Goal: Task Accomplishment & Management: Manage account settings

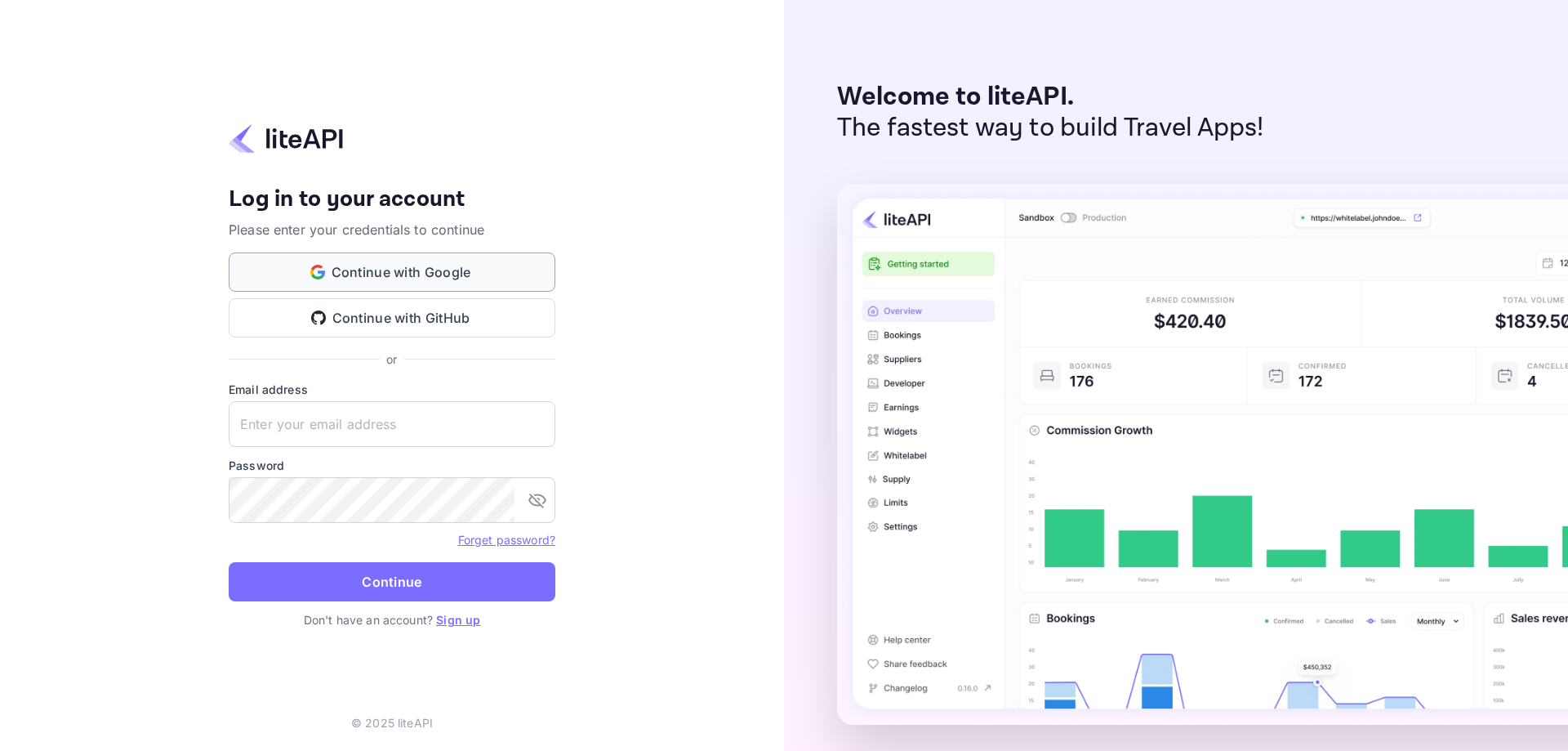
click at [475, 270] on button "Continue with Google" at bounding box center [392, 272] width 327 height 39
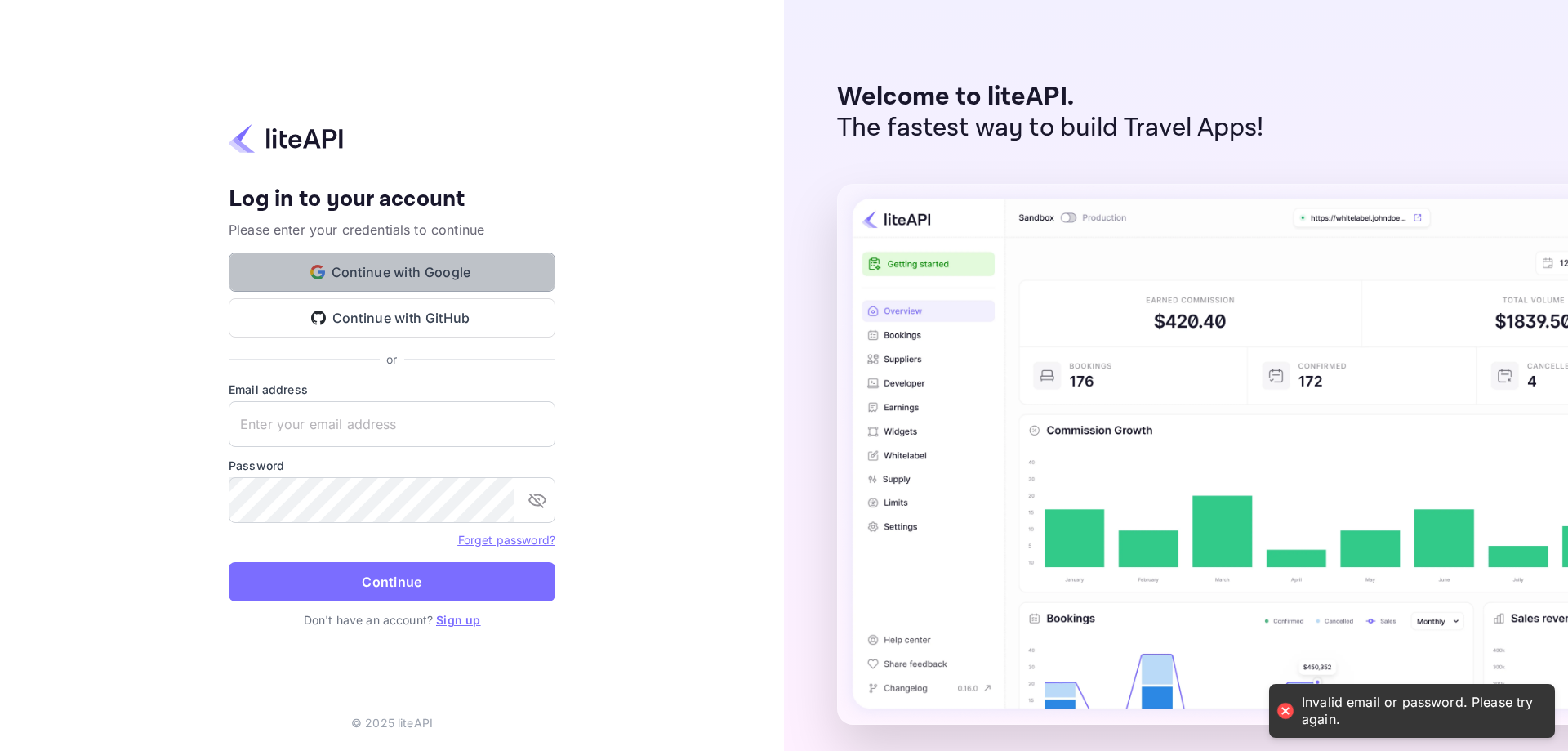
click at [442, 284] on button "Continue with Google" at bounding box center [392, 272] width 327 height 39
click at [462, 623] on link "Sign up" at bounding box center [458, 620] width 44 height 14
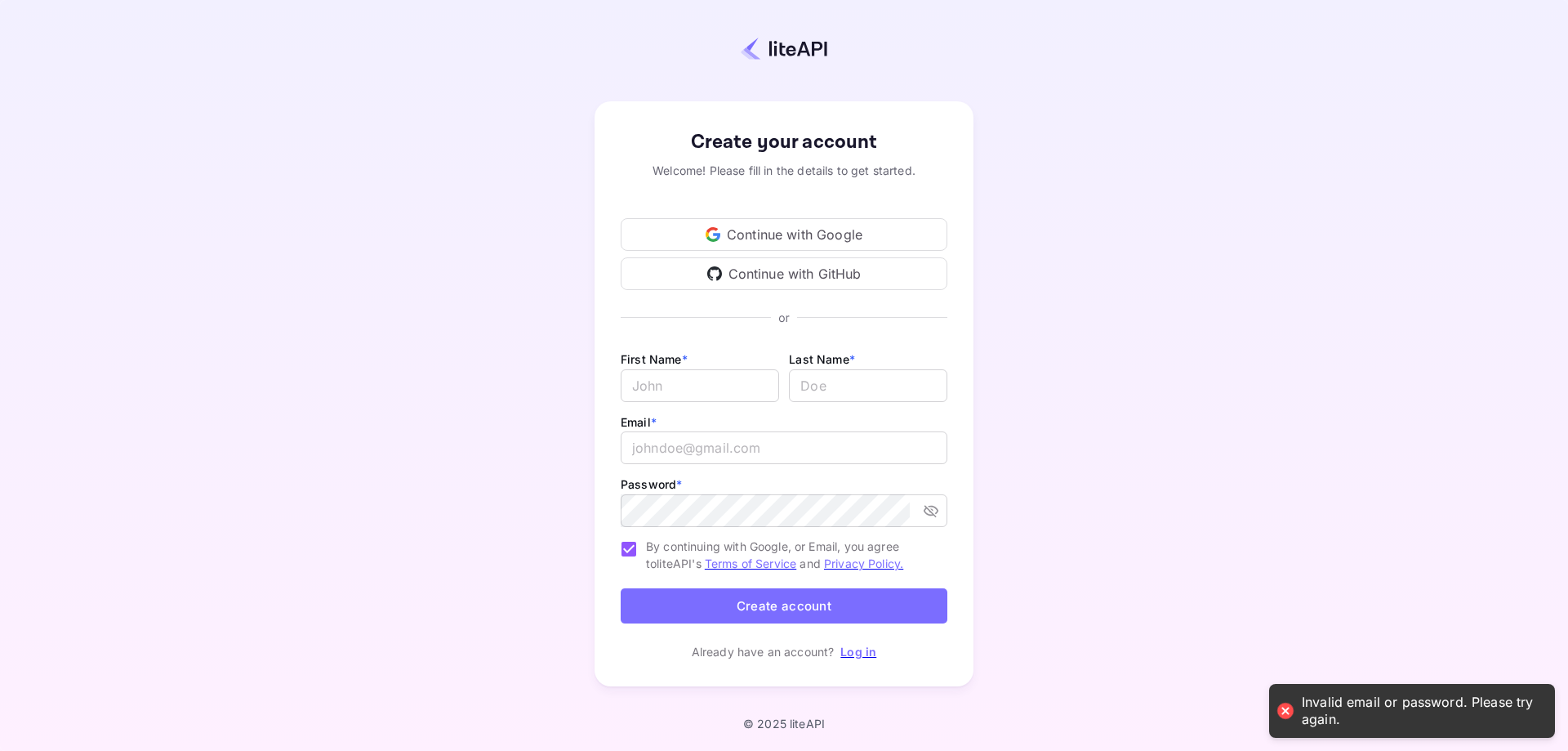
click at [827, 228] on div "Continue with Google" at bounding box center [784, 235] width 327 height 33
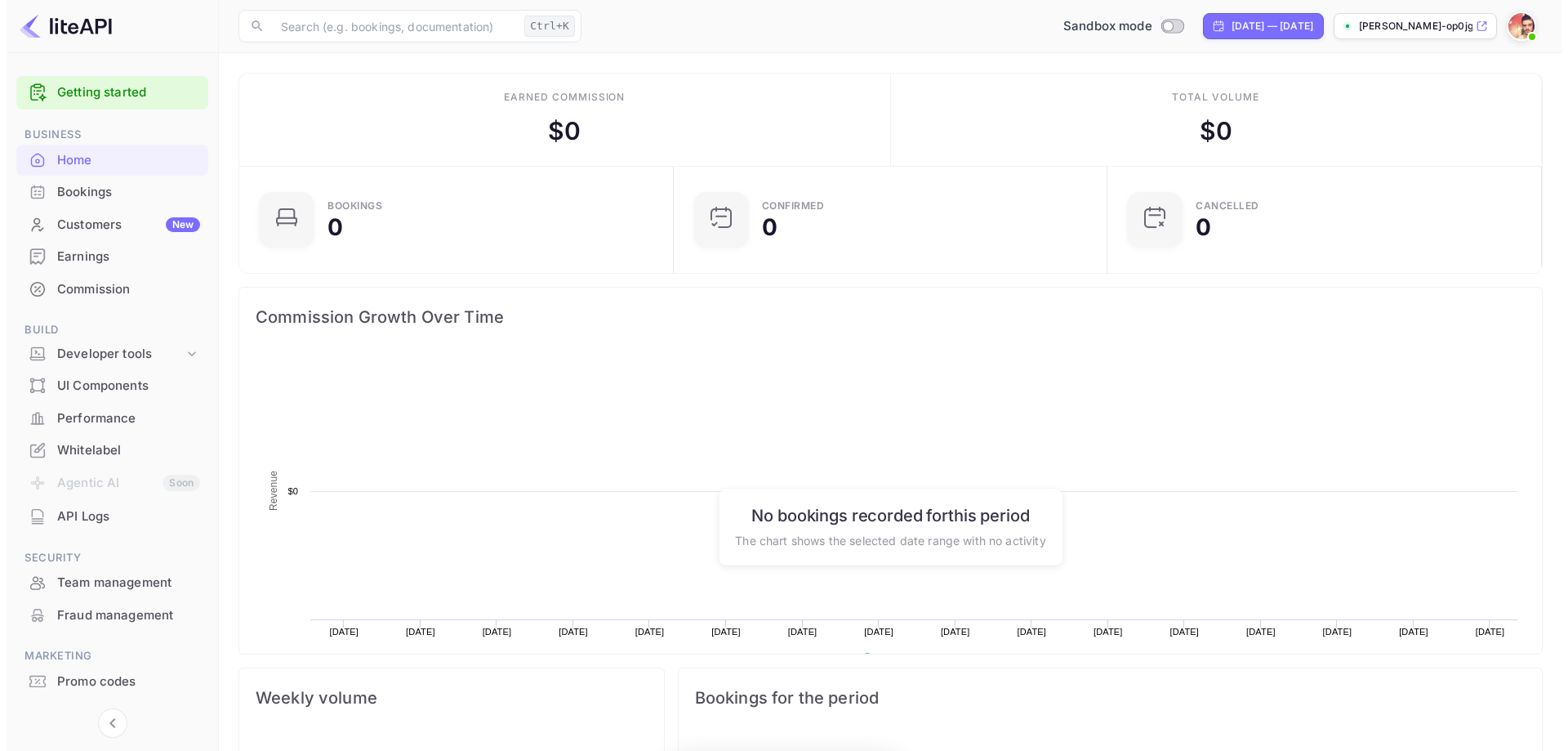
scroll to position [254, 411]
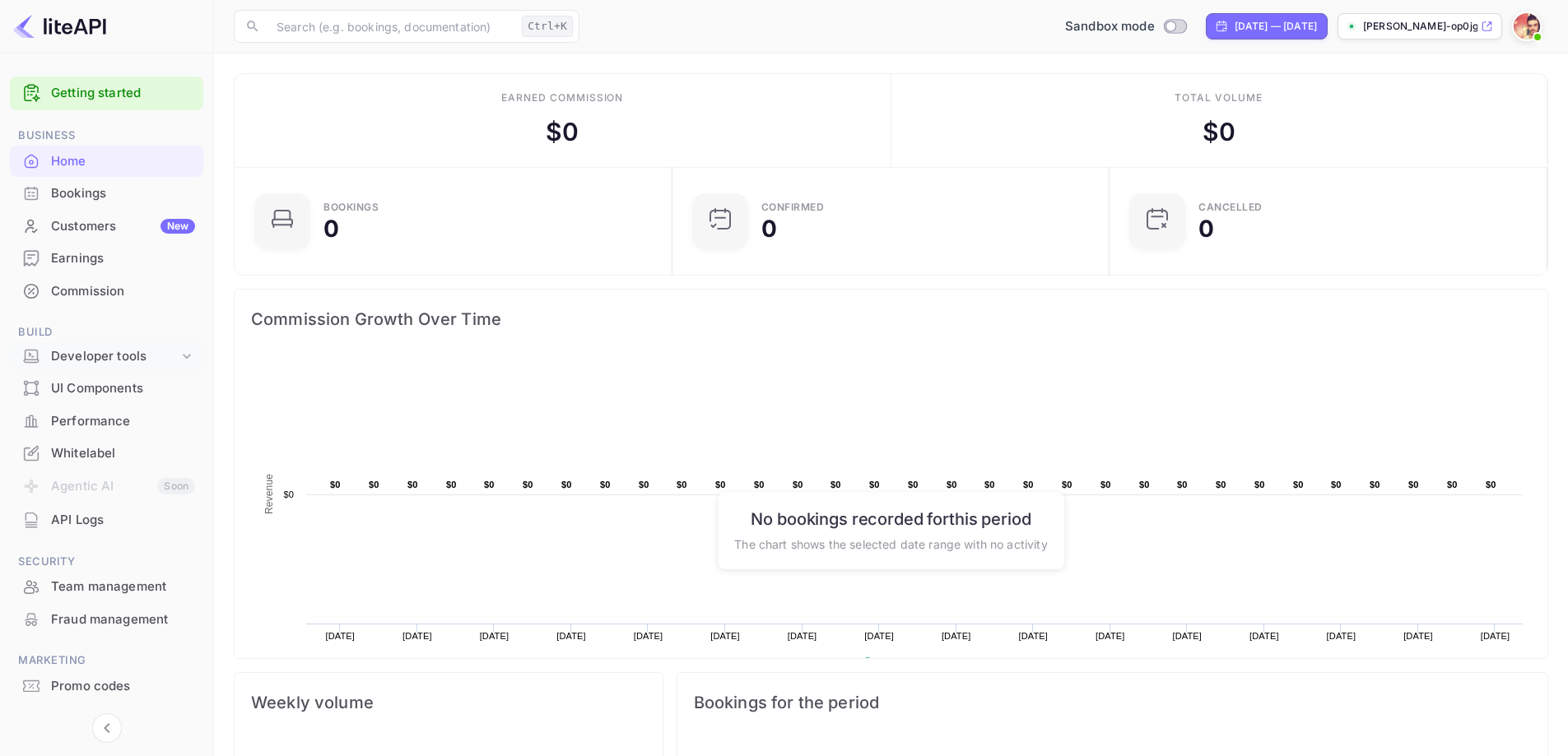
click at [158, 356] on div "Developer tools" at bounding box center [115, 356] width 128 height 19
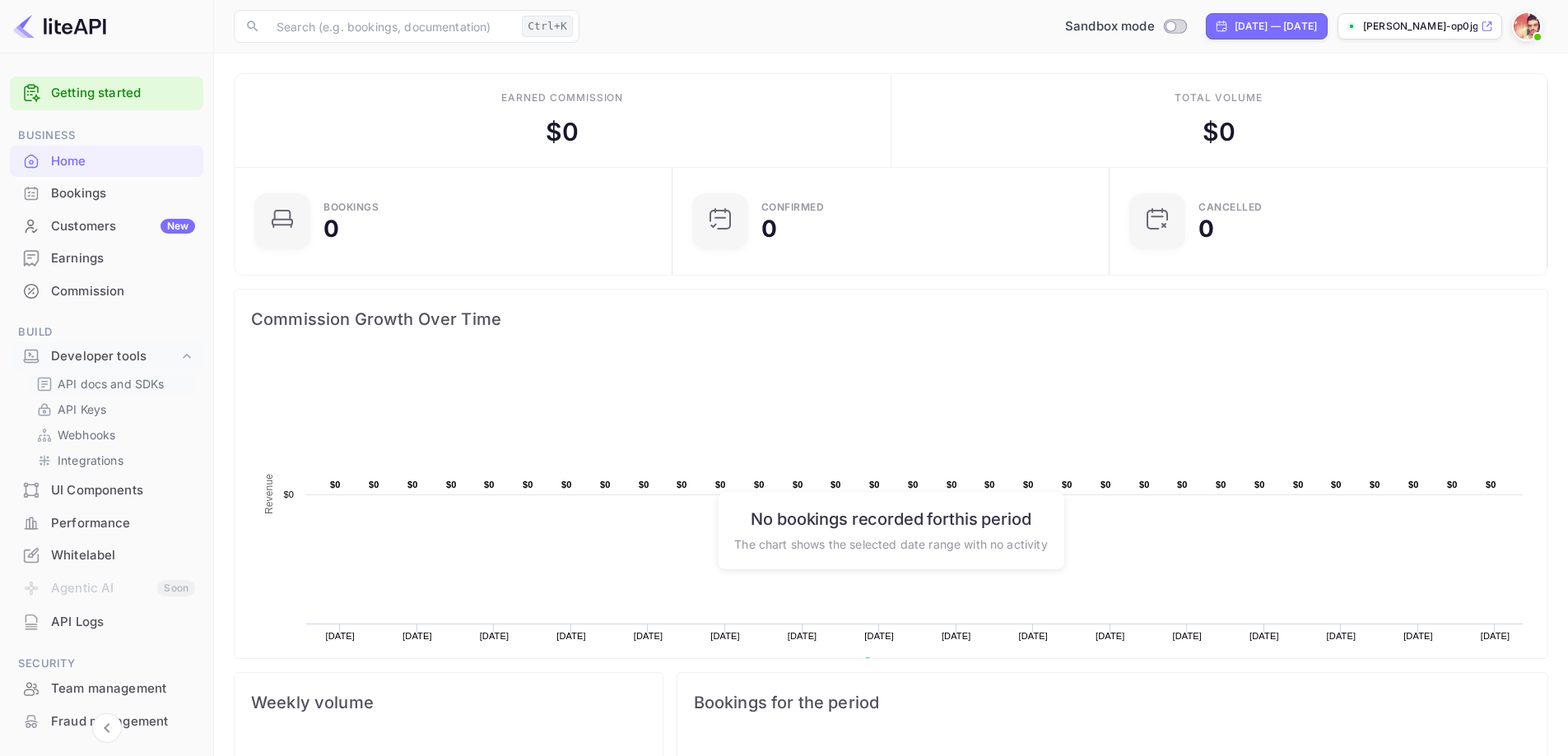
click at [131, 379] on p "API docs and SDKs" at bounding box center [111, 383] width 107 height 17
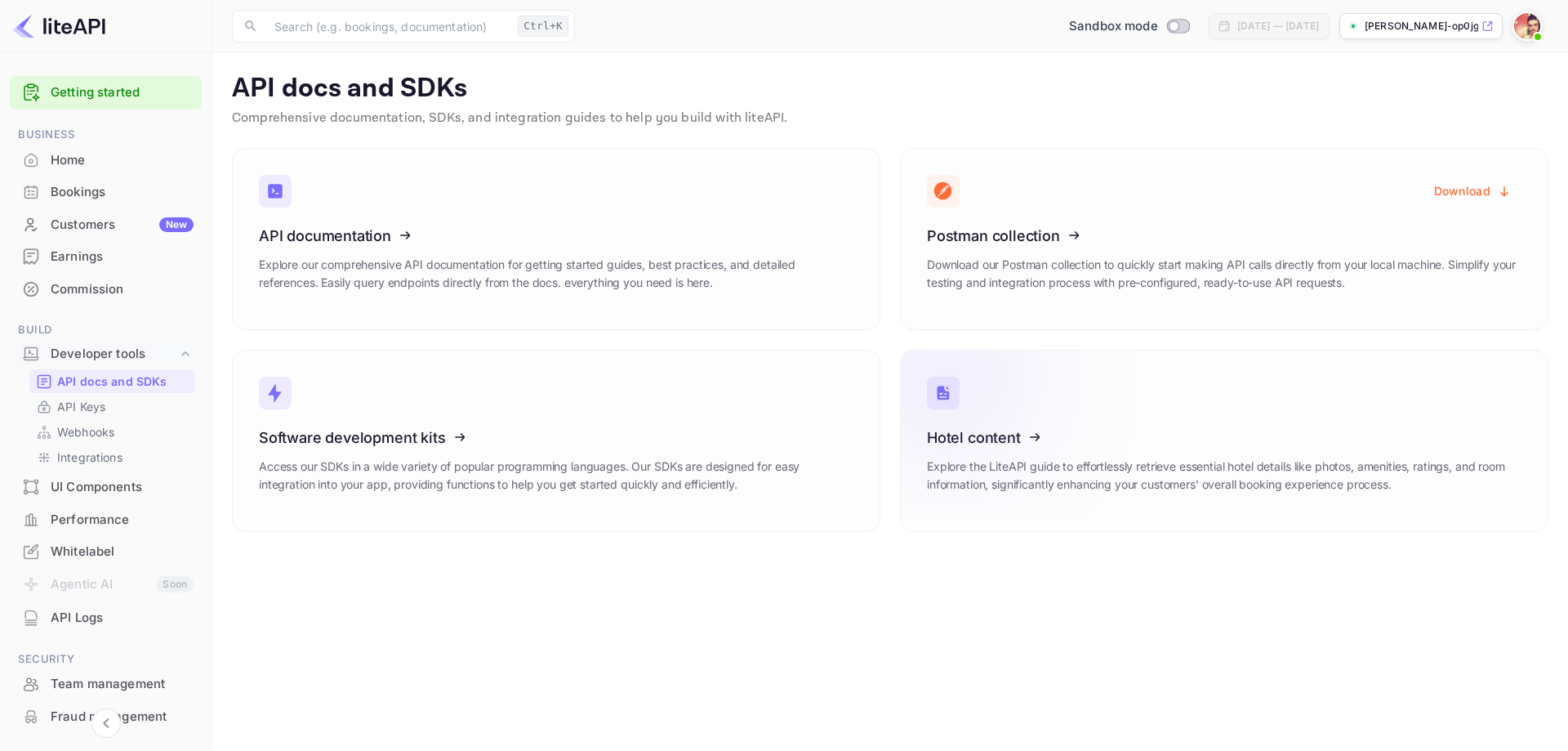
click at [1094, 456] on icon at bounding box center [1028, 434] width 254 height 168
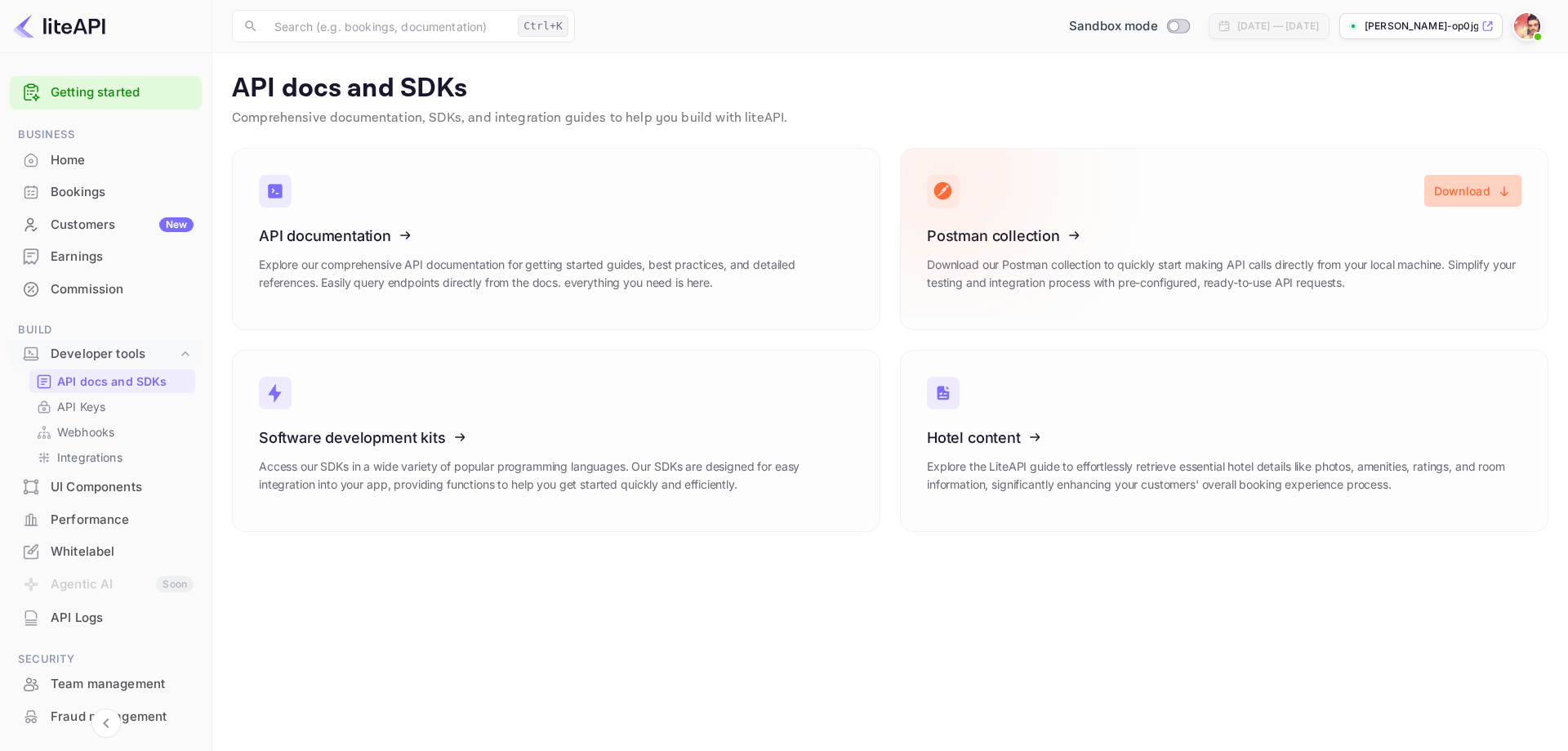
click at [1462, 188] on button "Download" at bounding box center [1473, 191] width 98 height 32
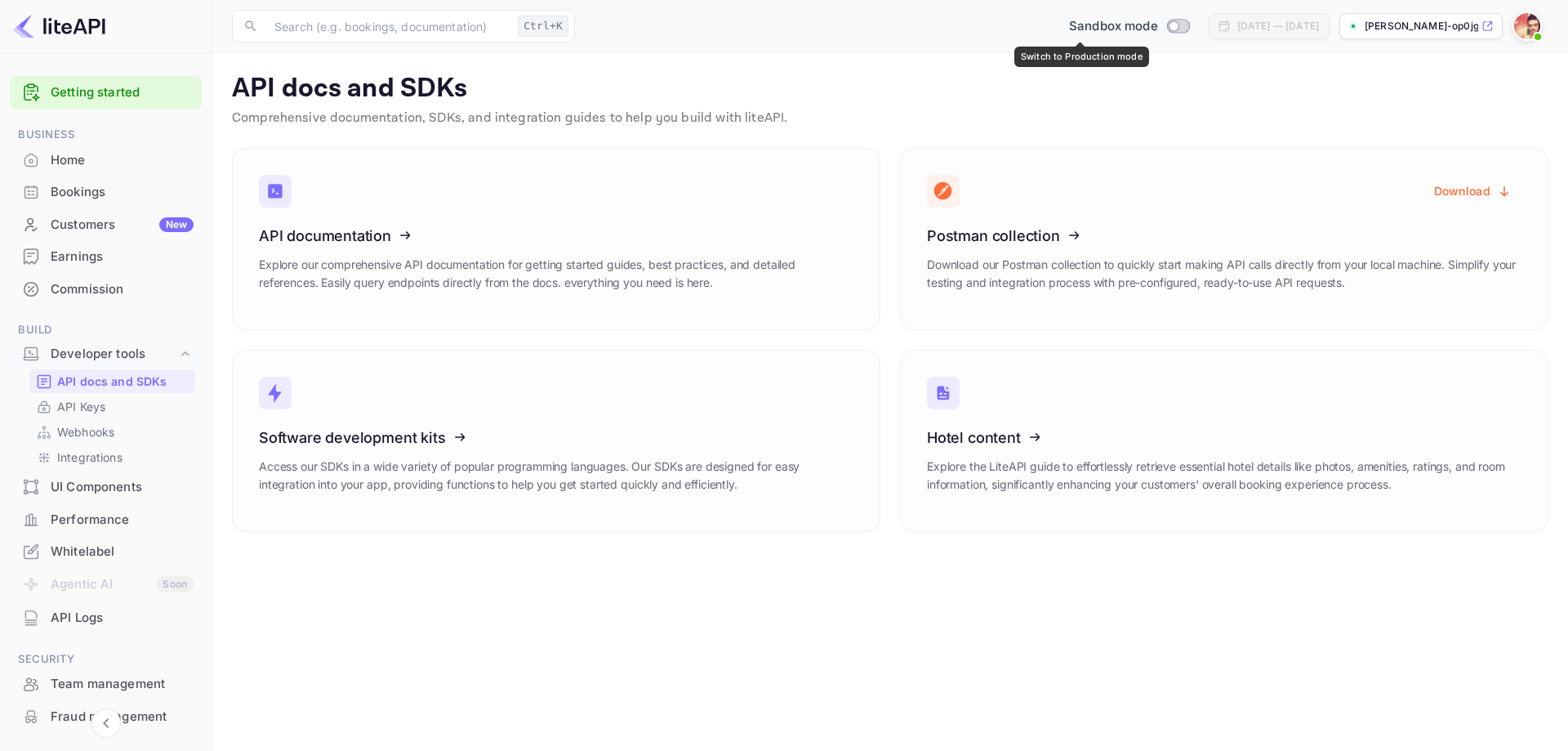
click at [1158, 30] on input "Switch to Production mode" at bounding box center [1174, 26] width 33 height 11
checkbox input "false"
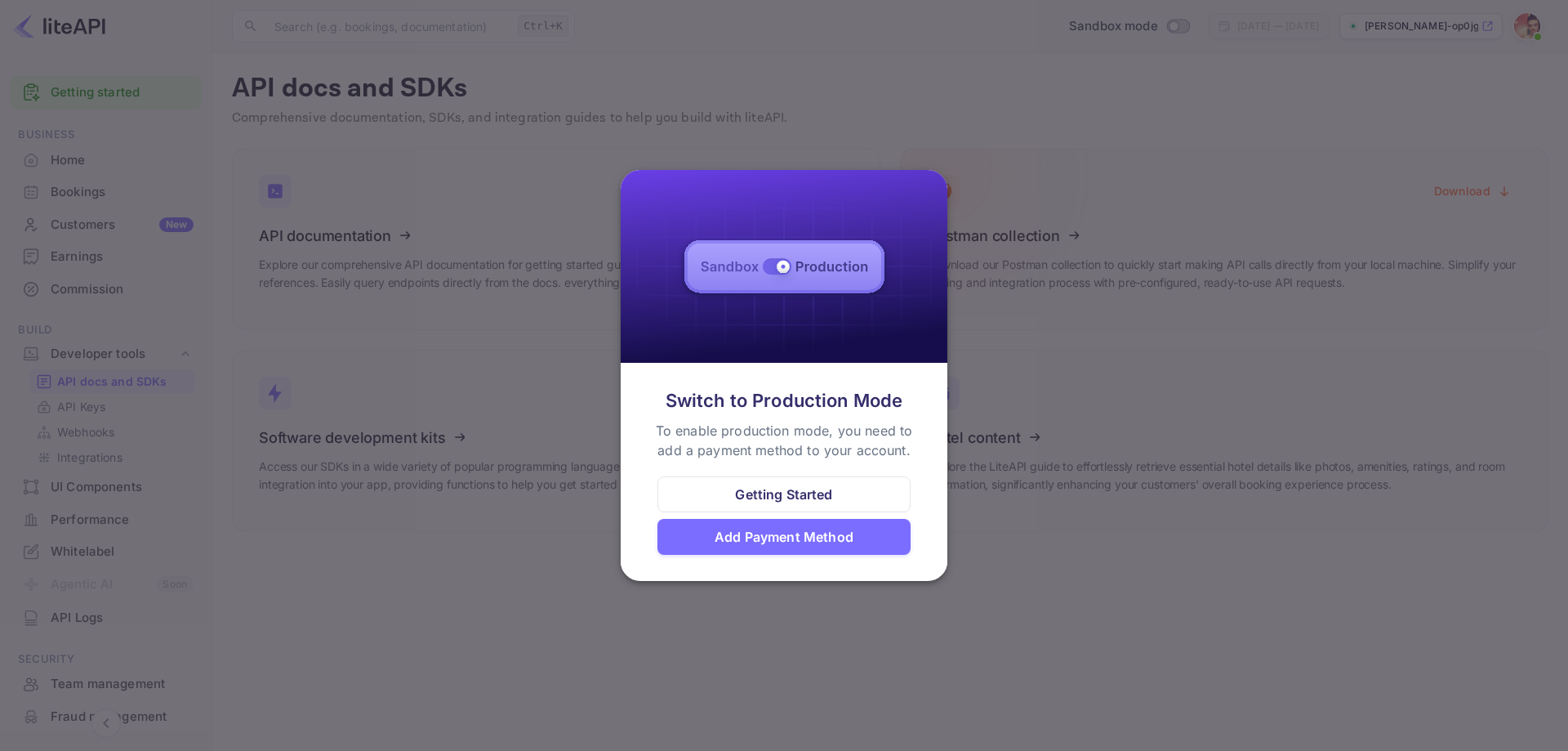
click at [1009, 239] on div at bounding box center [784, 375] width 1568 height 751
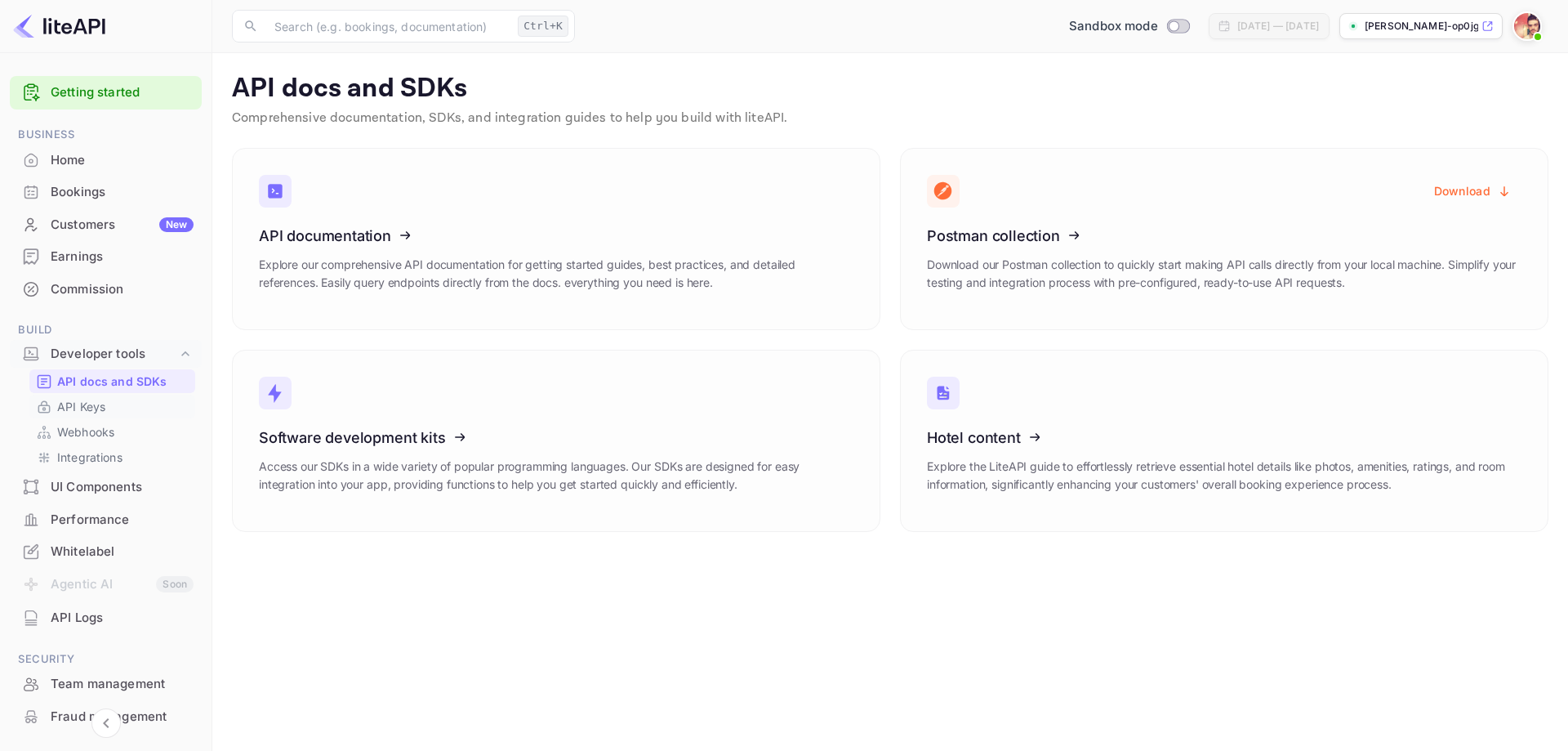
click at [107, 403] on link "API Keys" at bounding box center [111, 406] width 152 height 17
click at [146, 200] on div "Bookings" at bounding box center [122, 193] width 143 height 19
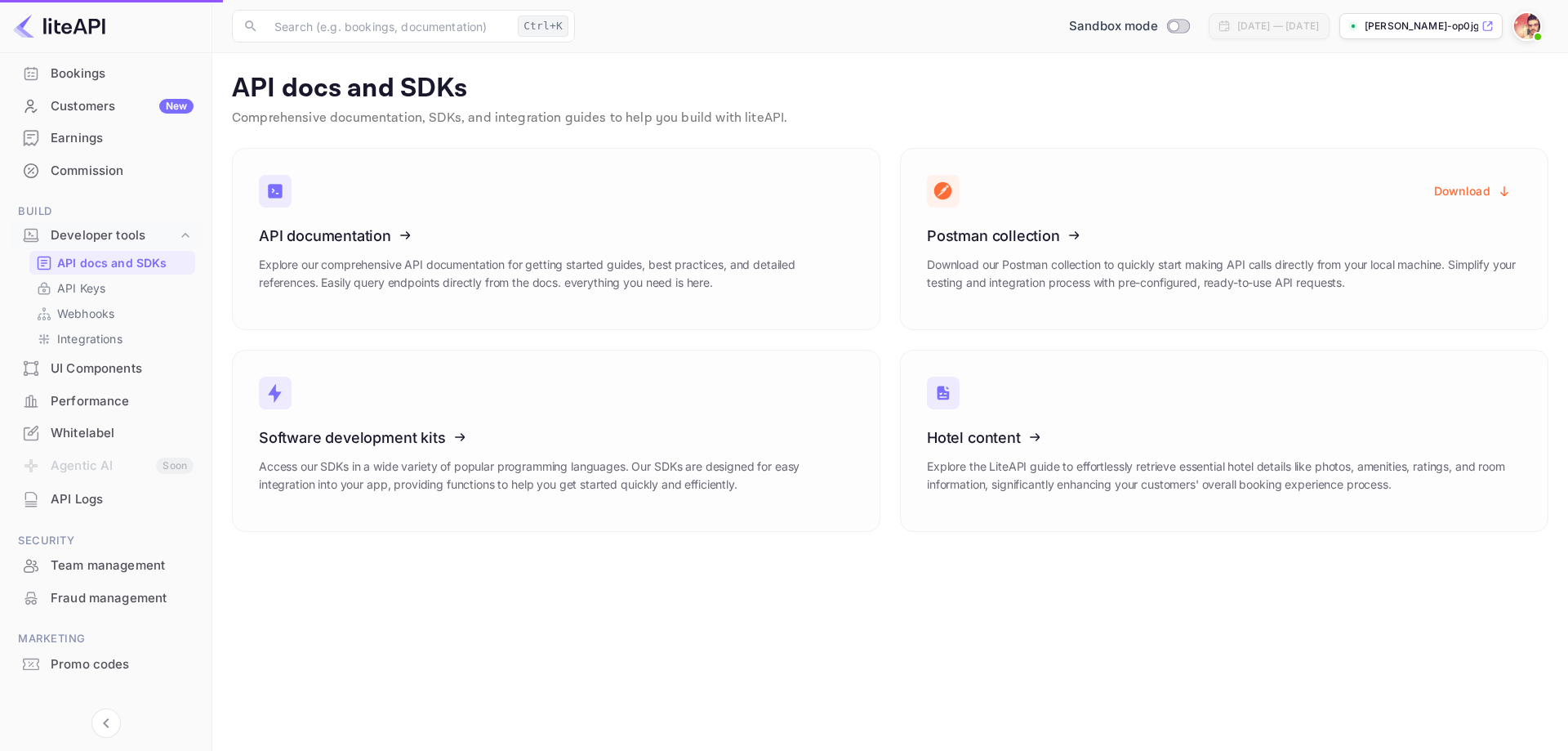
scroll to position [138, 0]
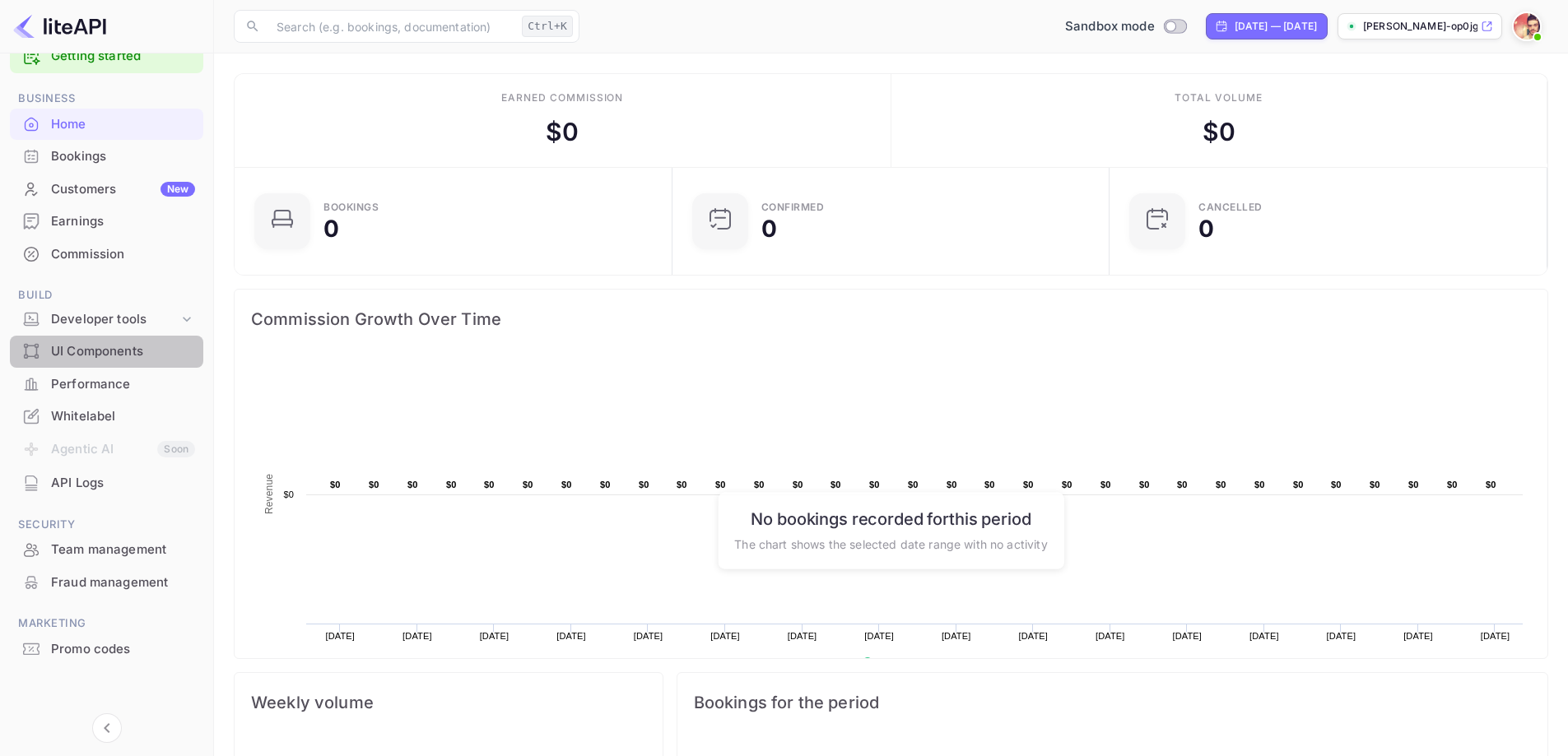
click at [124, 350] on div "UI Components" at bounding box center [123, 352] width 144 height 19
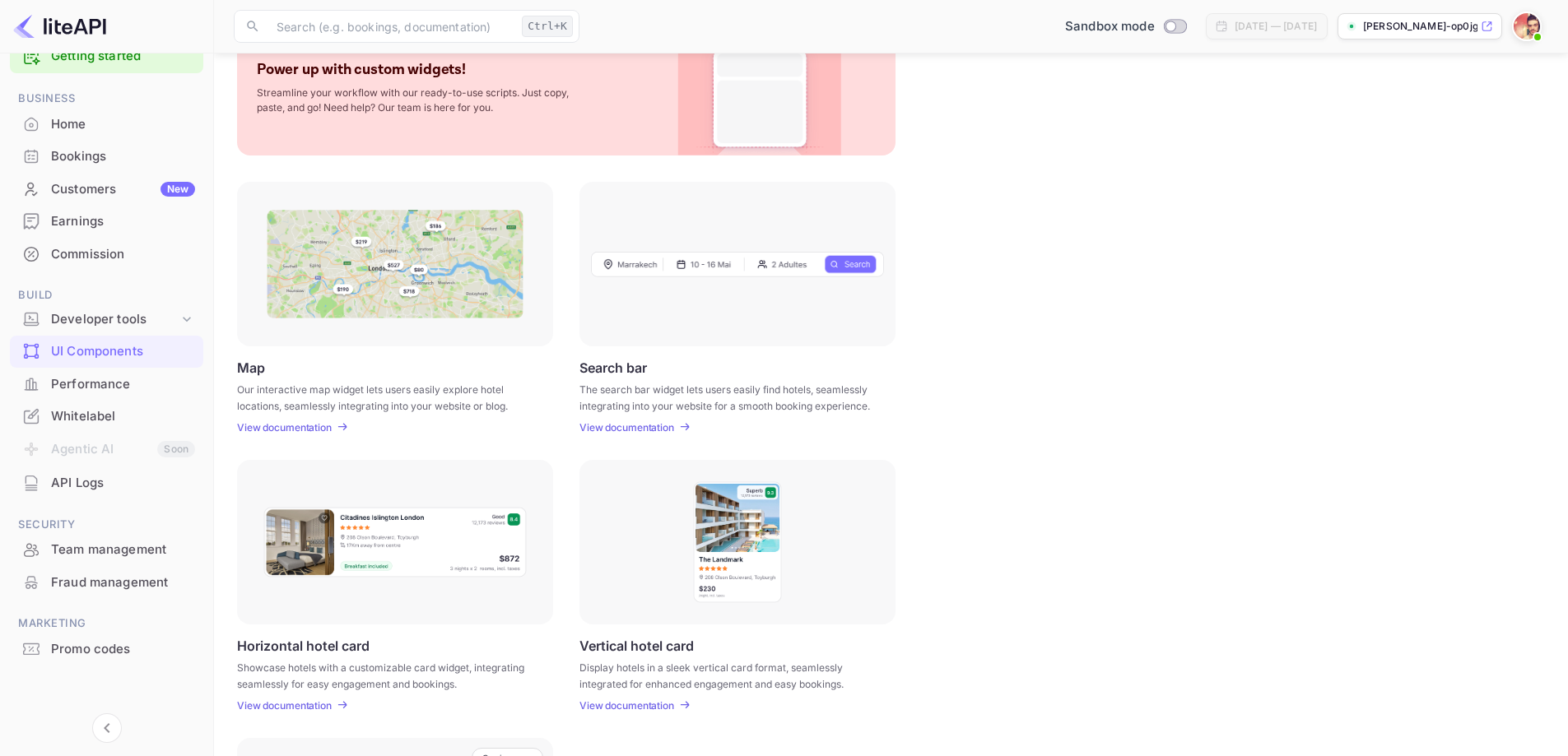
scroll to position [107, 0]
click at [299, 427] on p "View documentation" at bounding box center [284, 429] width 95 height 12
click at [126, 319] on div "Developer tools" at bounding box center [115, 320] width 128 height 19
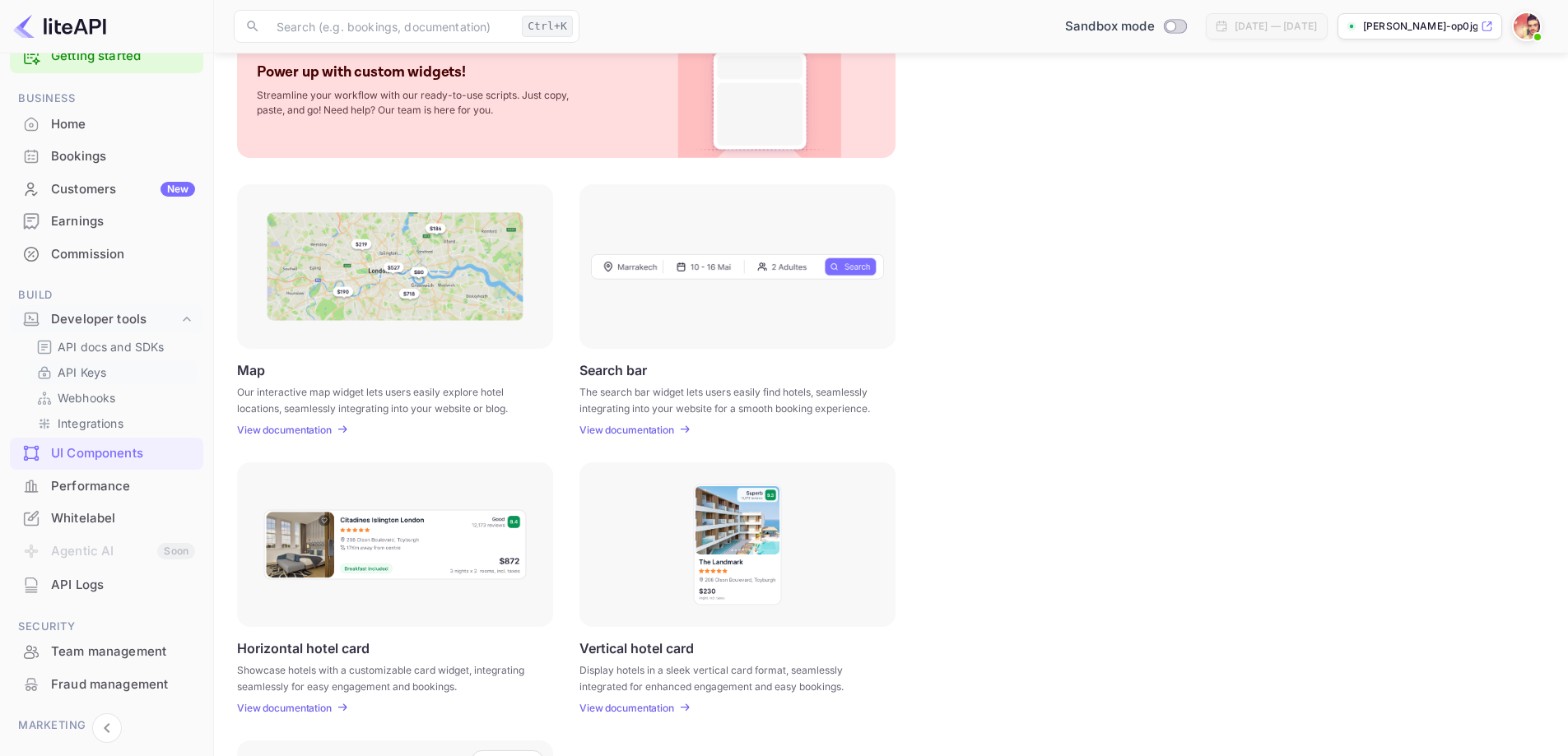
click at [111, 376] on link "API Keys" at bounding box center [112, 372] width 153 height 17
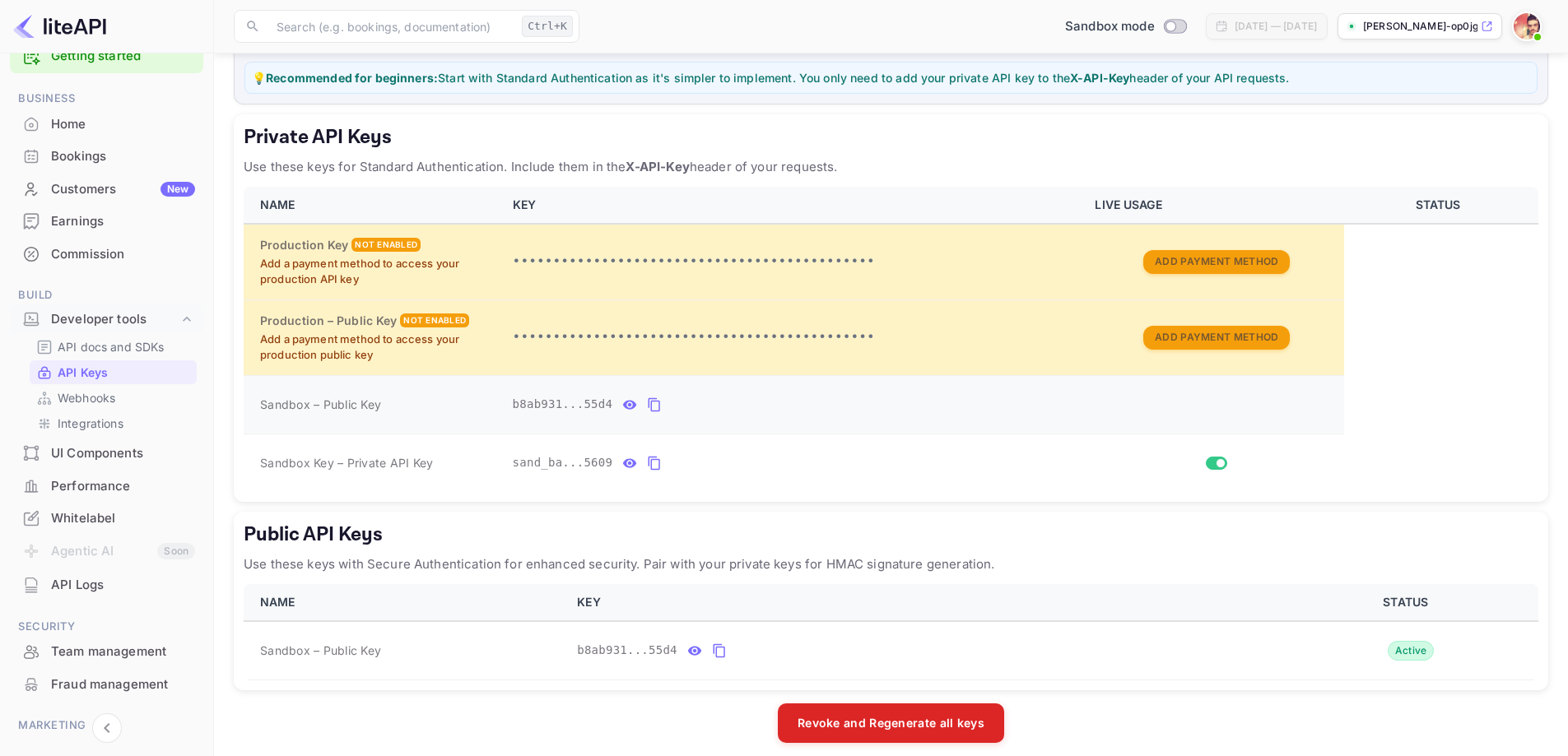
scroll to position [232, 0]
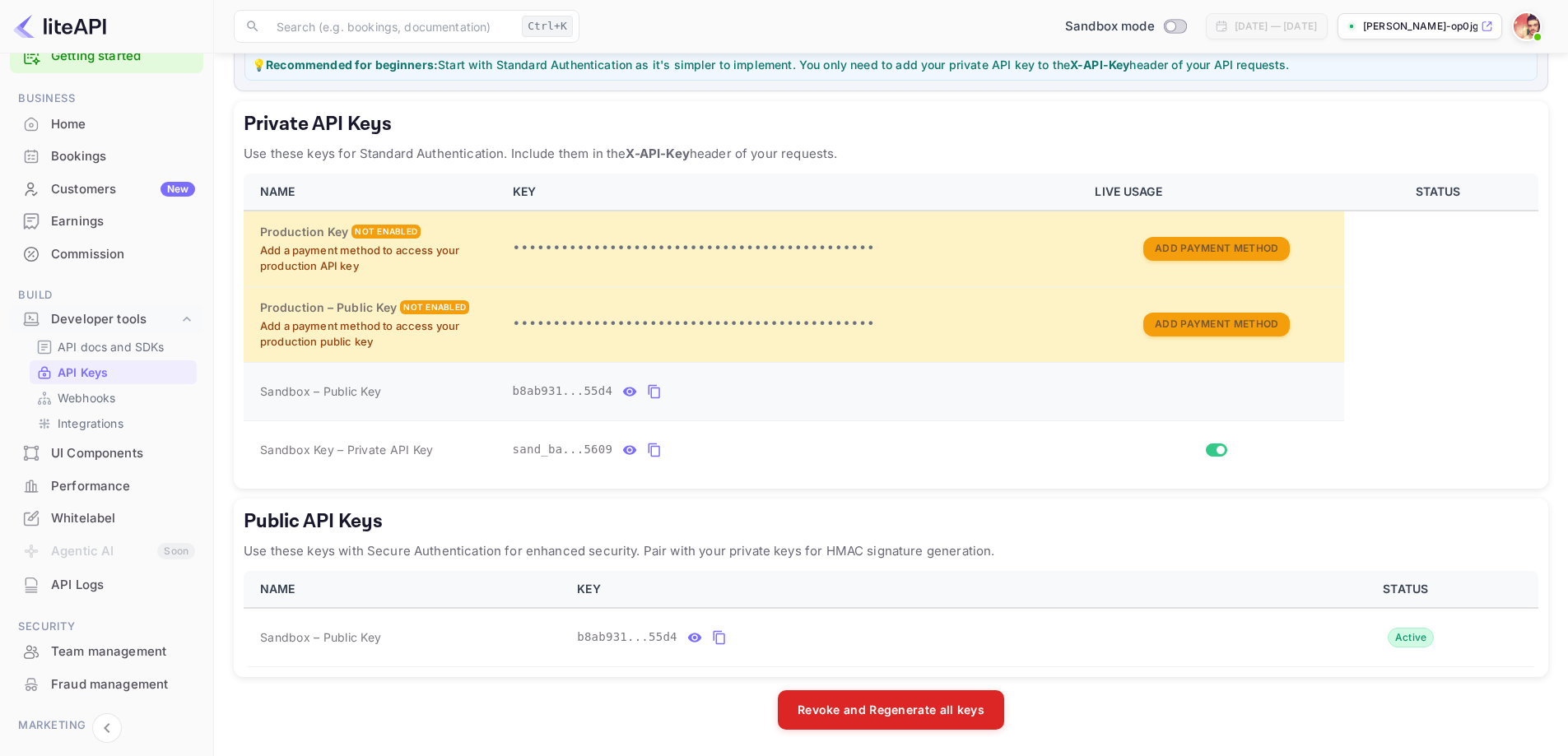
drag, startPoint x: 646, startPoint y: 390, endPoint x: 554, endPoint y: 391, distance: 92.0
click at [560, 389] on div "b8ab931...55d4" at bounding box center [794, 391] width 563 height 27
click at [256, 389] on td "Sandbox – Public Key" at bounding box center [373, 391] width 259 height 59
click at [712, 630] on icon "public api keys table" at bounding box center [720, 637] width 15 height 19
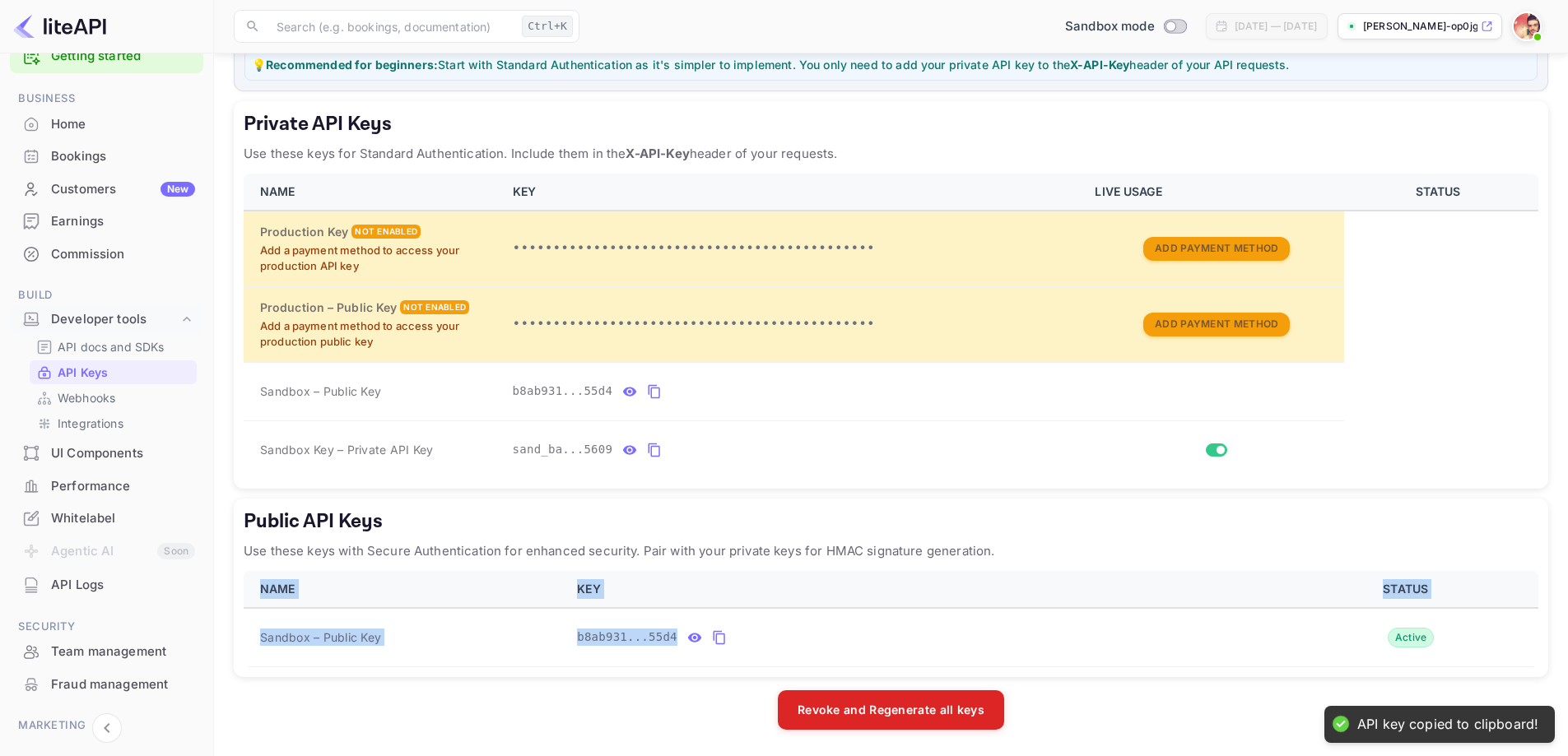
drag, startPoint x: 725, startPoint y: 629, endPoint x: 237, endPoint y: 634, distance: 488.0
click at [237, 634] on div "Public API Keys Use these keys with Secure Authentication for enhanced security…" at bounding box center [891, 588] width 1314 height 178
click at [249, 633] on td "Sandbox – Public Key" at bounding box center [405, 638] width 324 height 59
drag, startPoint x: 253, startPoint y: 642, endPoint x: 683, endPoint y: 620, distance: 430.6
click at [683, 620] on tr "Sandbox – Public Key b8ab931...55d4 Active" at bounding box center [891, 638] width 1295 height 59
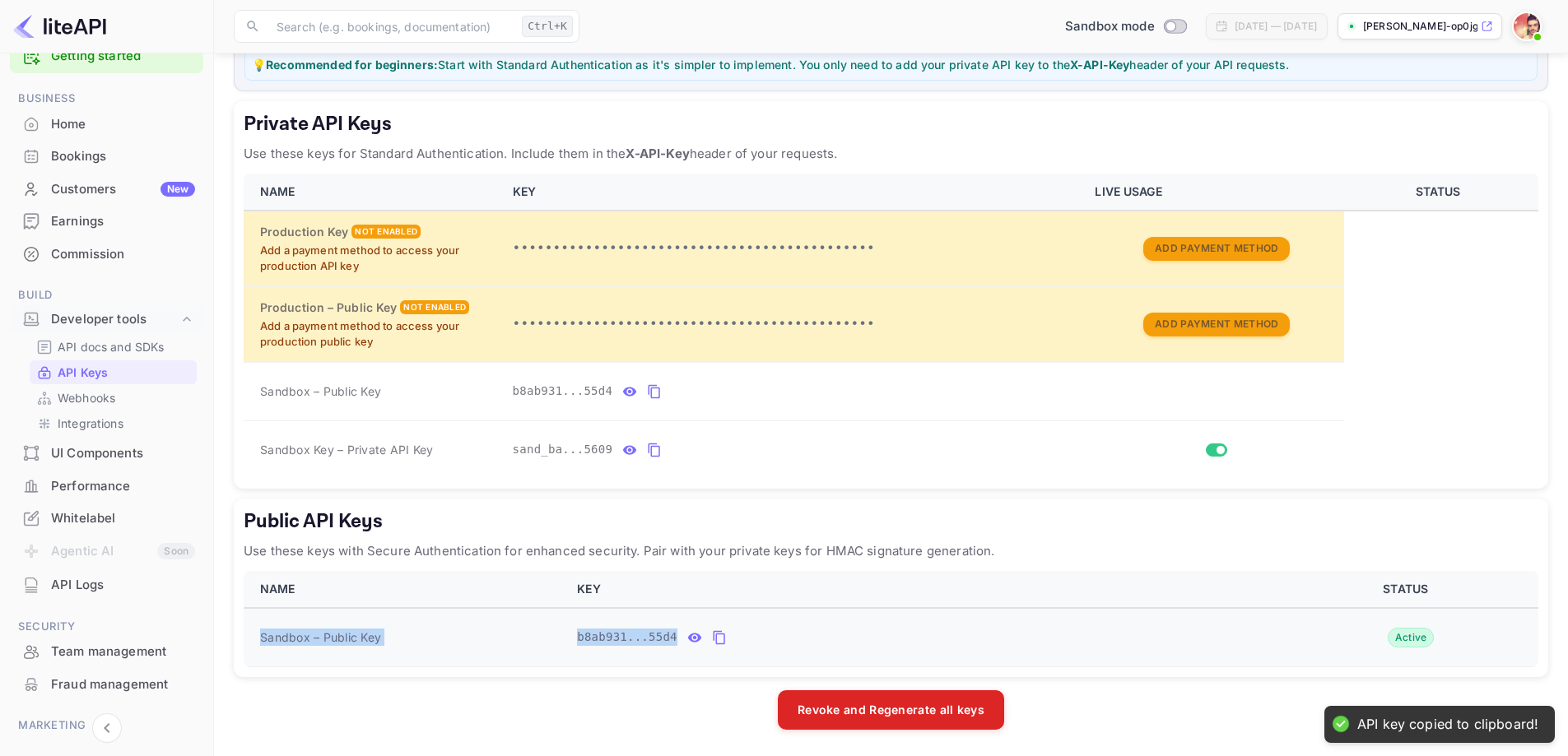
drag, startPoint x: 484, startPoint y: 615, endPoint x: 464, endPoint y: 628, distance: 23.9
click at [484, 616] on td "Sandbox – Public Key" at bounding box center [405, 638] width 324 height 59
click at [319, 640] on span "Sandbox – Public Key" at bounding box center [321, 637] width 121 height 17
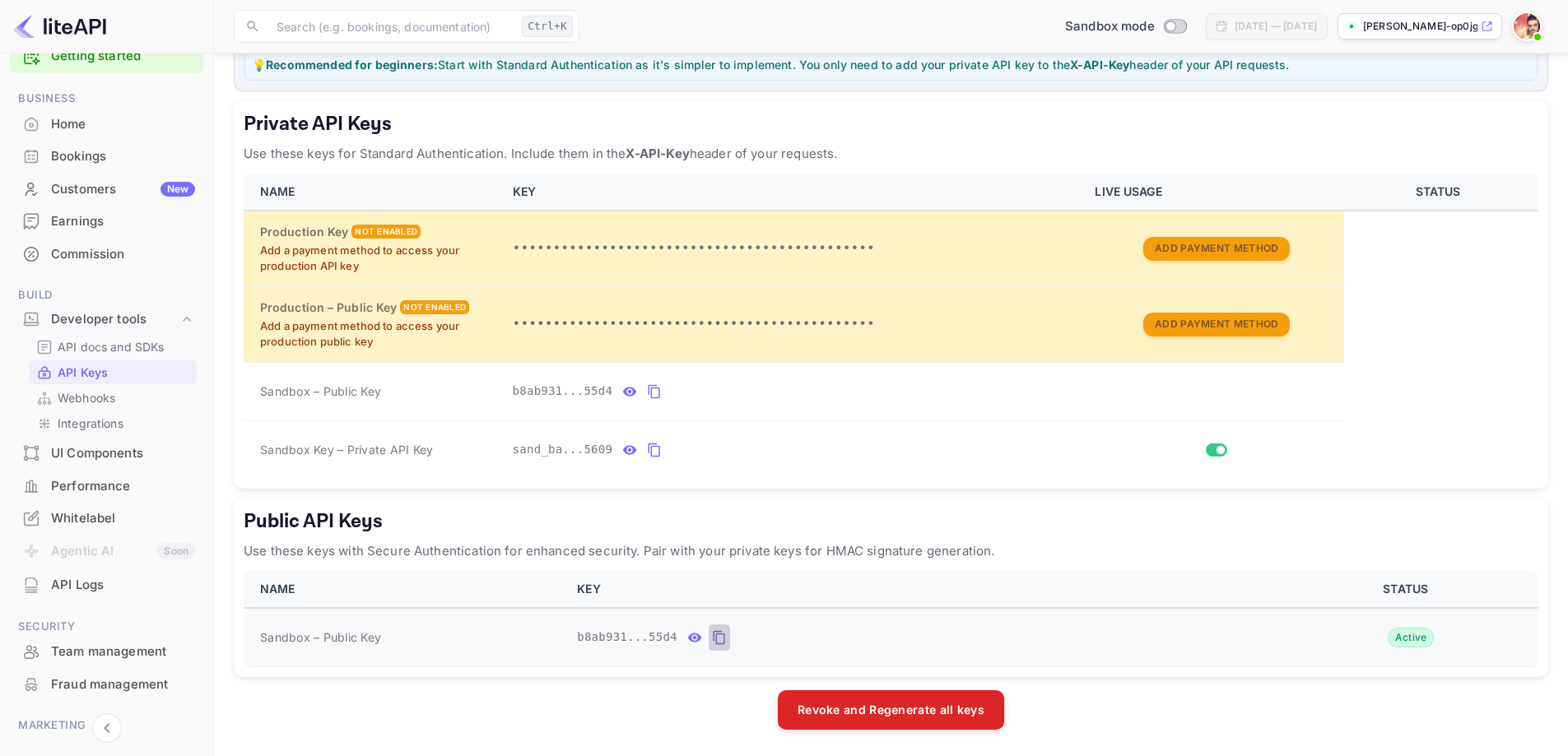
click at [713, 634] on icon "public api keys table" at bounding box center [719, 638] width 12 height 14
click at [130, 402] on link "Webhooks" at bounding box center [112, 398] width 153 height 17
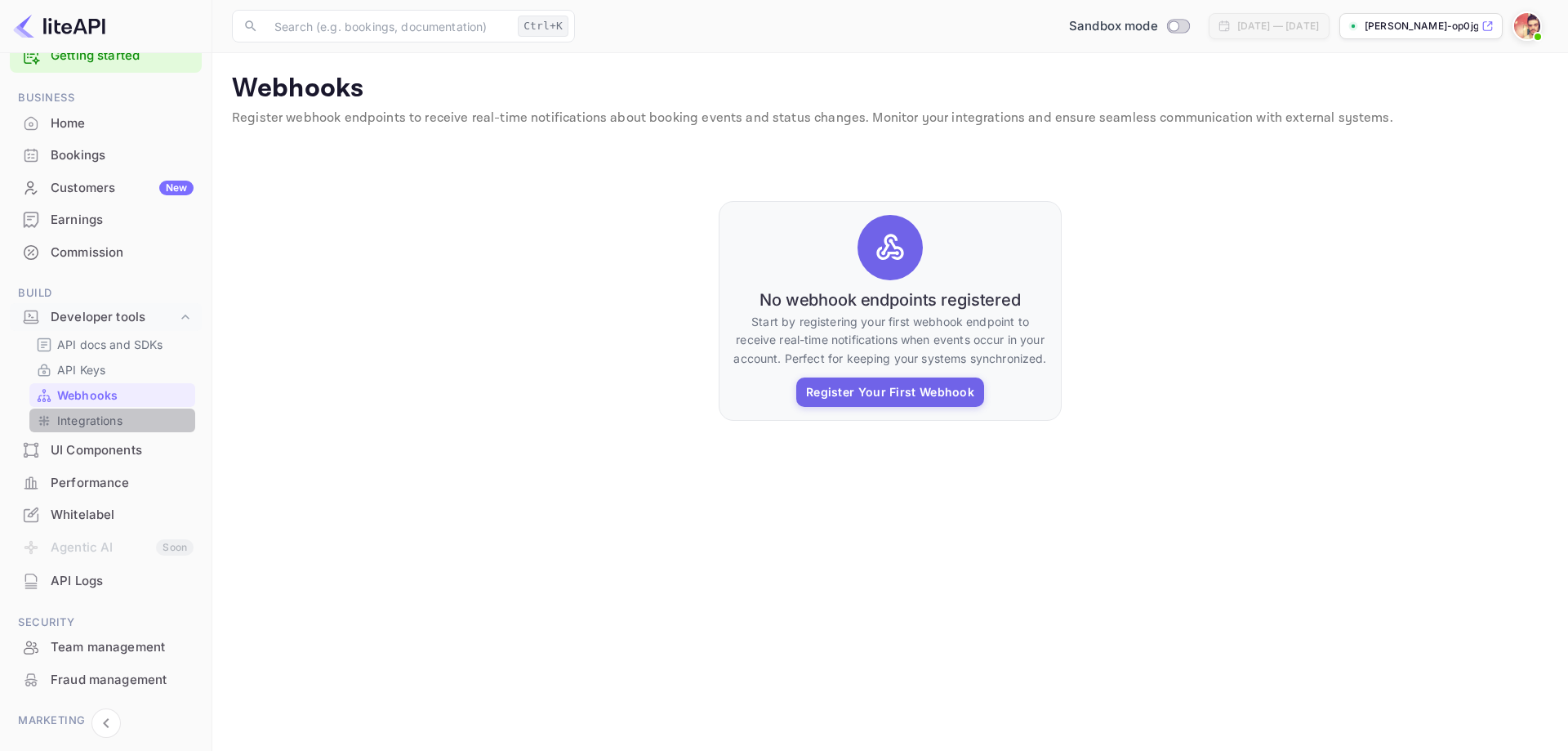
click at [116, 420] on p "Integrations" at bounding box center [90, 420] width 66 height 17
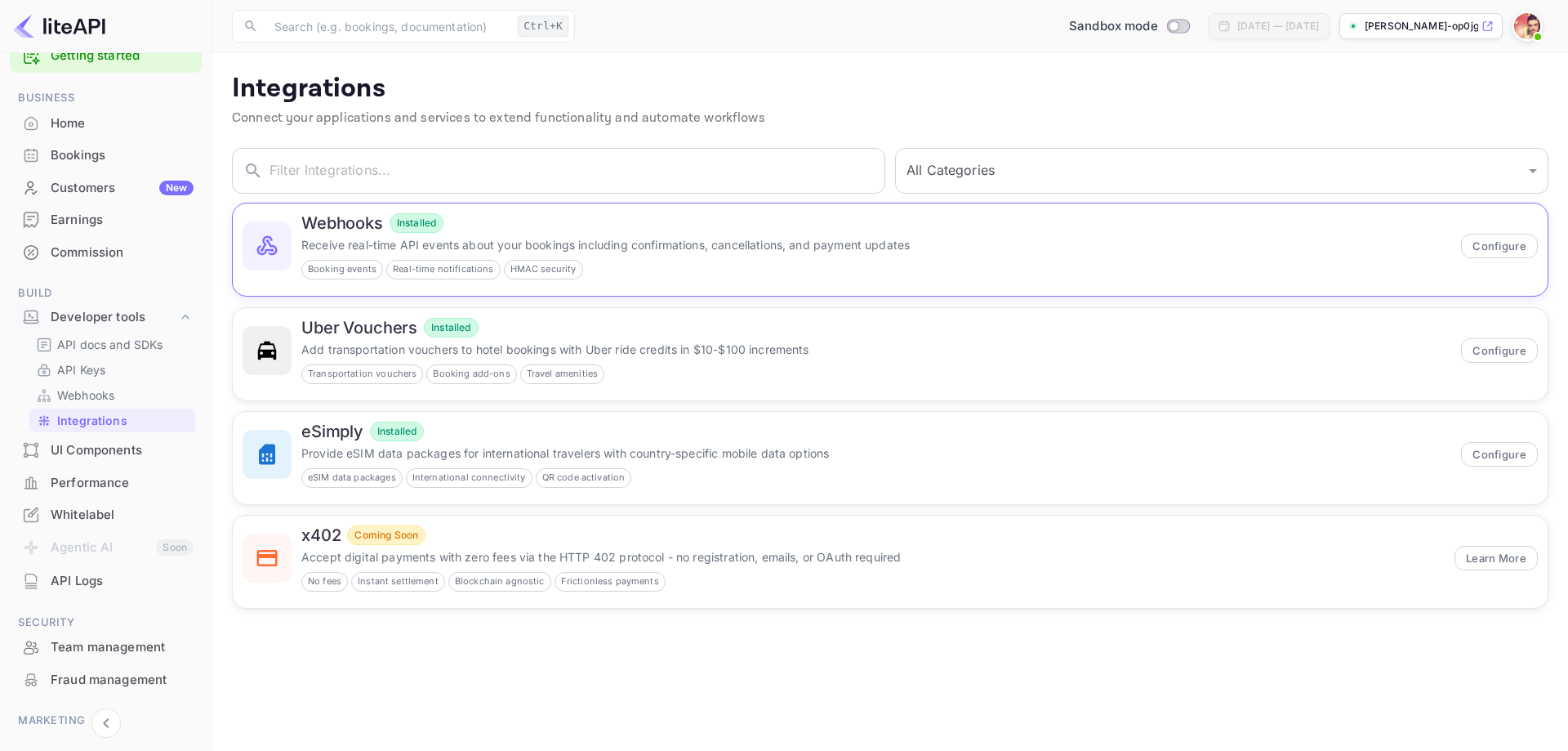
click at [431, 231] on div "Installed" at bounding box center [416, 223] width 54 height 19
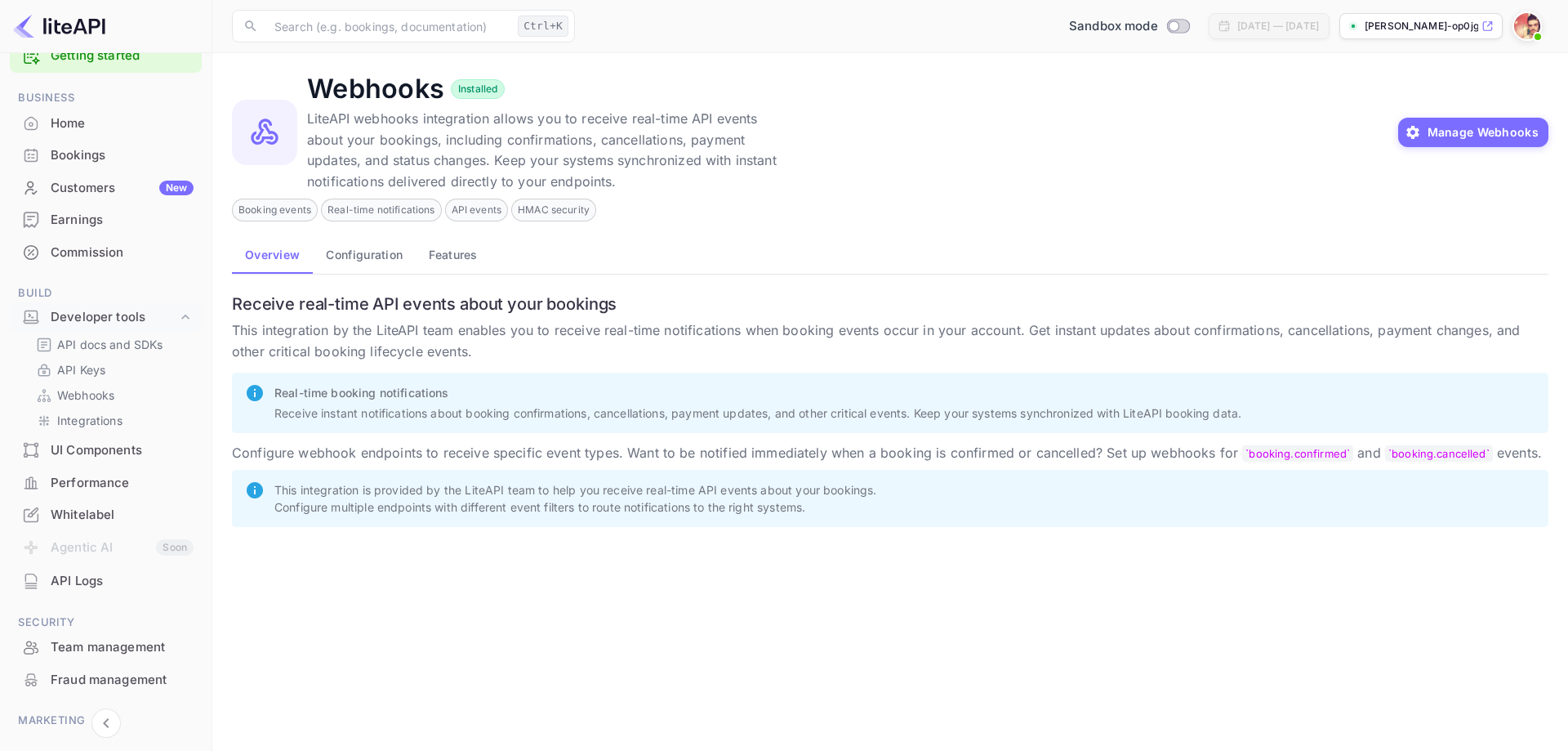
click at [112, 149] on div "Bookings" at bounding box center [122, 155] width 143 height 19
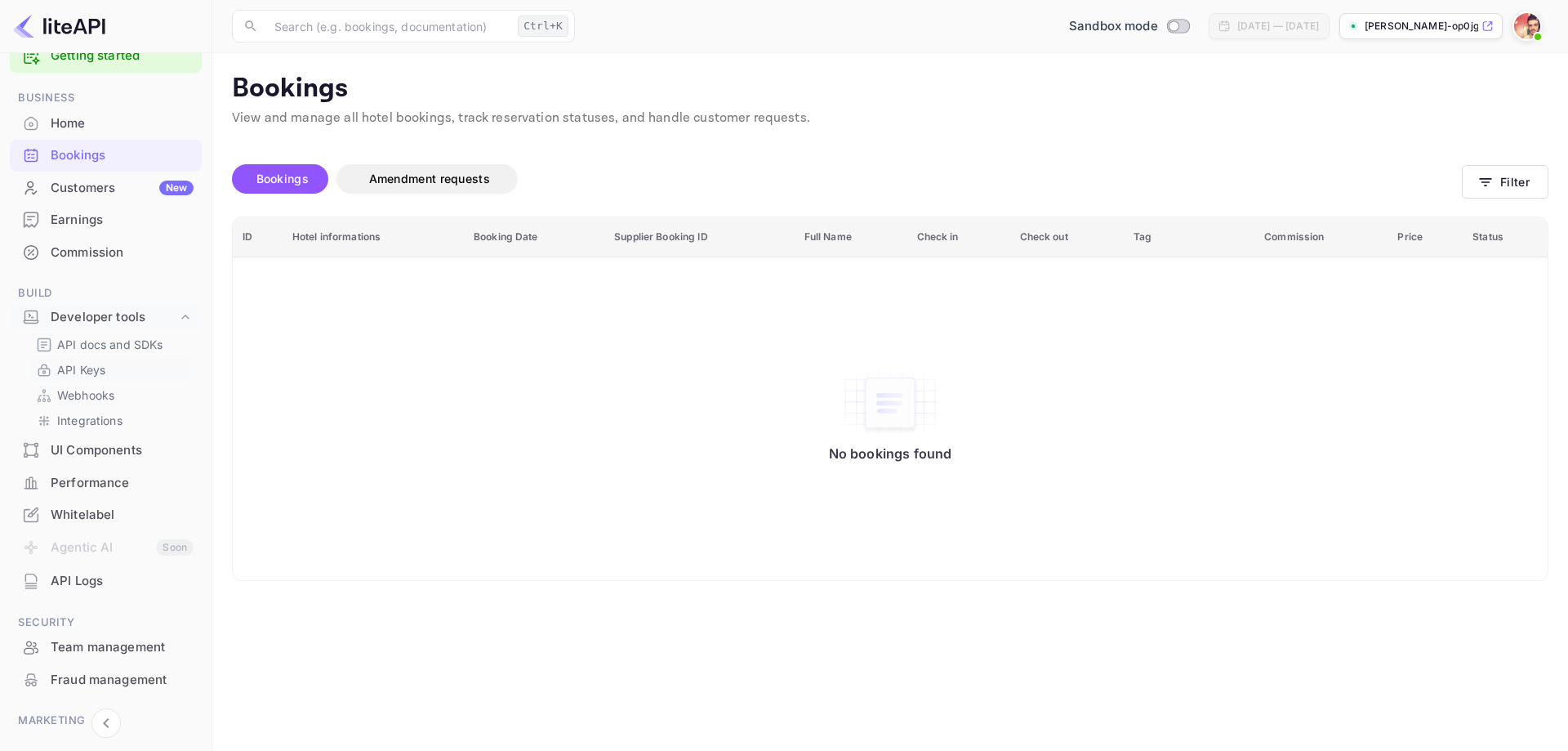
click at [100, 377] on p "API Keys" at bounding box center [81, 370] width 48 height 17
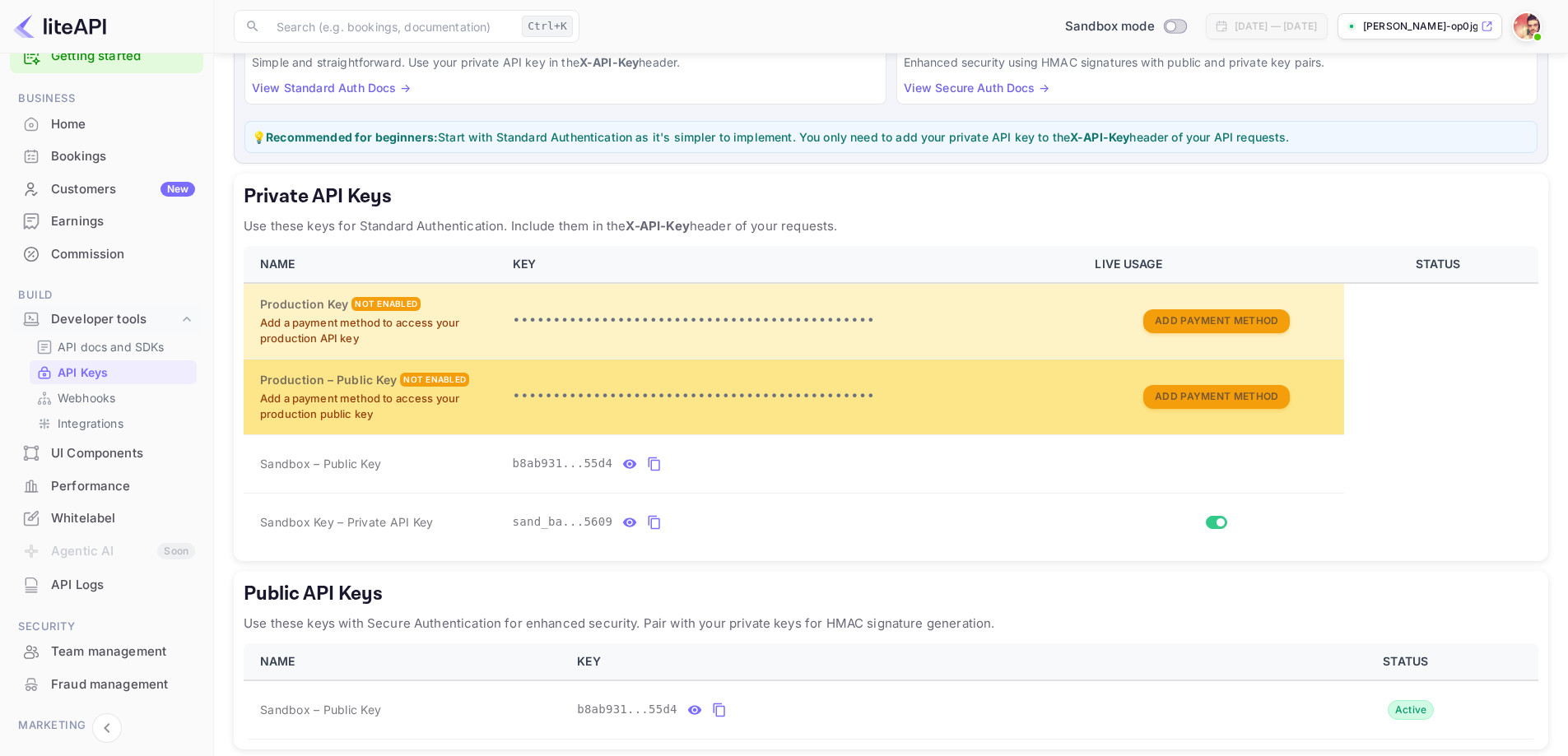
scroll to position [232, 0]
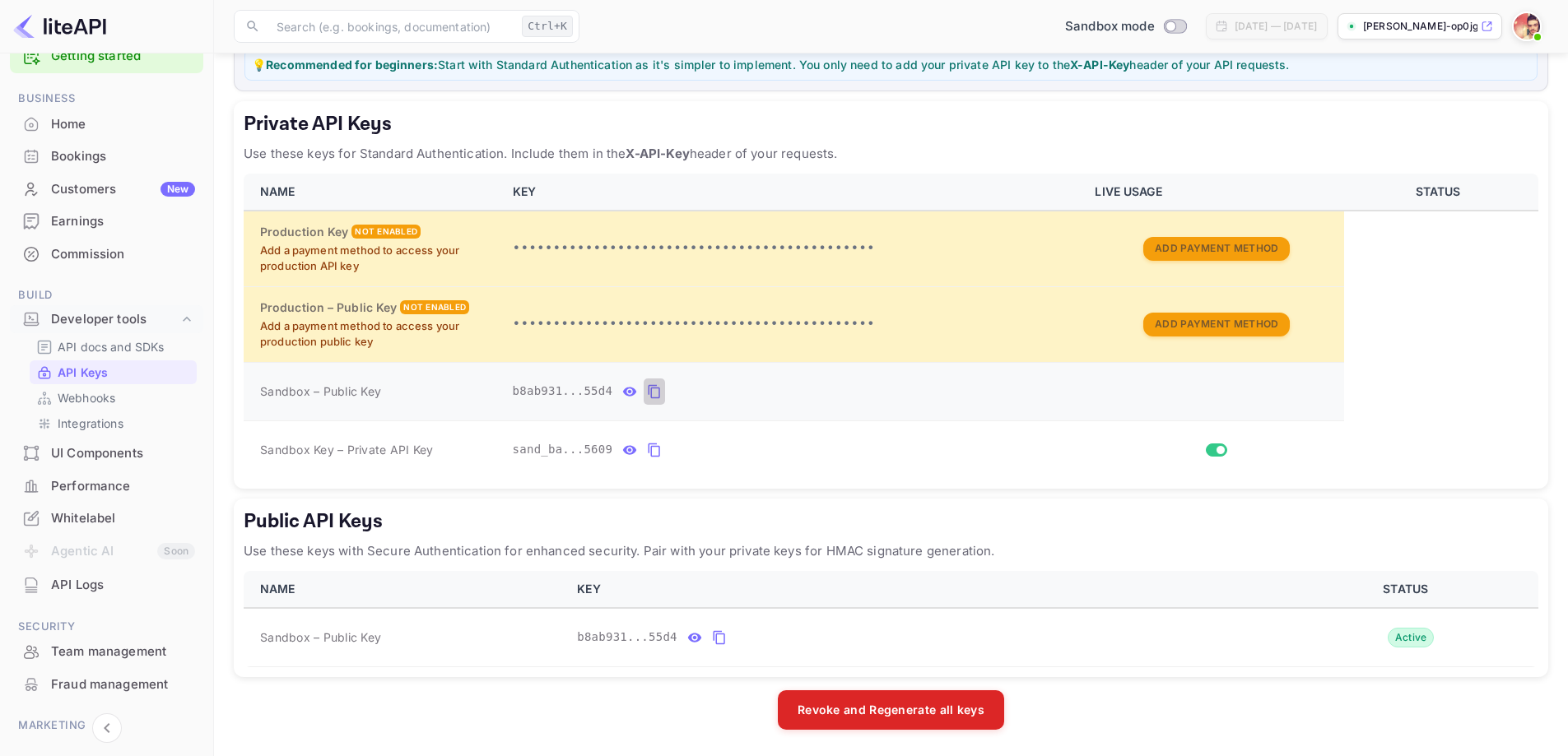
click at [649, 389] on icon "private api keys table" at bounding box center [654, 391] width 12 height 14
click at [85, 188] on div "Customers New" at bounding box center [123, 189] width 144 height 19
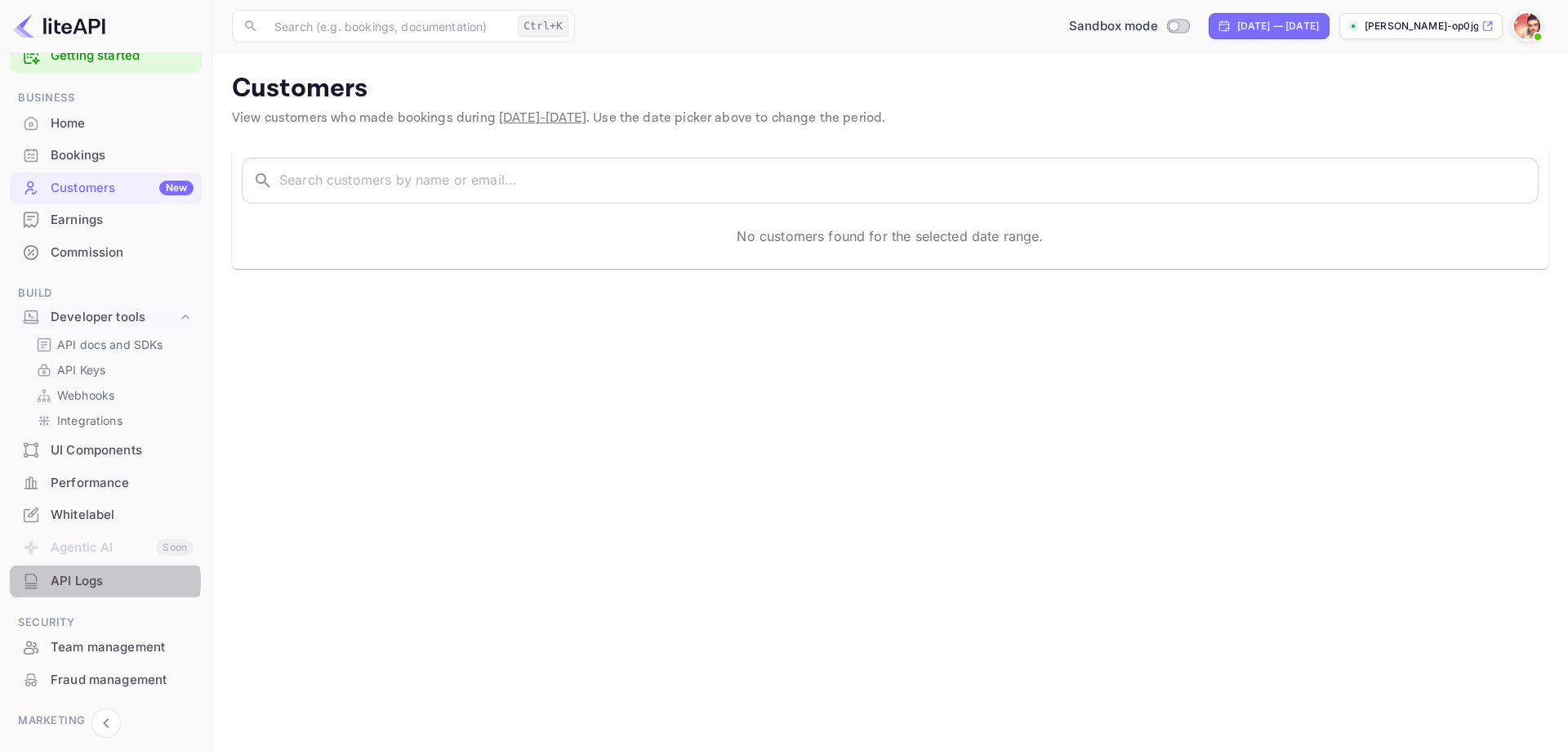
click at [90, 581] on div "API Logs" at bounding box center [122, 581] width 143 height 19
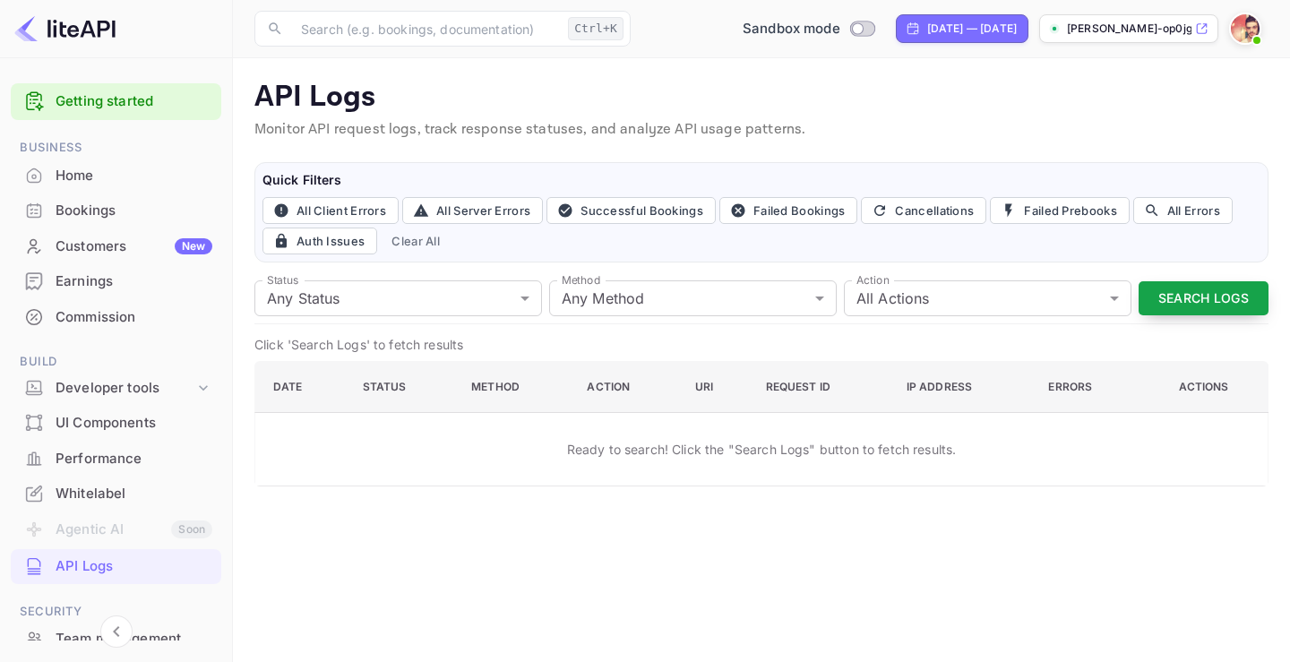
click at [1231, 287] on button "Search Logs" at bounding box center [1203, 298] width 130 height 35
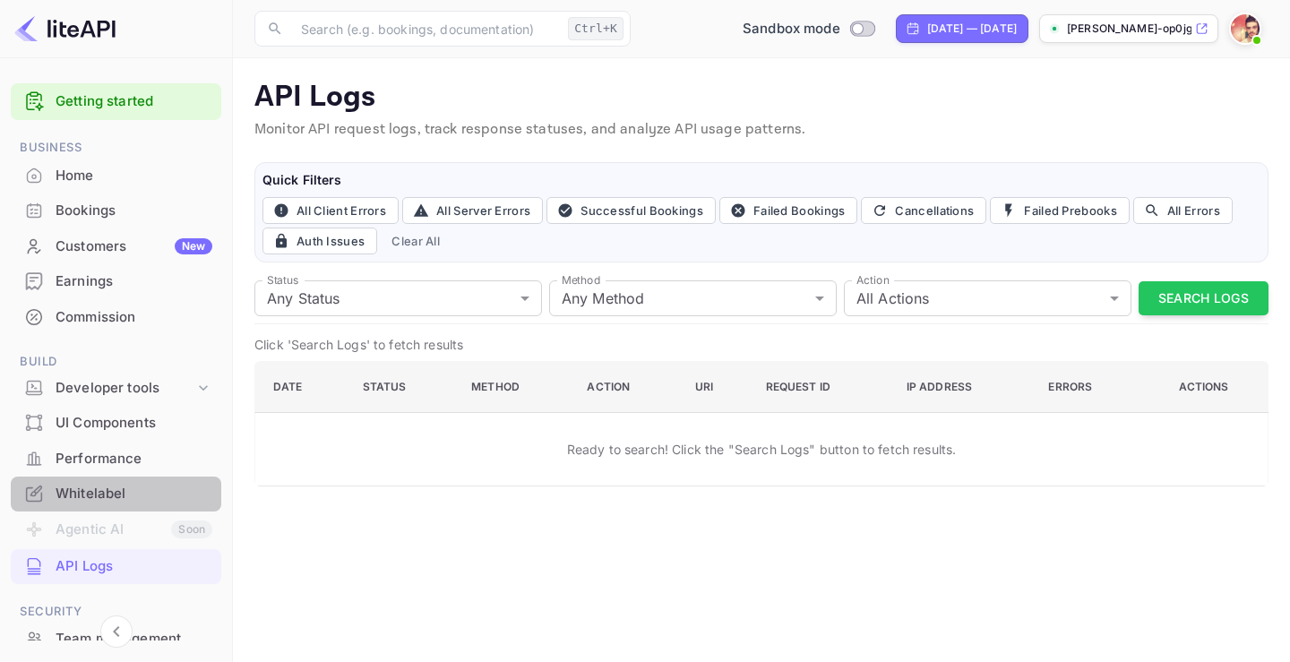
click at [129, 493] on div "Whitelabel" at bounding box center [134, 494] width 157 height 21
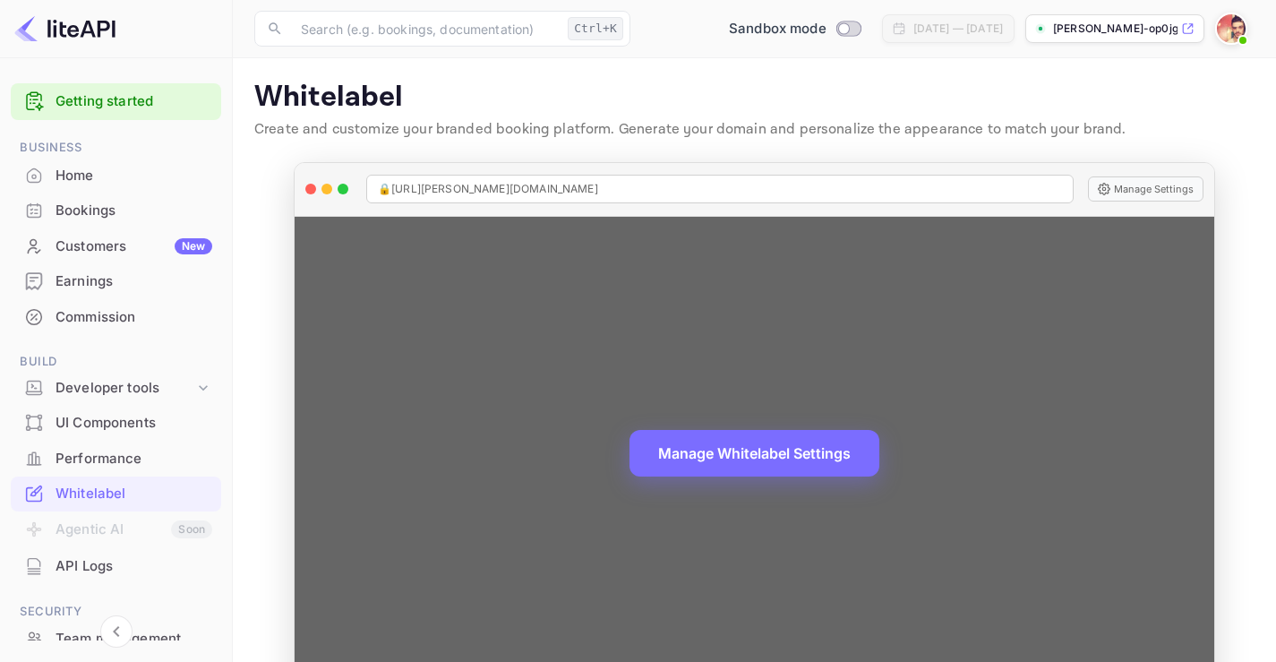
scroll to position [51, 0]
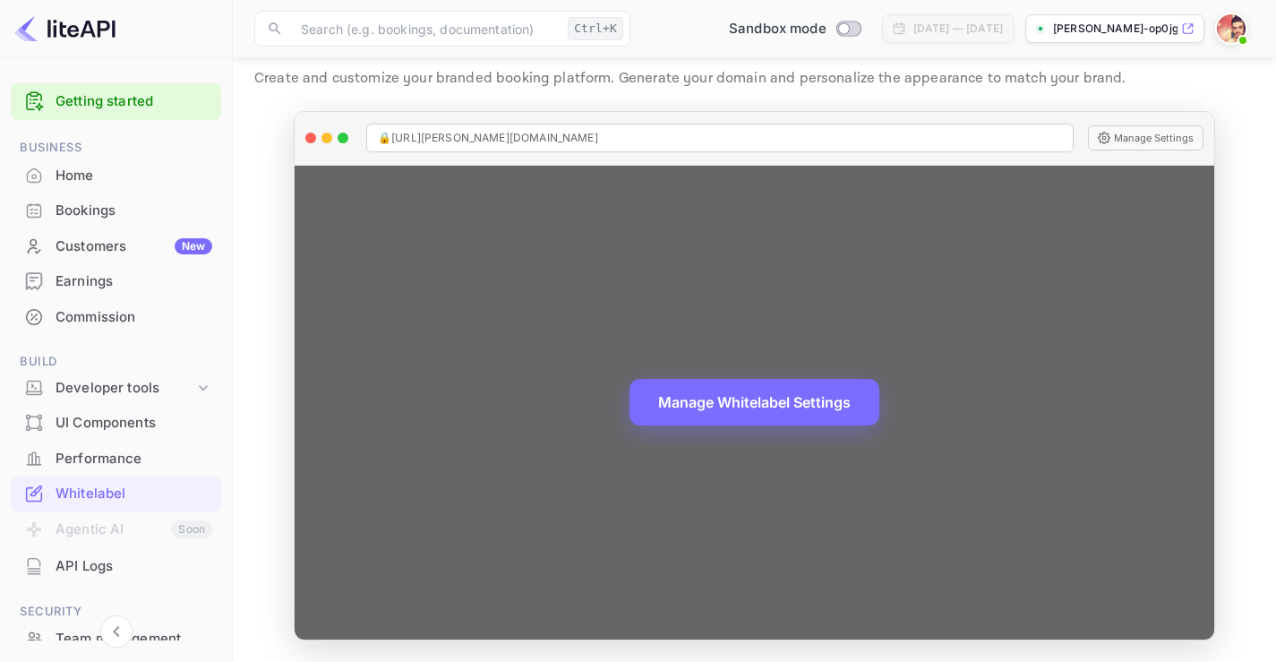
click at [965, 299] on div "Manage Whitelabel Settings" at bounding box center [755, 403] width 920 height 474
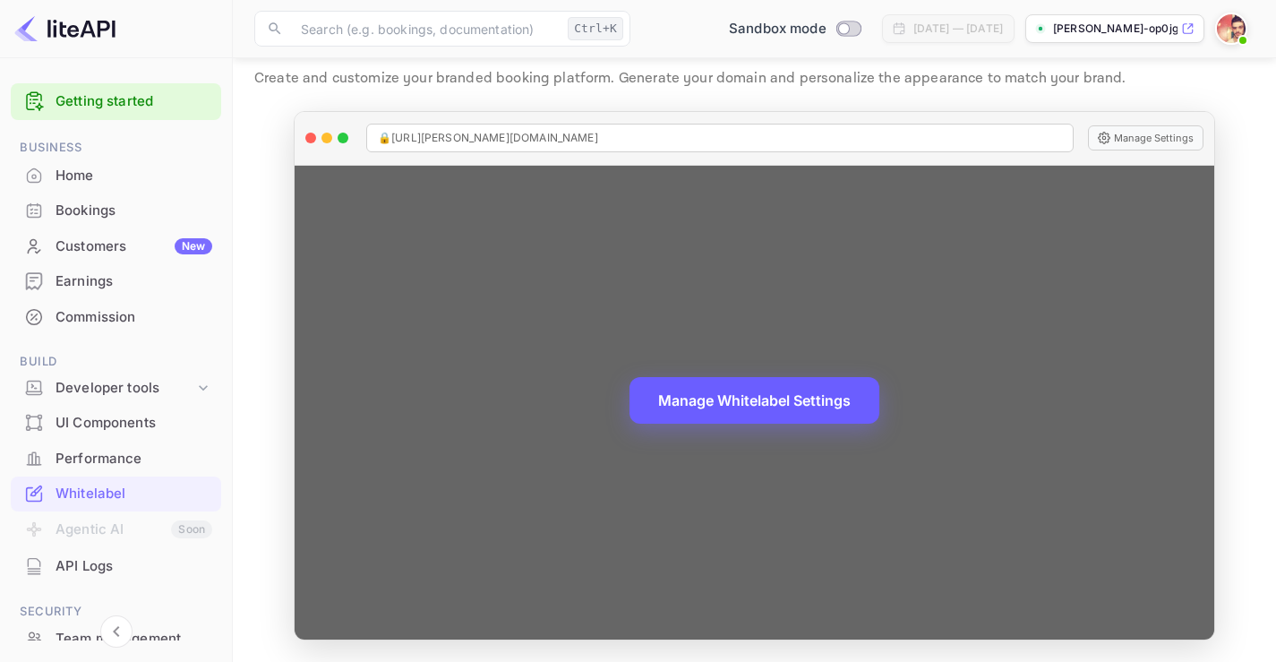
click at [814, 408] on button "Manage Whitelabel Settings" at bounding box center [755, 400] width 250 height 47
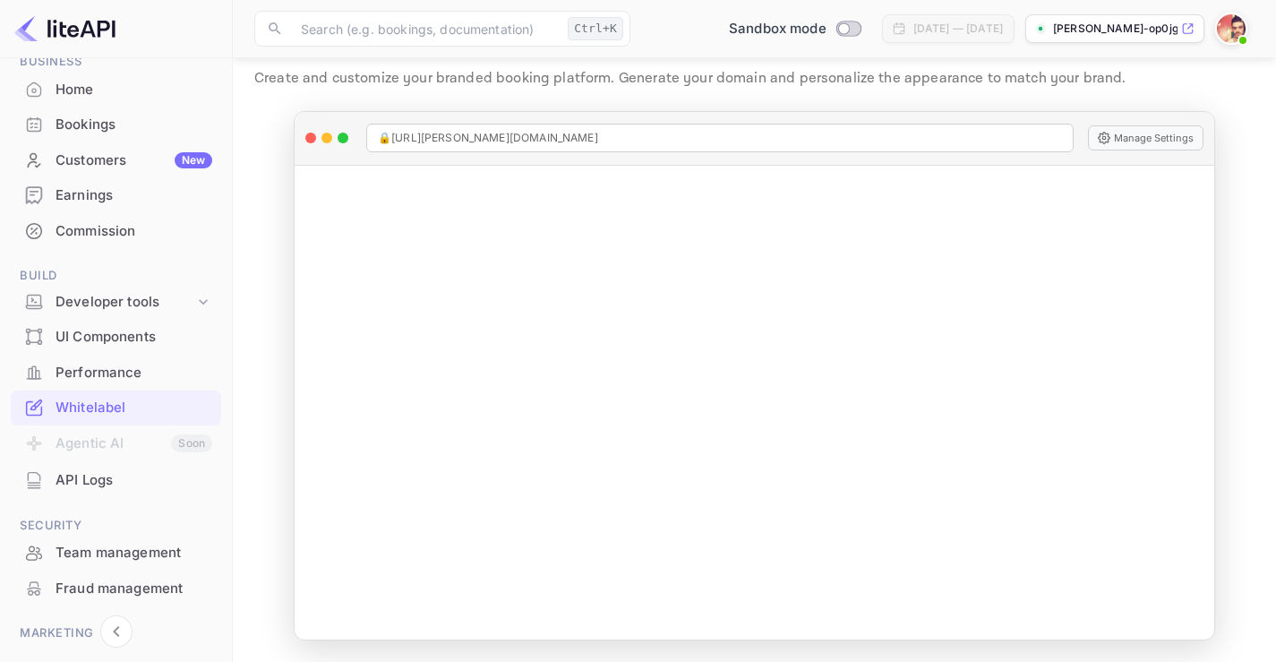
scroll to position [90, 0]
click at [89, 471] on div "API Logs" at bounding box center [134, 477] width 157 height 21
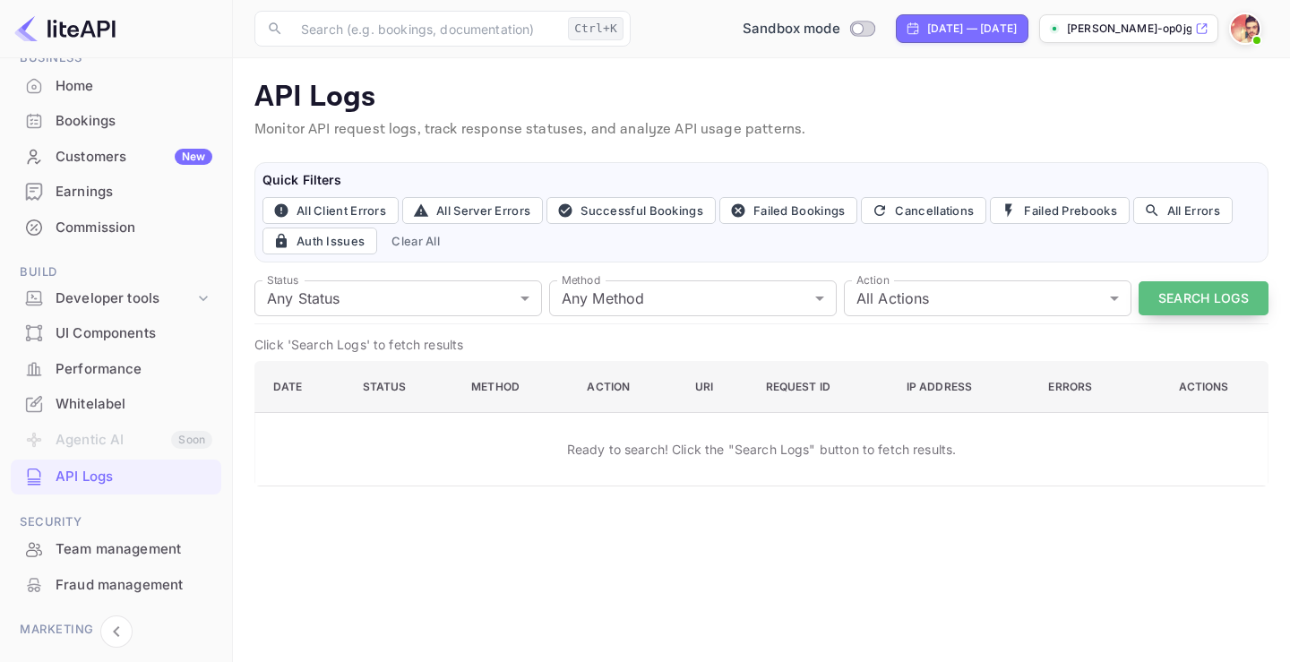
click at [1187, 296] on button "Search Logs" at bounding box center [1203, 298] width 130 height 35
click at [141, 308] on div "Developer tools" at bounding box center [116, 298] width 210 height 31
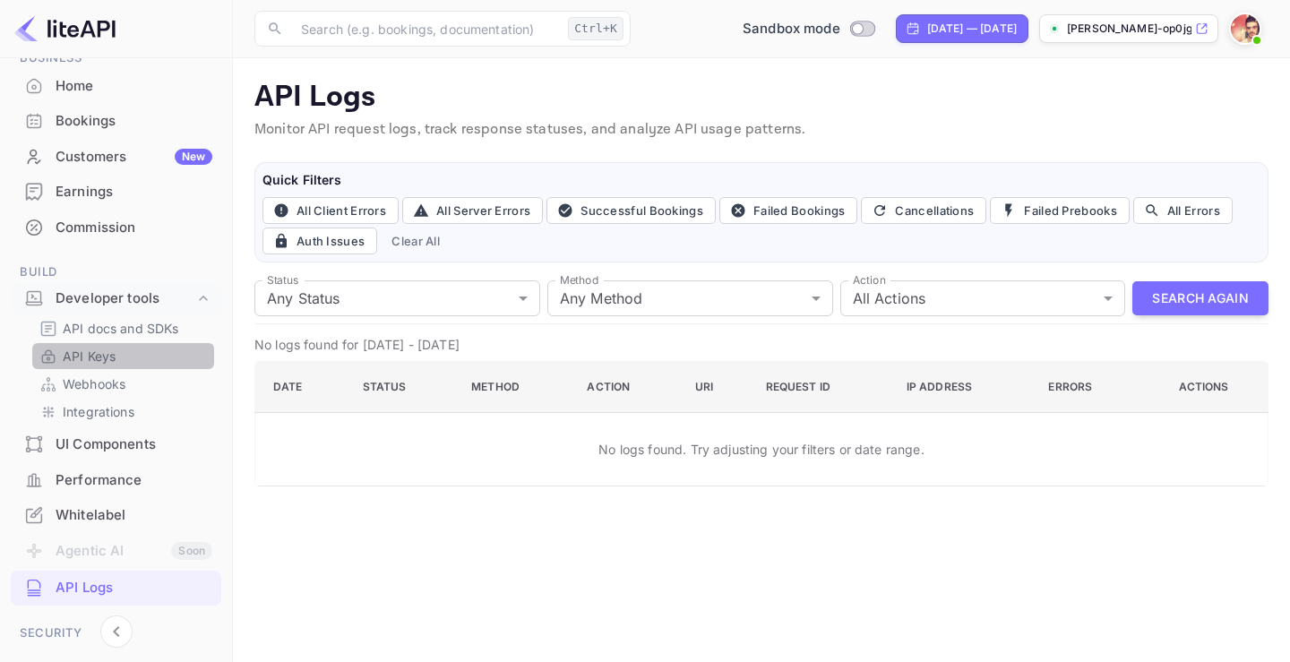
click at [126, 347] on link "API Keys" at bounding box center [122, 356] width 167 height 19
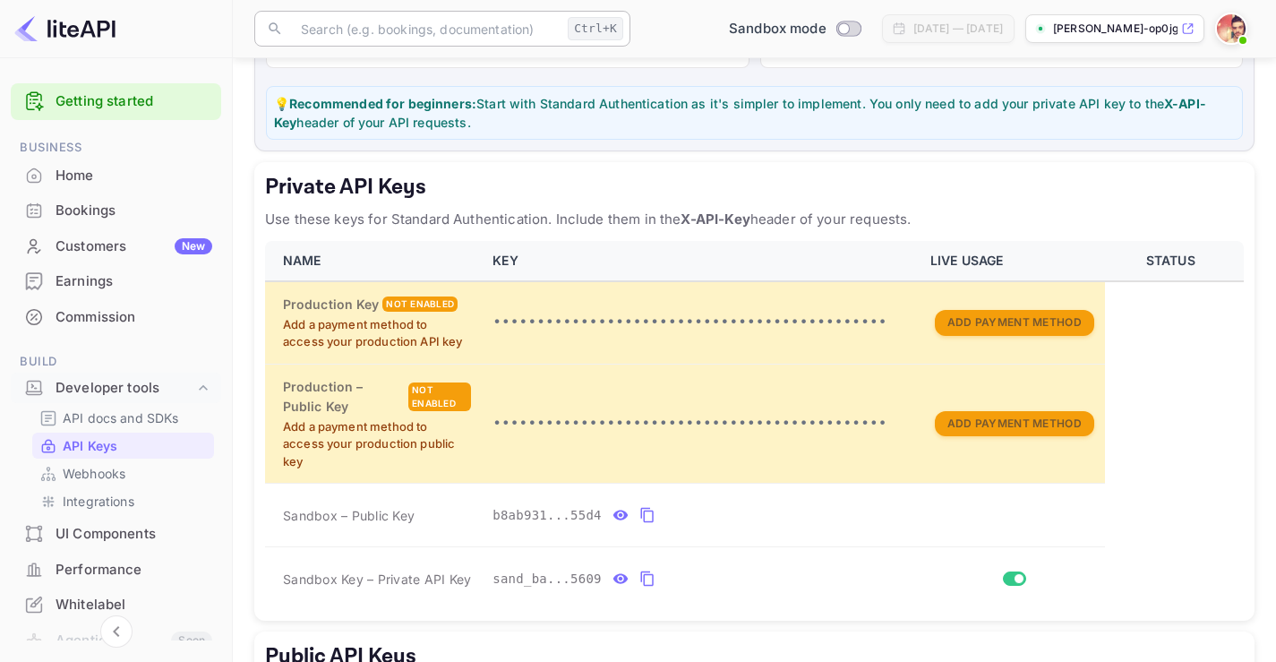
click at [423, 39] on input "text" at bounding box center [425, 29] width 270 height 36
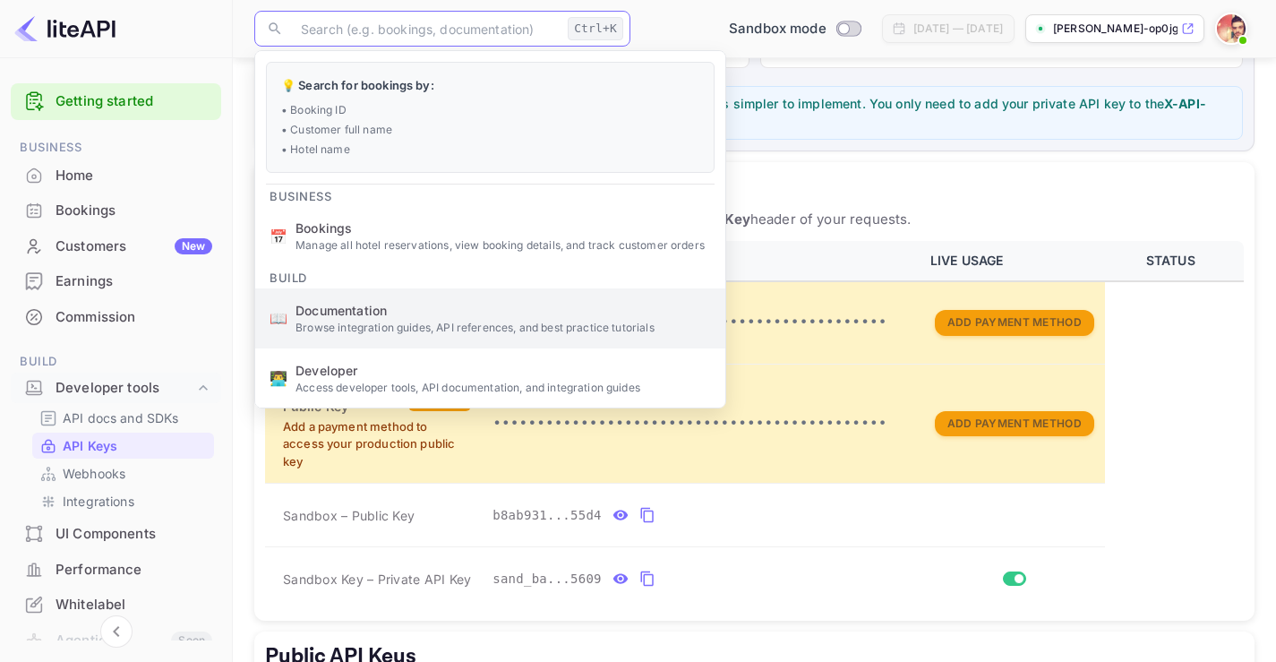
click at [372, 305] on span "Documentation" at bounding box center [504, 310] width 416 height 19
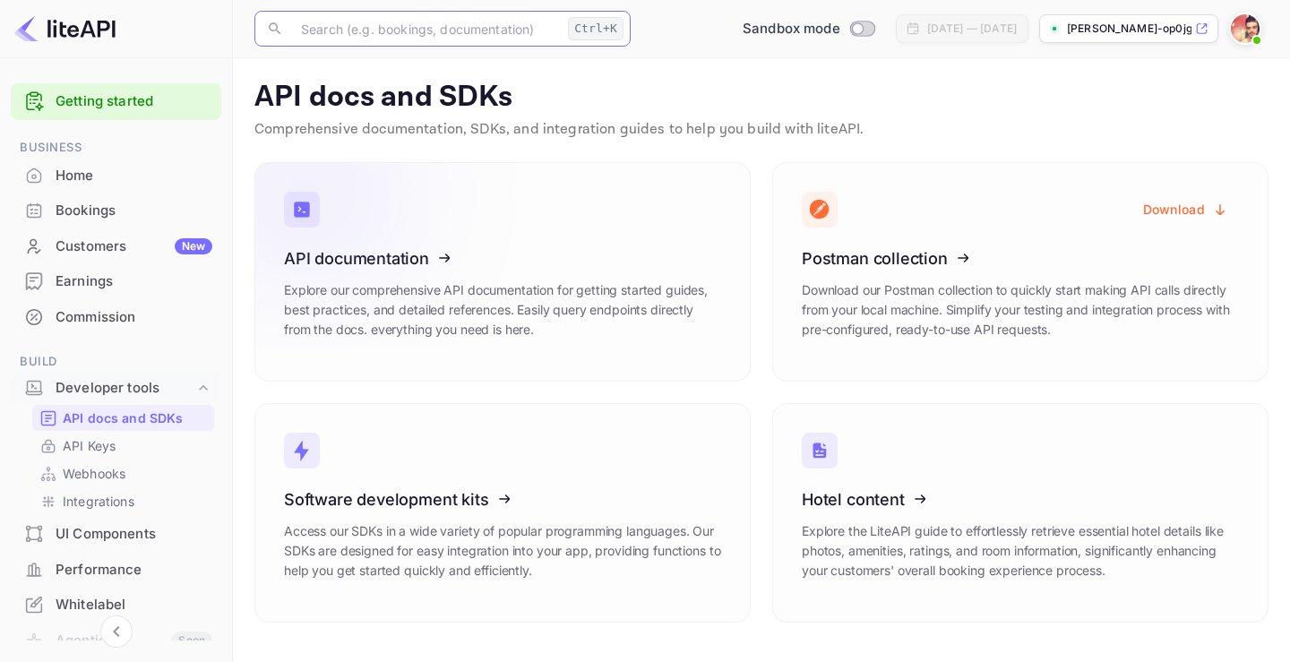
click at [418, 219] on icon at bounding box center [394, 255] width 279 height 184
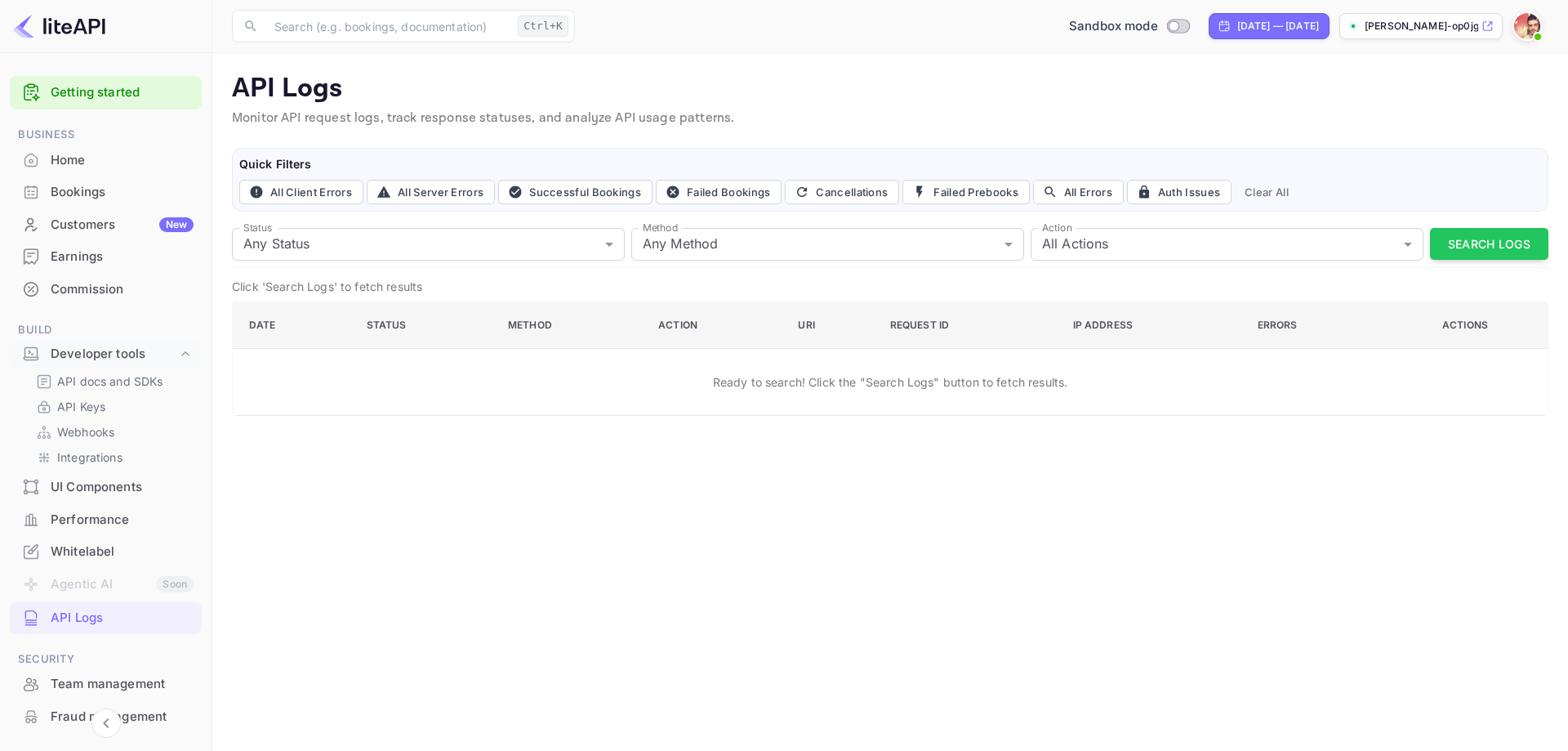
scroll to position [37, 0]
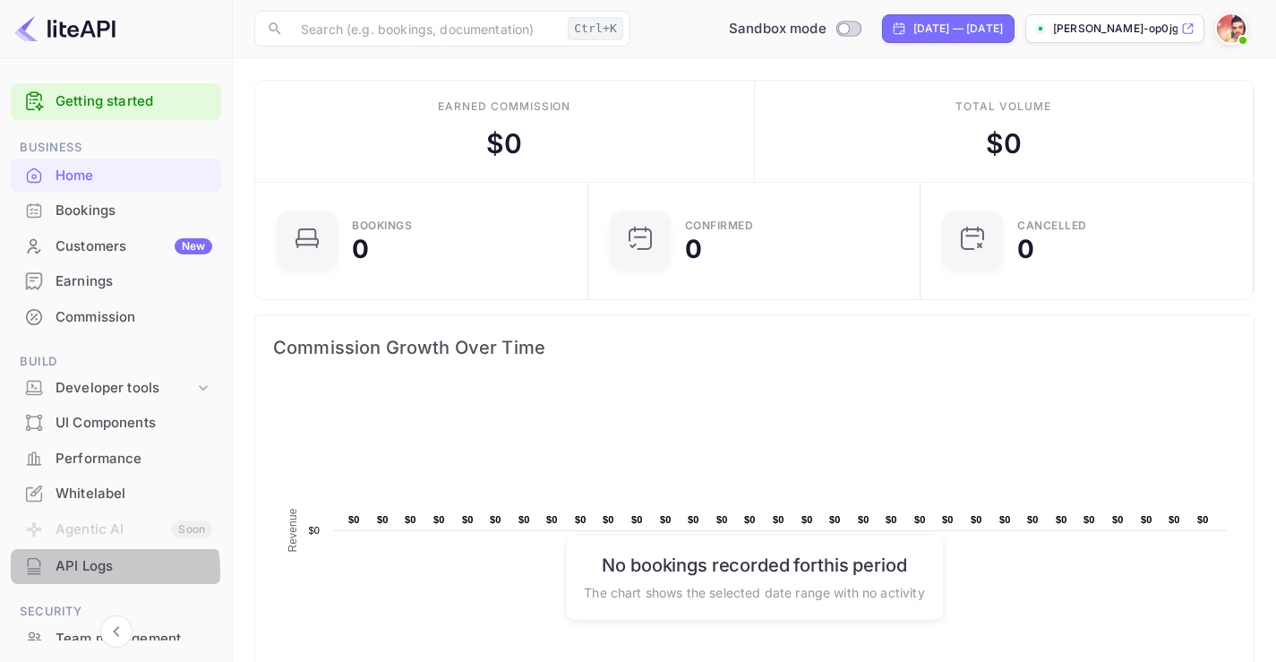
click at [100, 570] on div "API Logs" at bounding box center [134, 566] width 157 height 21
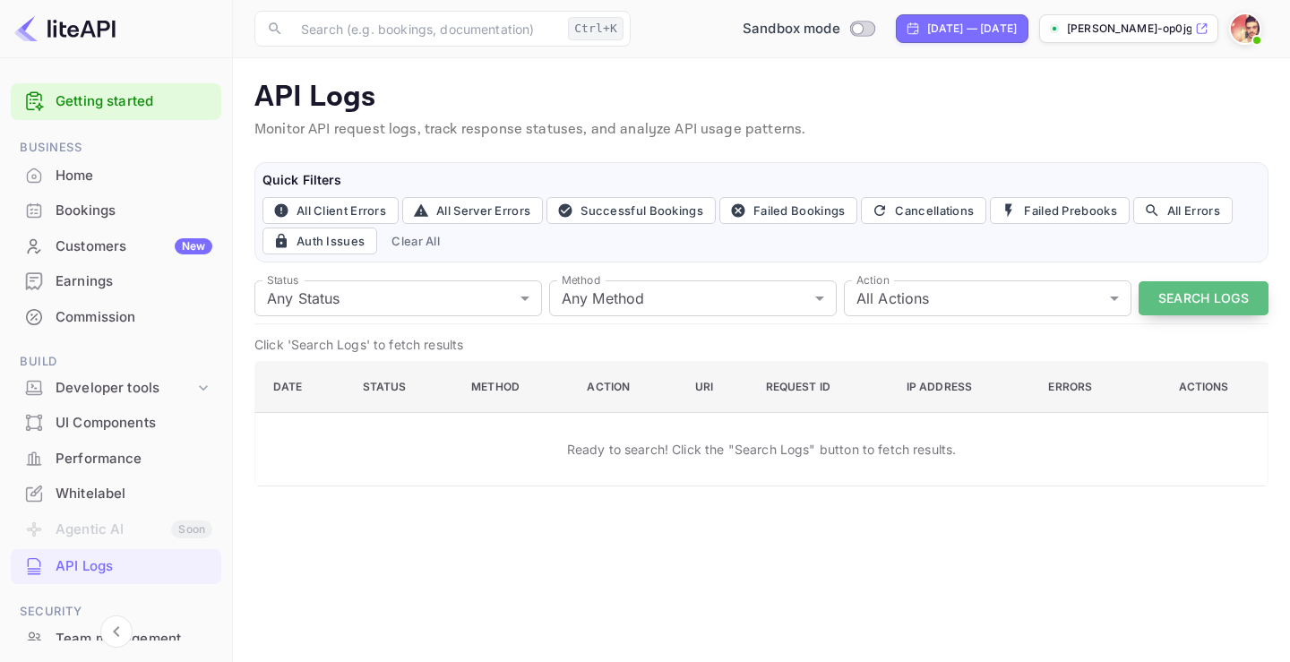
click at [1174, 309] on button "Search Logs" at bounding box center [1203, 298] width 130 height 35
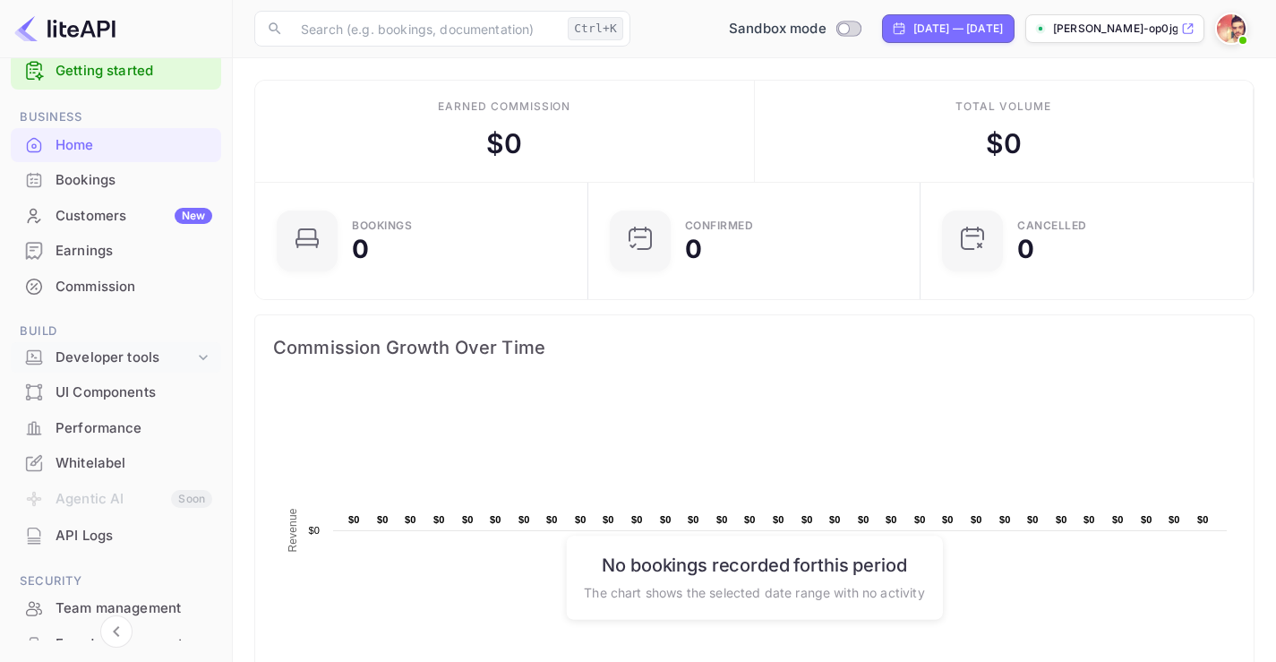
scroll to position [22, 0]
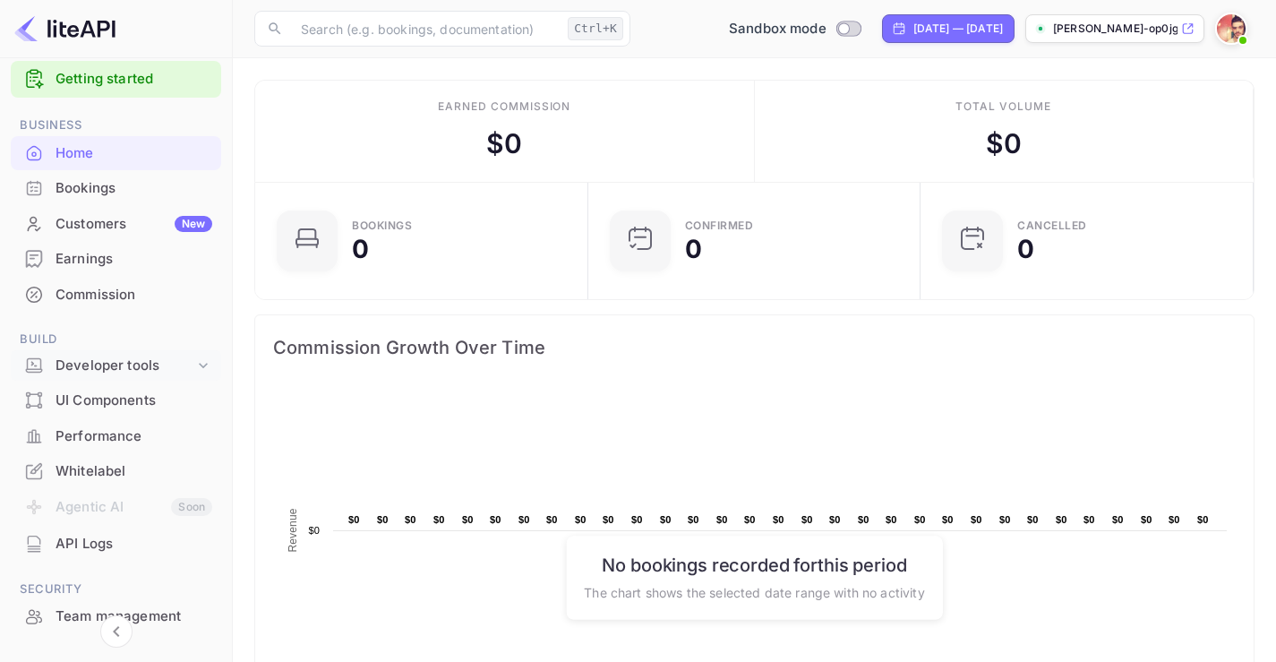
click at [98, 370] on div "Developer tools" at bounding box center [125, 366] width 139 height 21
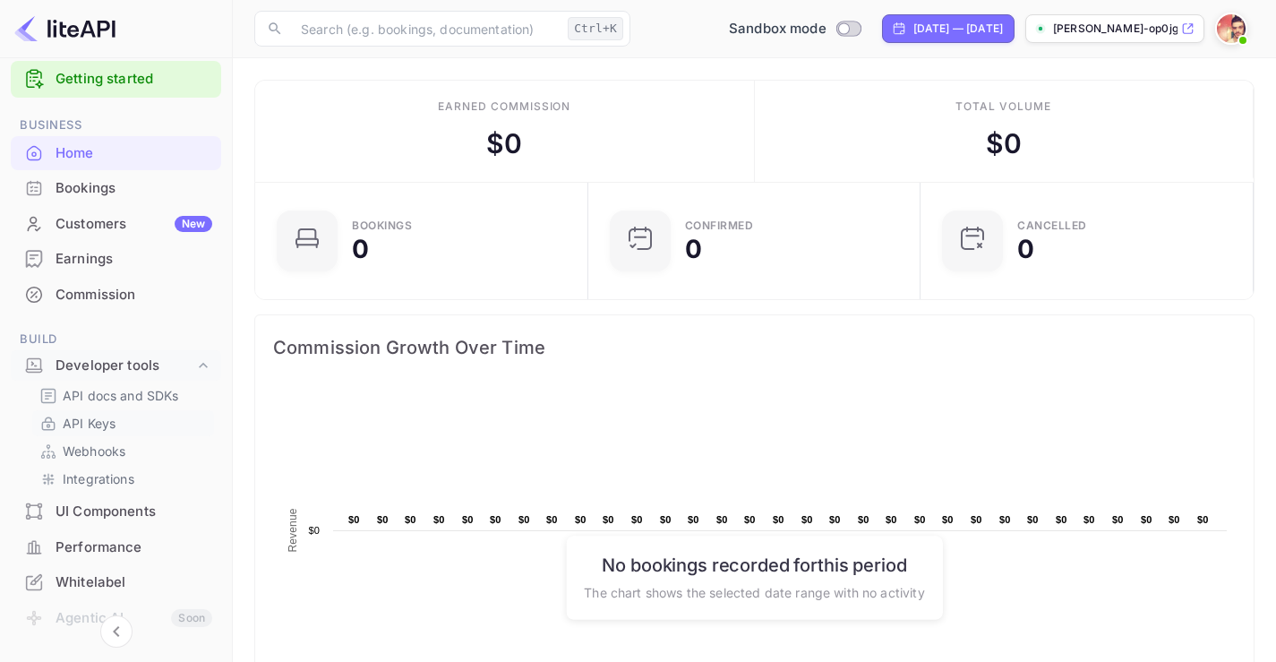
click at [112, 419] on p "API Keys" at bounding box center [89, 423] width 53 height 19
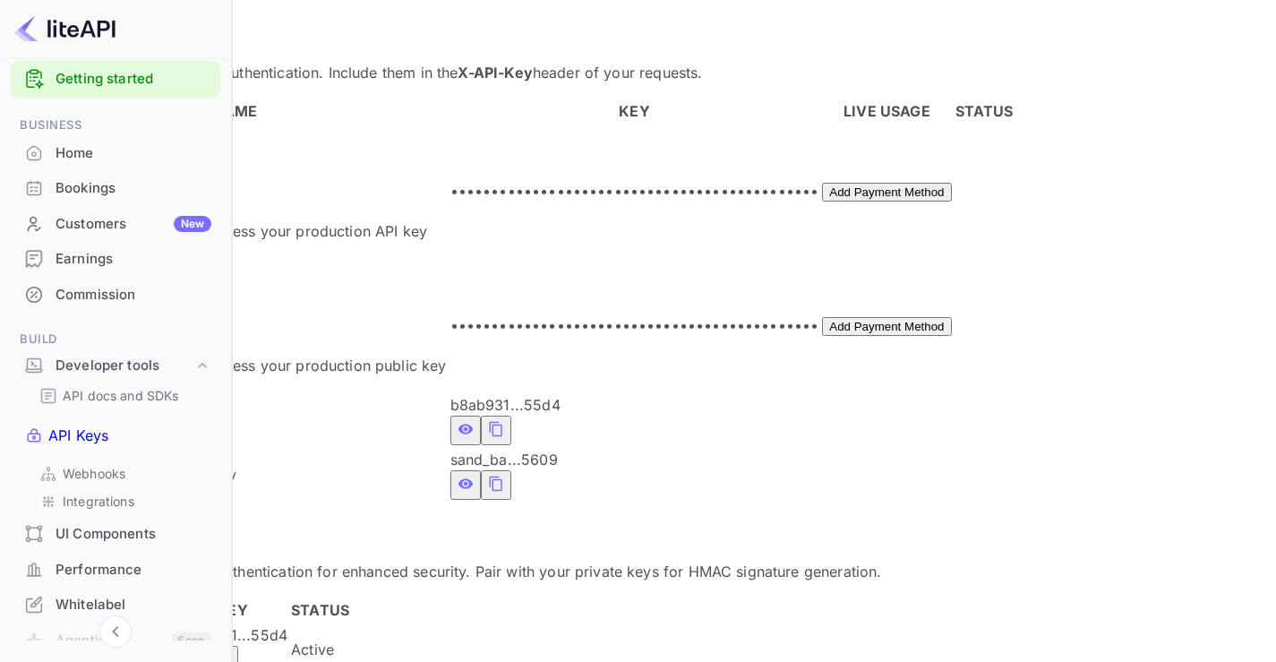
scroll to position [488, 0]
click at [112, 463] on div "Webhooks" at bounding box center [122, 473] width 181 height 26
click at [113, 492] on p "Integrations" at bounding box center [99, 501] width 72 height 19
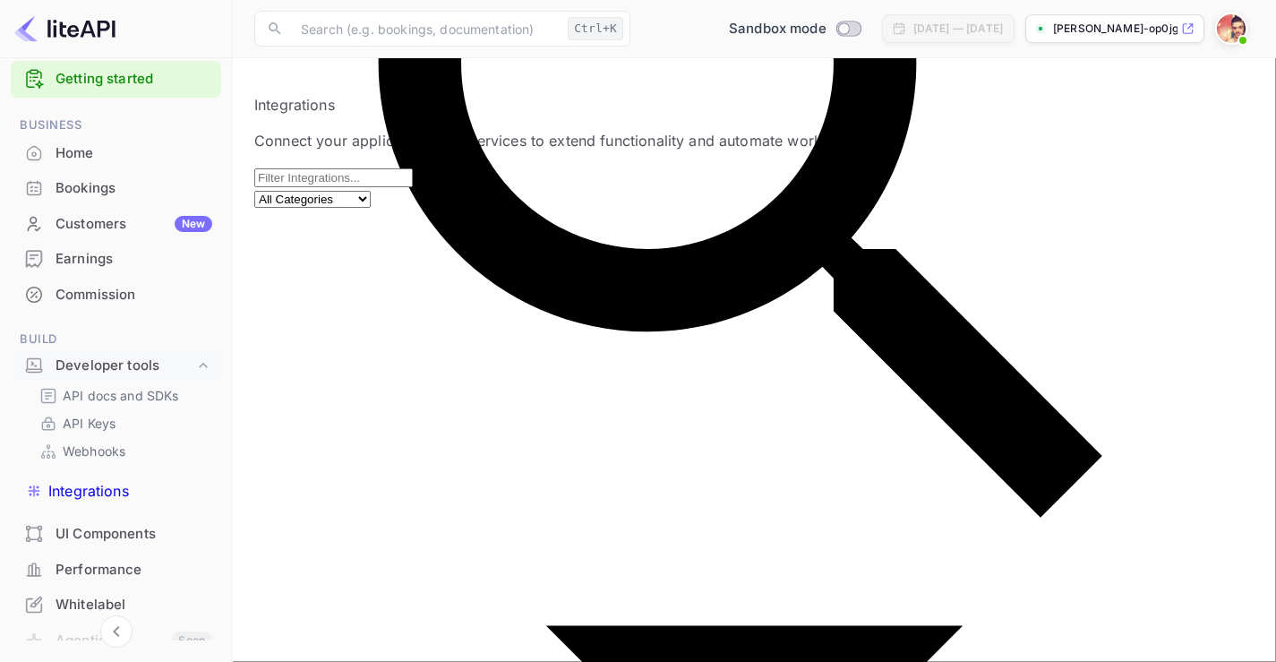
scroll to position [41, 0]
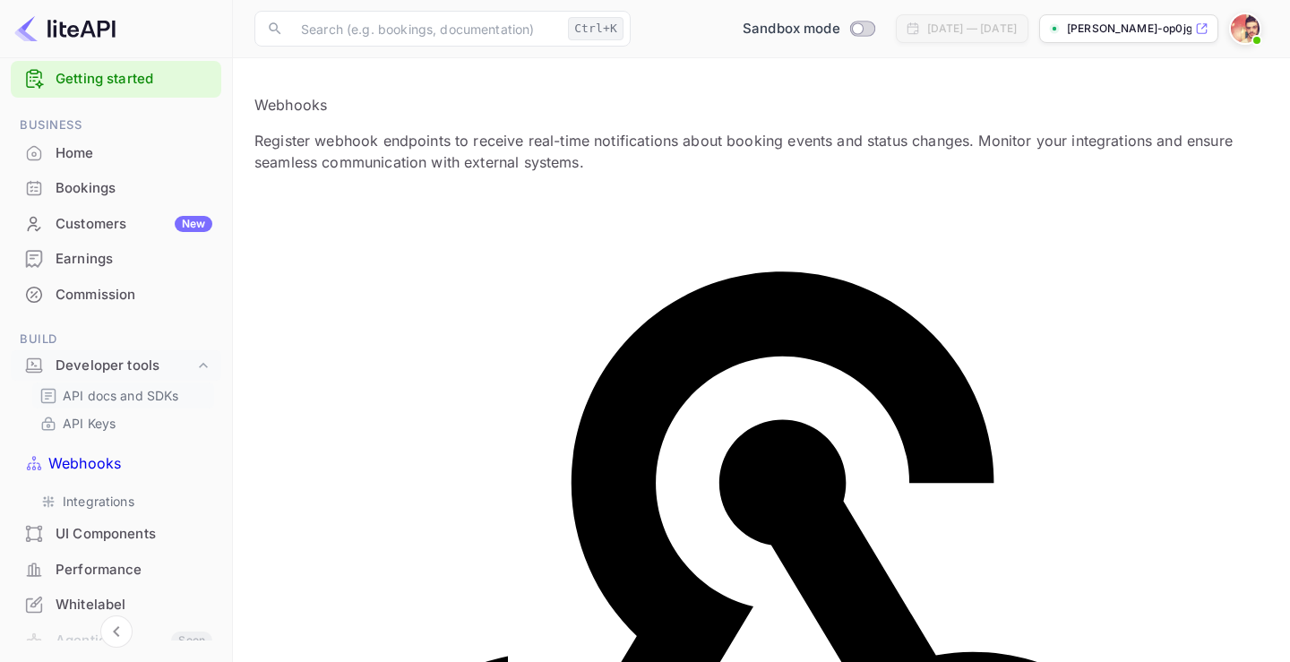
click at [95, 393] on p "API docs and SDKs" at bounding box center [121, 395] width 116 height 19
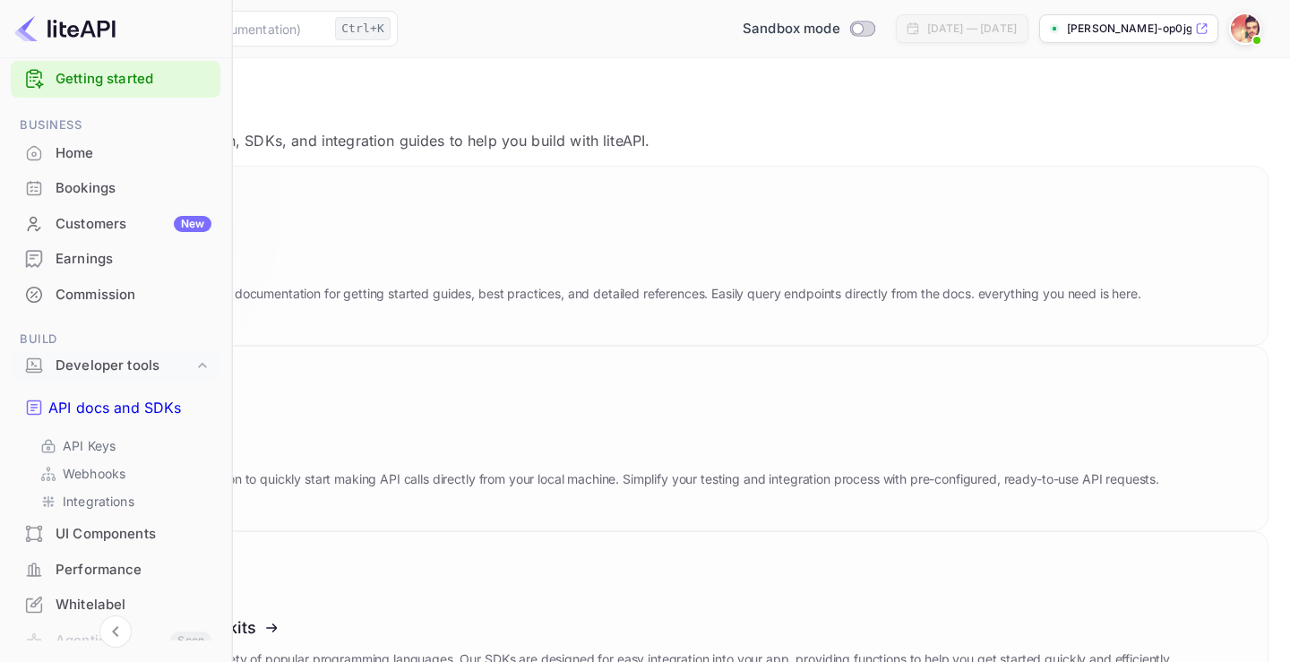
click at [301, 255] on icon at bounding box center [161, 259] width 279 height 184
click at [109, 436] on p "API Keys" at bounding box center [89, 445] width 53 height 19
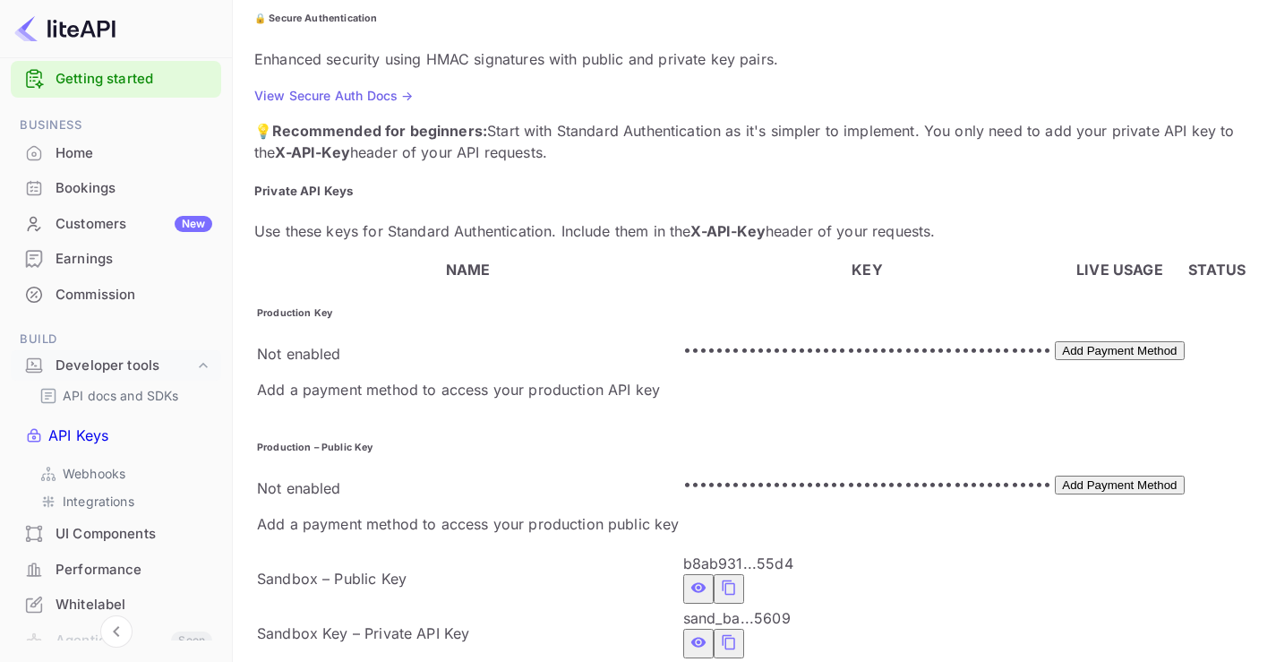
scroll to position [309, 0]
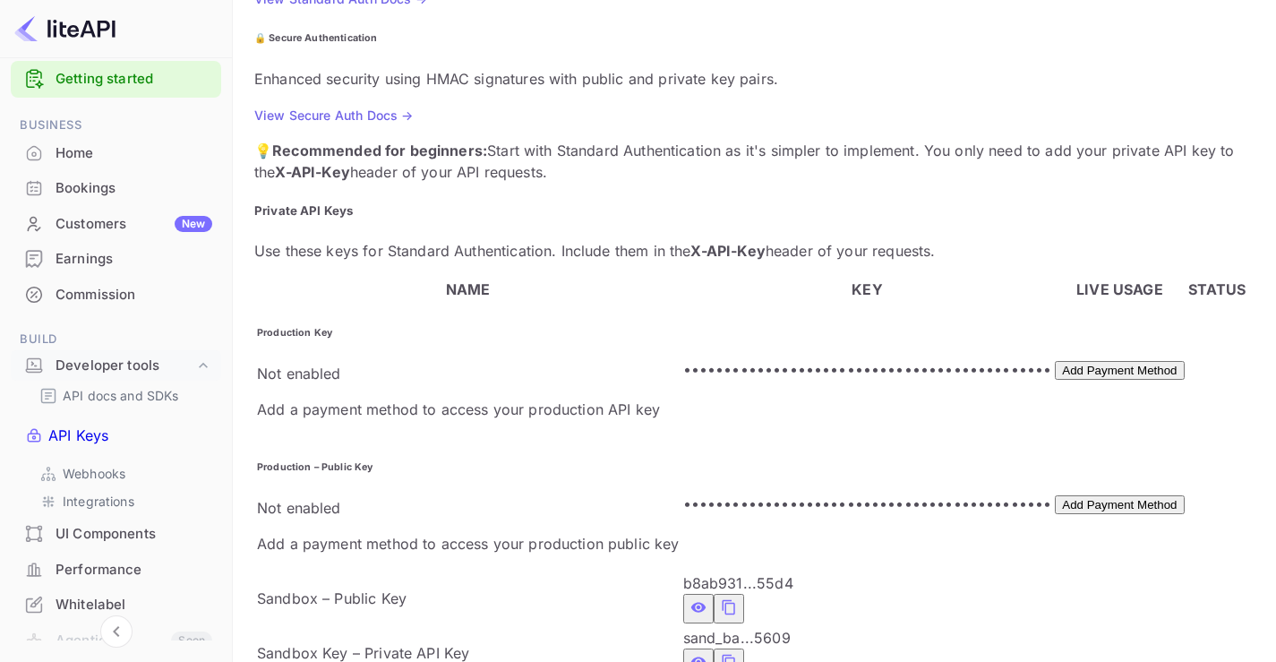
click at [721, 651] on icon "private api keys table" at bounding box center [729, 661] width 16 height 21
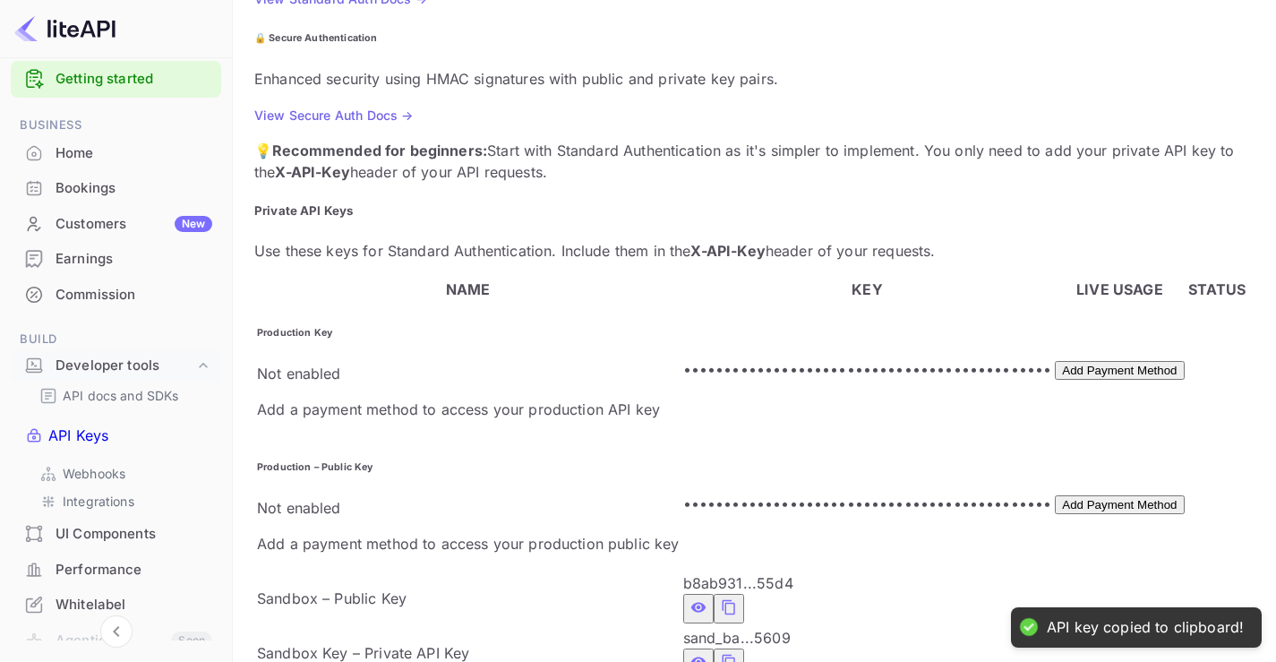
click at [714, 648] on button "private api keys table" at bounding box center [729, 663] width 30 height 30
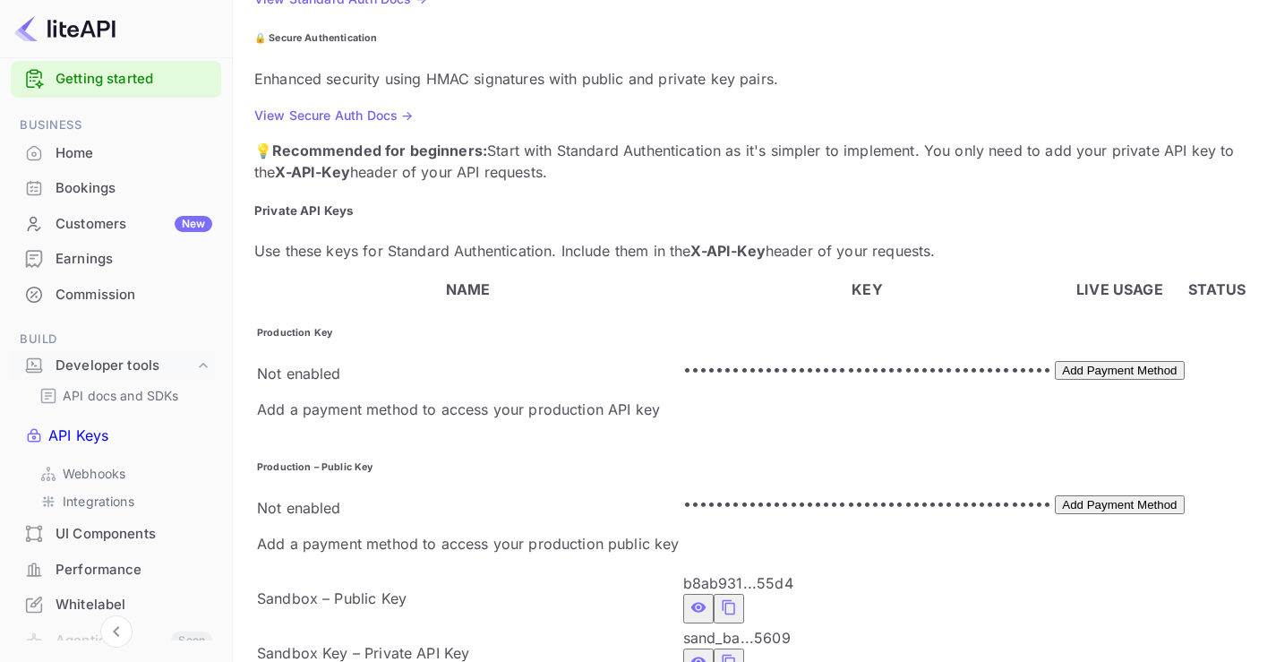
click at [690, 651] on icon "private api keys table" at bounding box center [698, 661] width 16 height 21
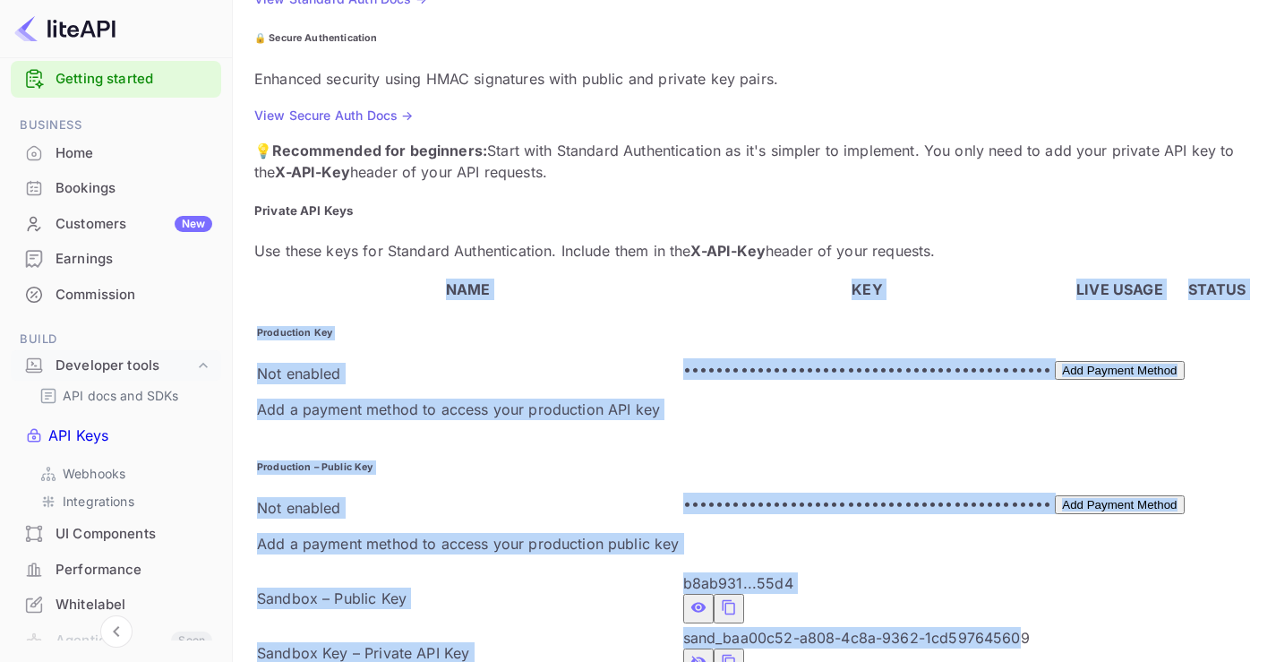
drag, startPoint x: 780, startPoint y: 505, endPoint x: 468, endPoint y: 530, distance: 312.7
click at [471, 541] on div "Private API Keys Use these keys for Standard Authentication. Include them in th…" at bounding box center [754, 441] width 1000 height 478
click at [683, 629] on span "sand_baa00c52-a808-4c8a-9362-1cd597645609" at bounding box center [856, 638] width 347 height 18
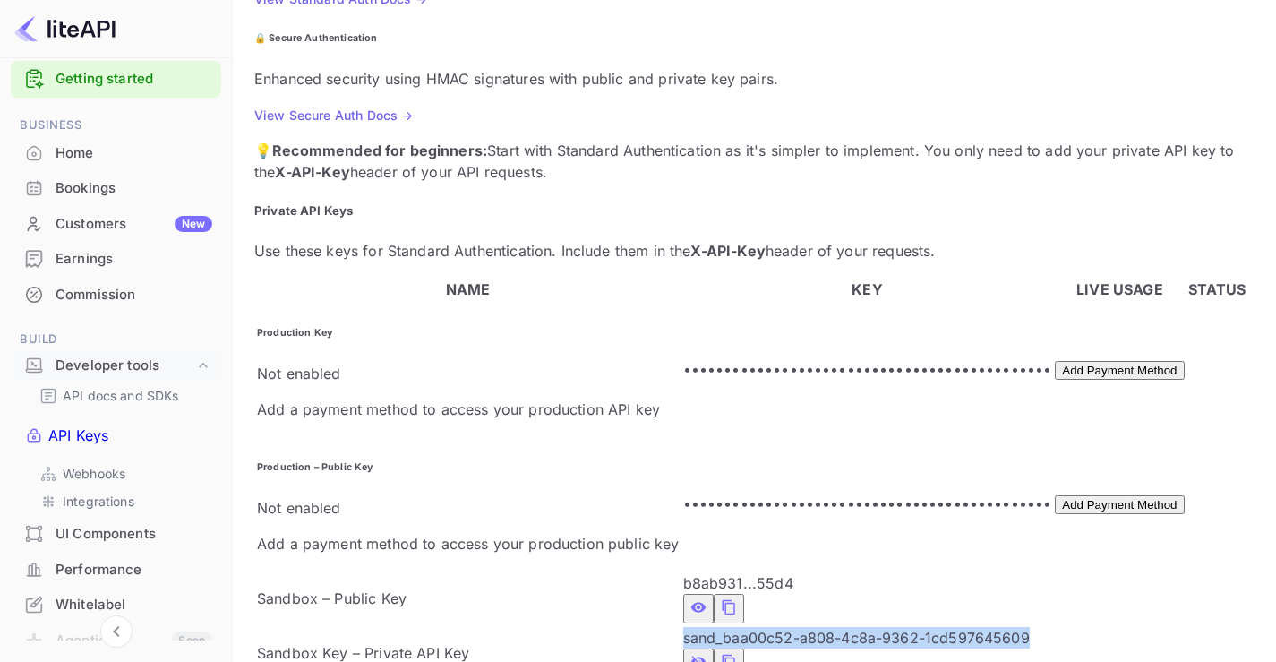
drag, startPoint x: 502, startPoint y: 507, endPoint x: 786, endPoint y: 510, distance: 283.9
click at [786, 627] on div "sand_baa00c52-a808-4c8a-9362-1cd597645609" at bounding box center [867, 652] width 369 height 51
copy span "sand_baa00c52-a808-4c8a-9362-1cd597645609"
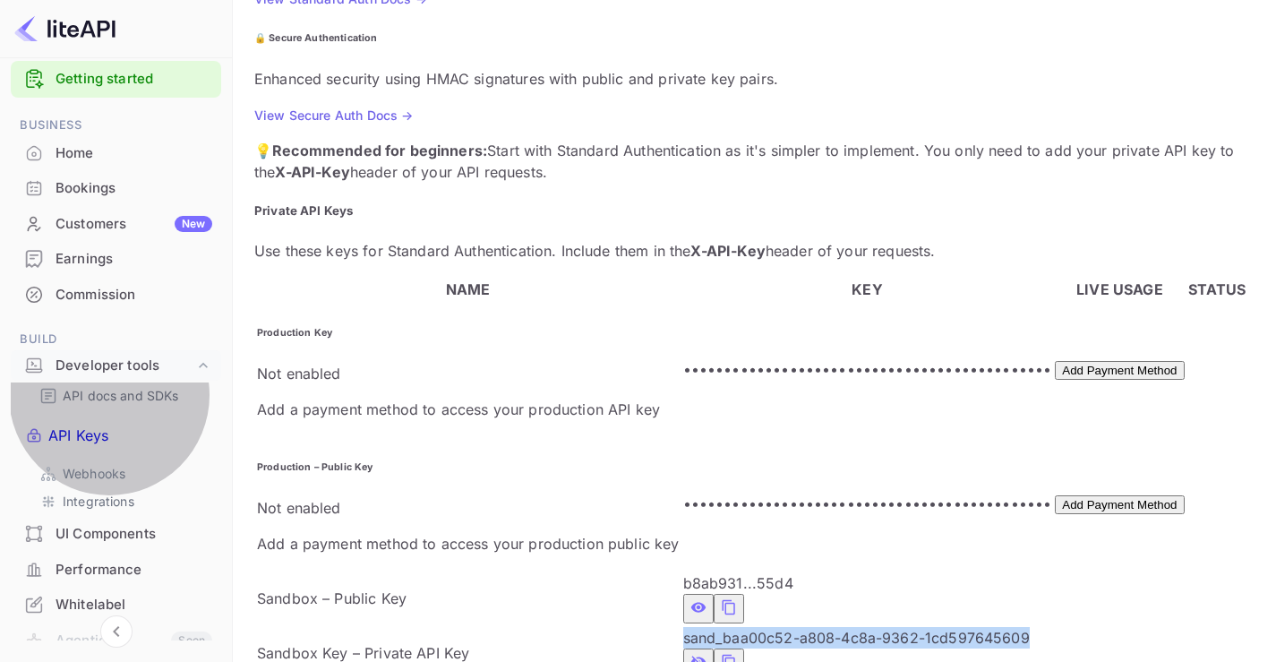
click at [131, 423] on link "API Keys" at bounding box center [121, 435] width 193 height 50
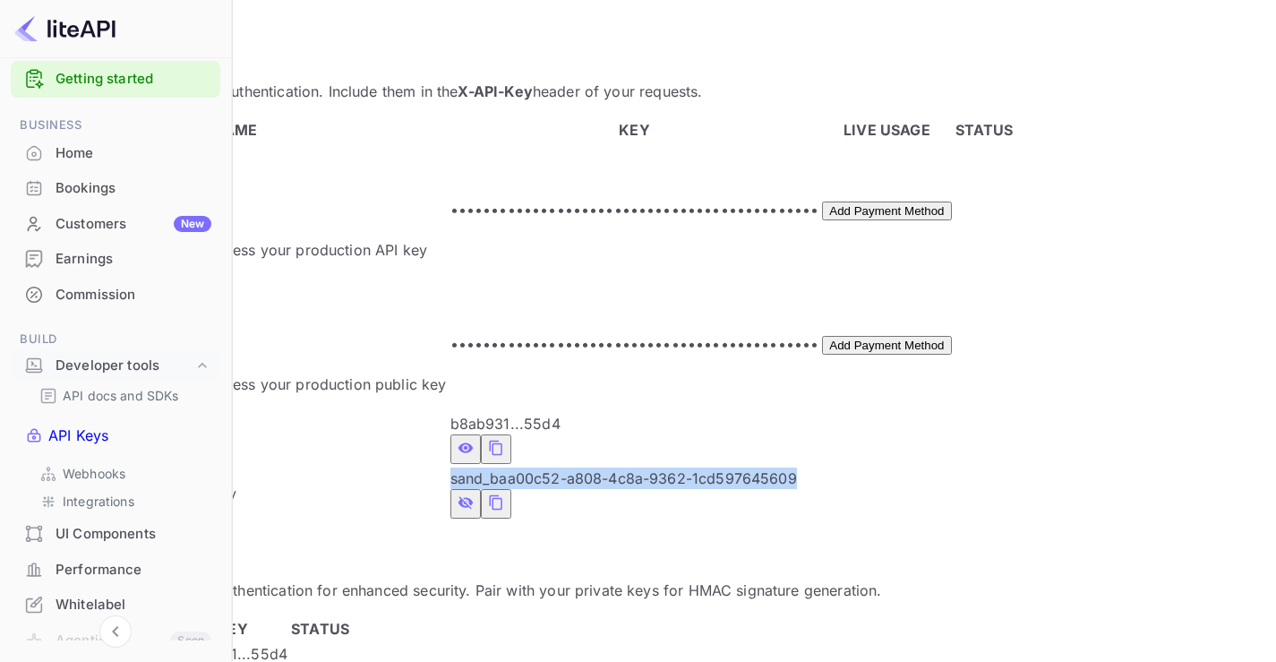
scroll to position [488, 0]
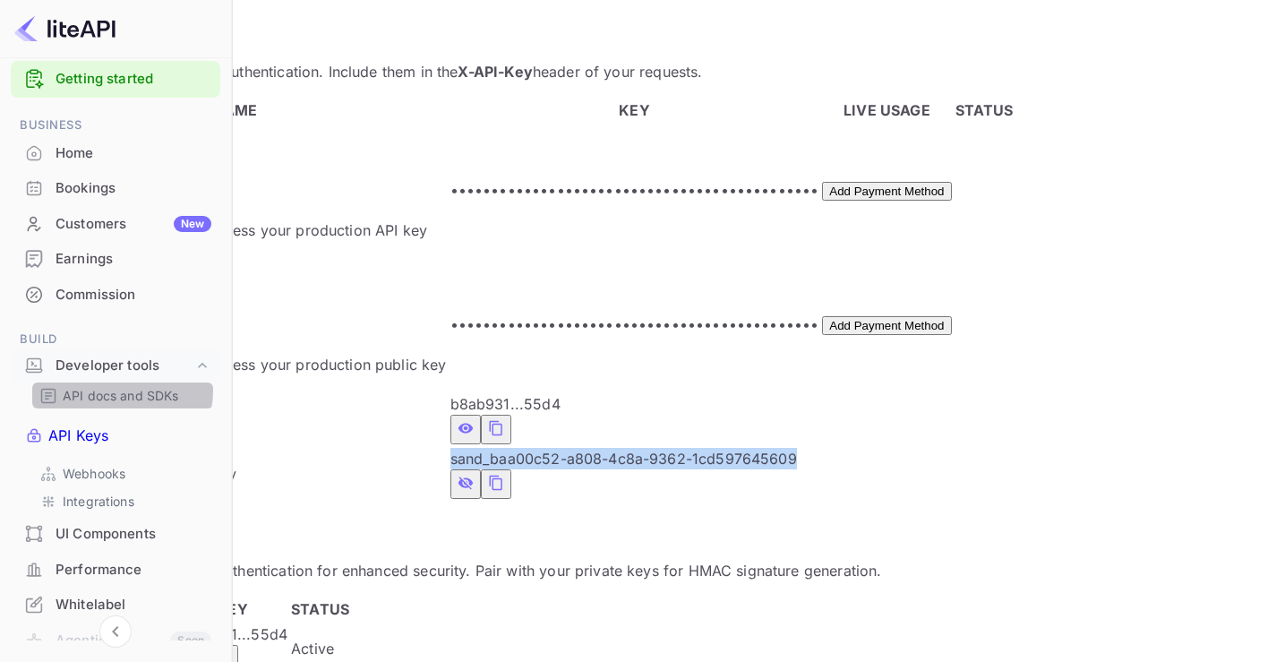
click at [118, 390] on p "API docs and SDKs" at bounding box center [121, 395] width 116 height 19
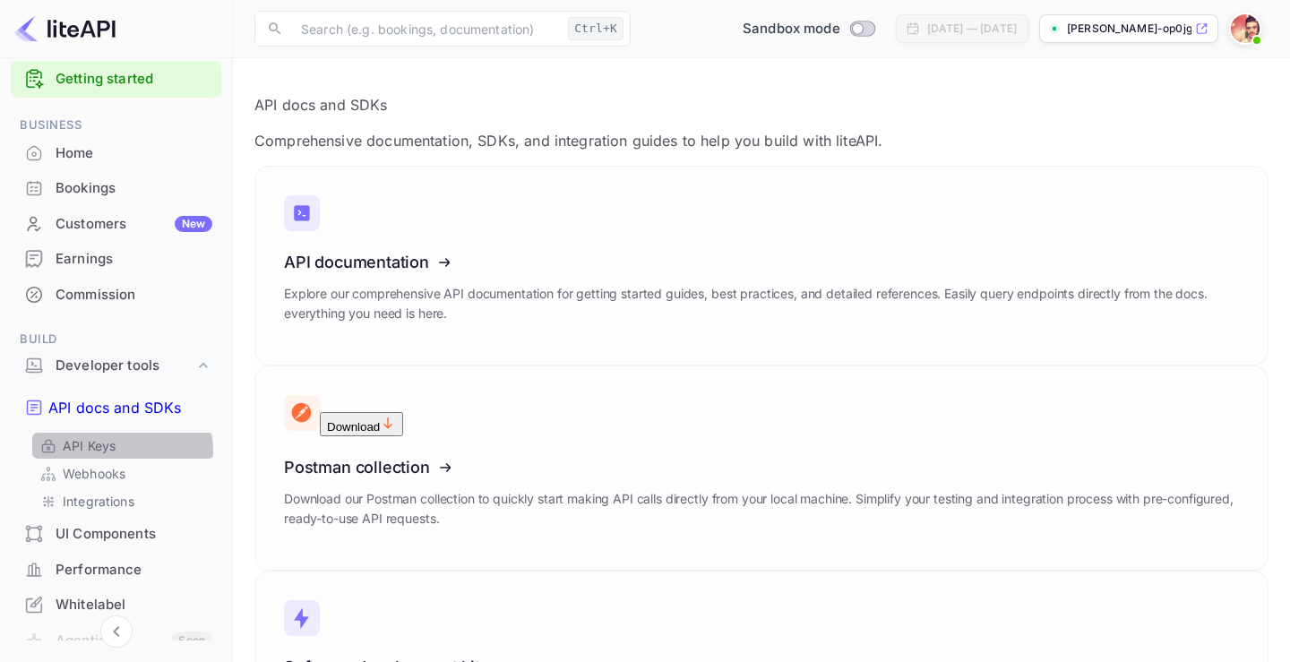
click at [107, 436] on p "API Keys" at bounding box center [89, 445] width 53 height 19
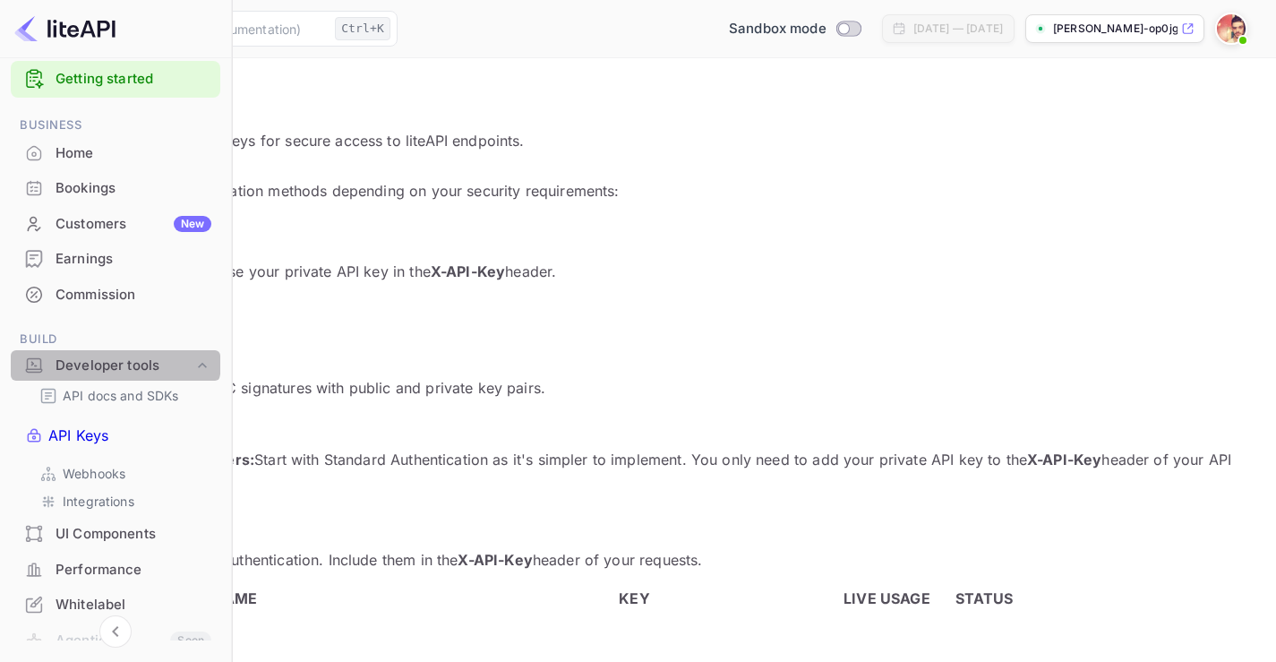
click at [60, 350] on div "Developer tools" at bounding box center [116, 365] width 210 height 31
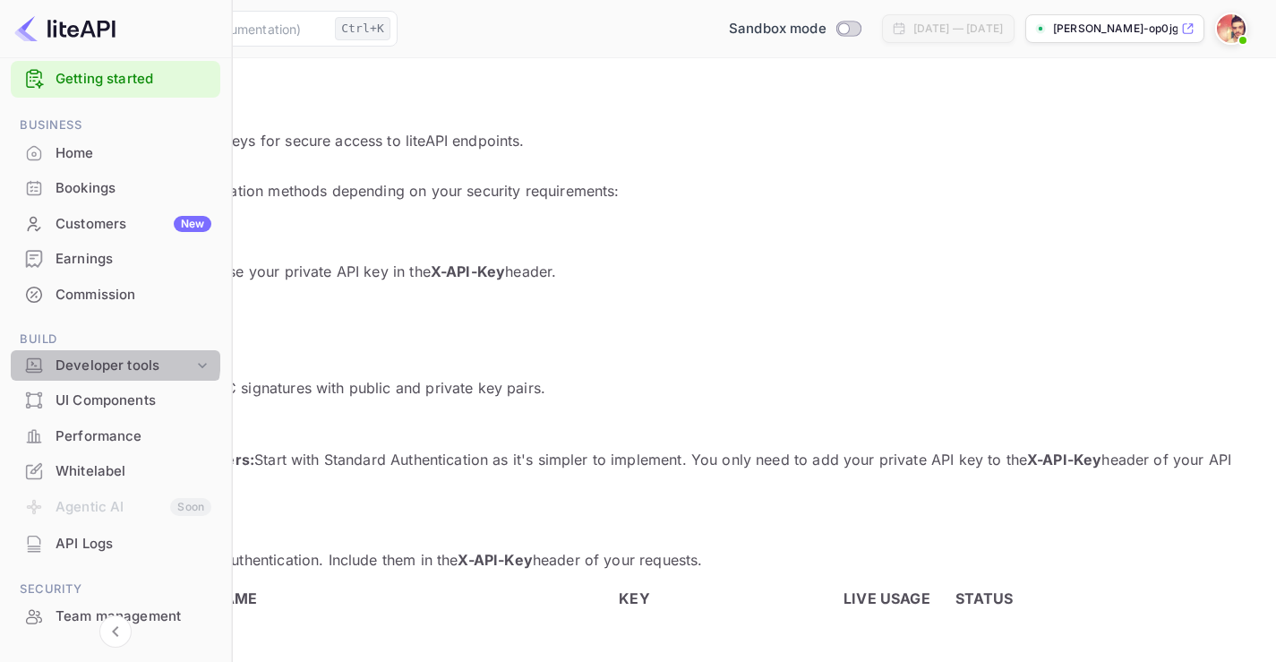
click at [59, 353] on div "Developer tools" at bounding box center [116, 365] width 210 height 31
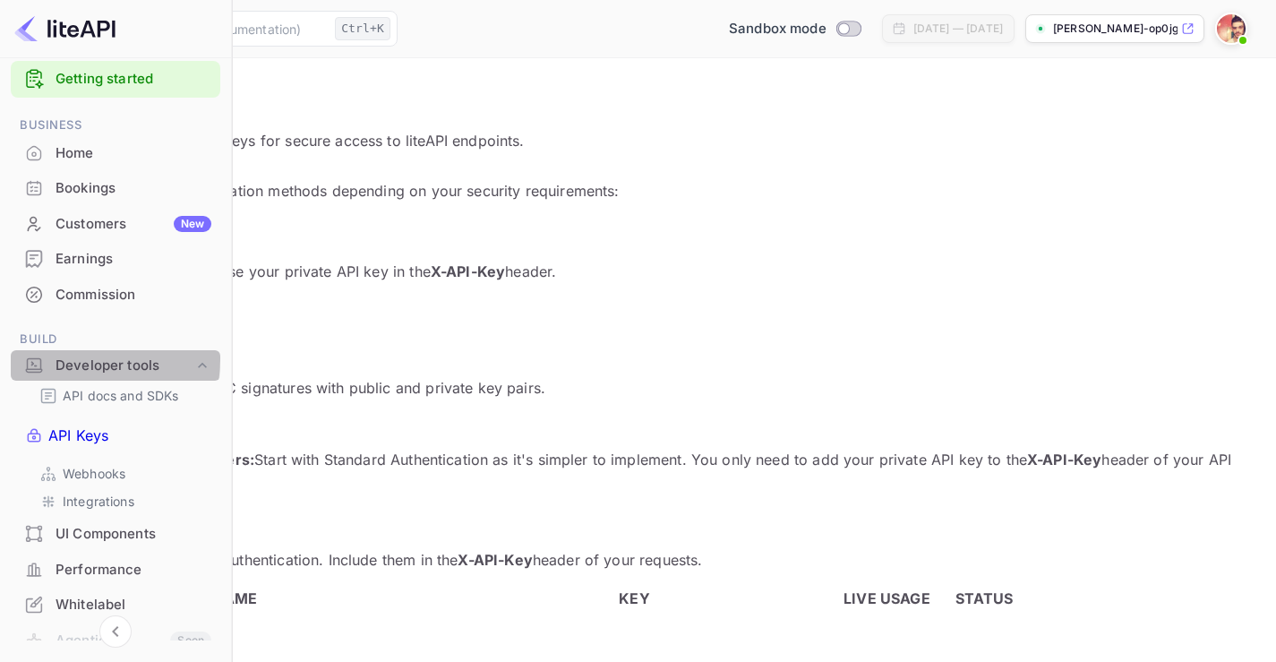
click at [60, 358] on div "Developer tools" at bounding box center [125, 366] width 138 height 21
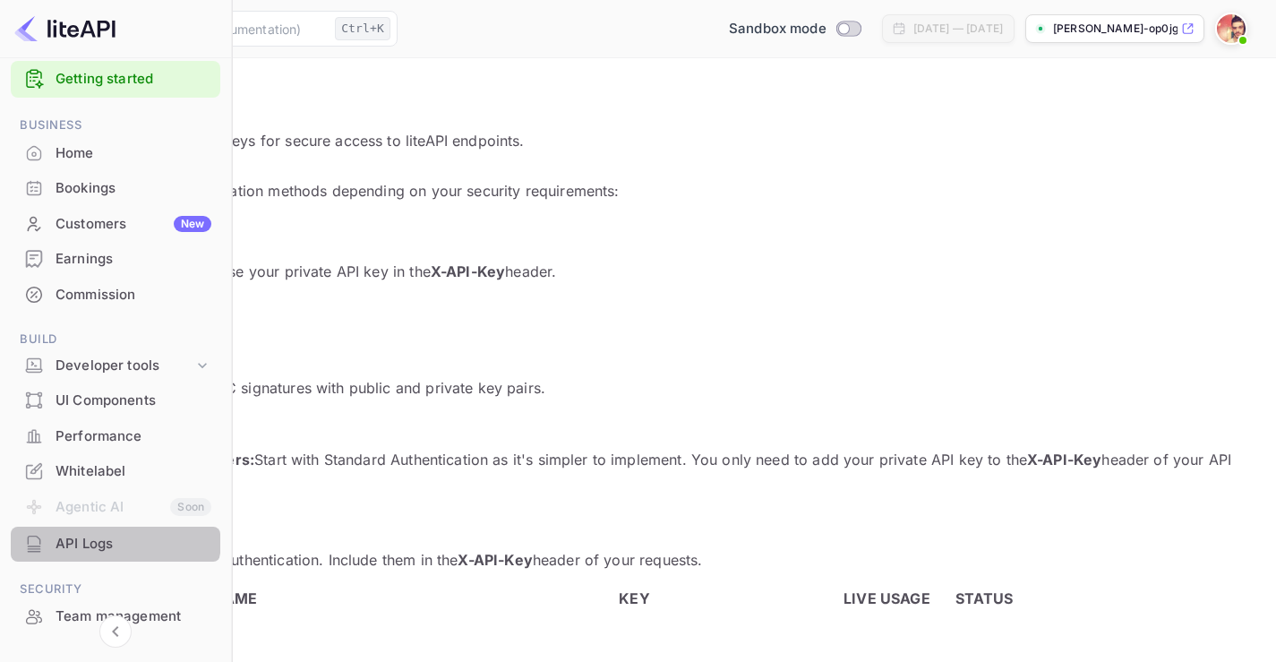
click at [93, 537] on div "API Logs" at bounding box center [134, 544] width 156 height 21
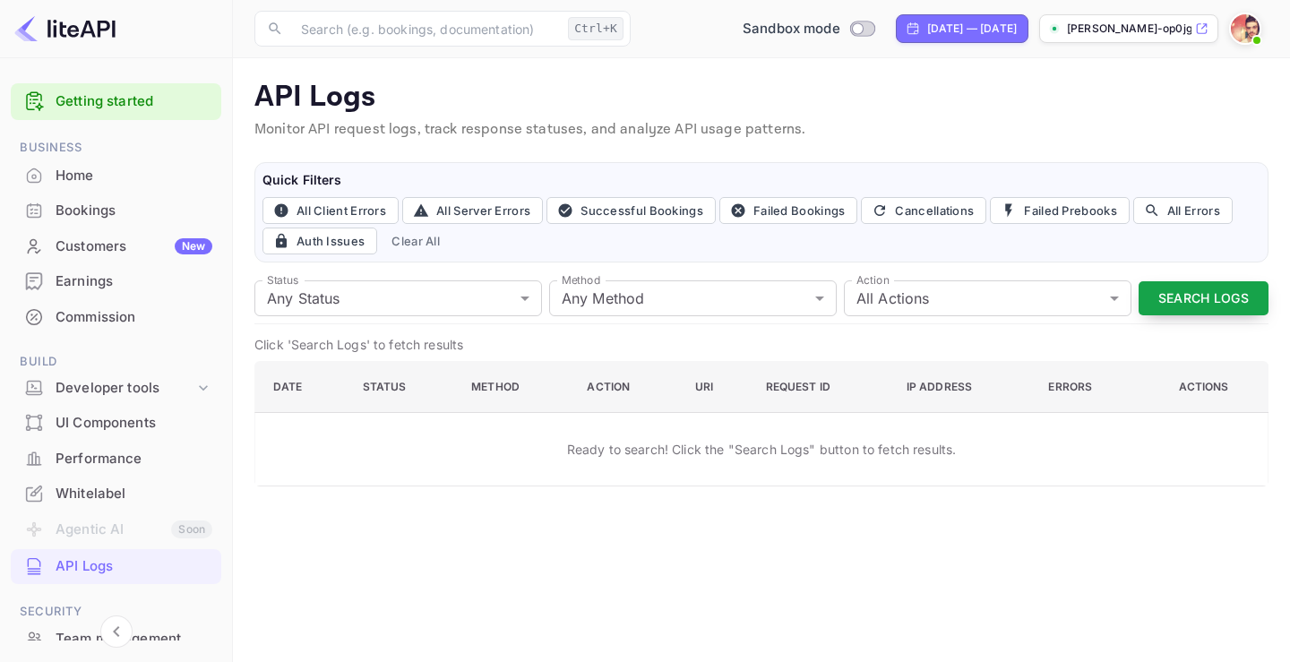
click at [1192, 292] on button "Search Logs" at bounding box center [1203, 298] width 130 height 35
click at [116, 484] on div "Whitelabel" at bounding box center [134, 494] width 157 height 21
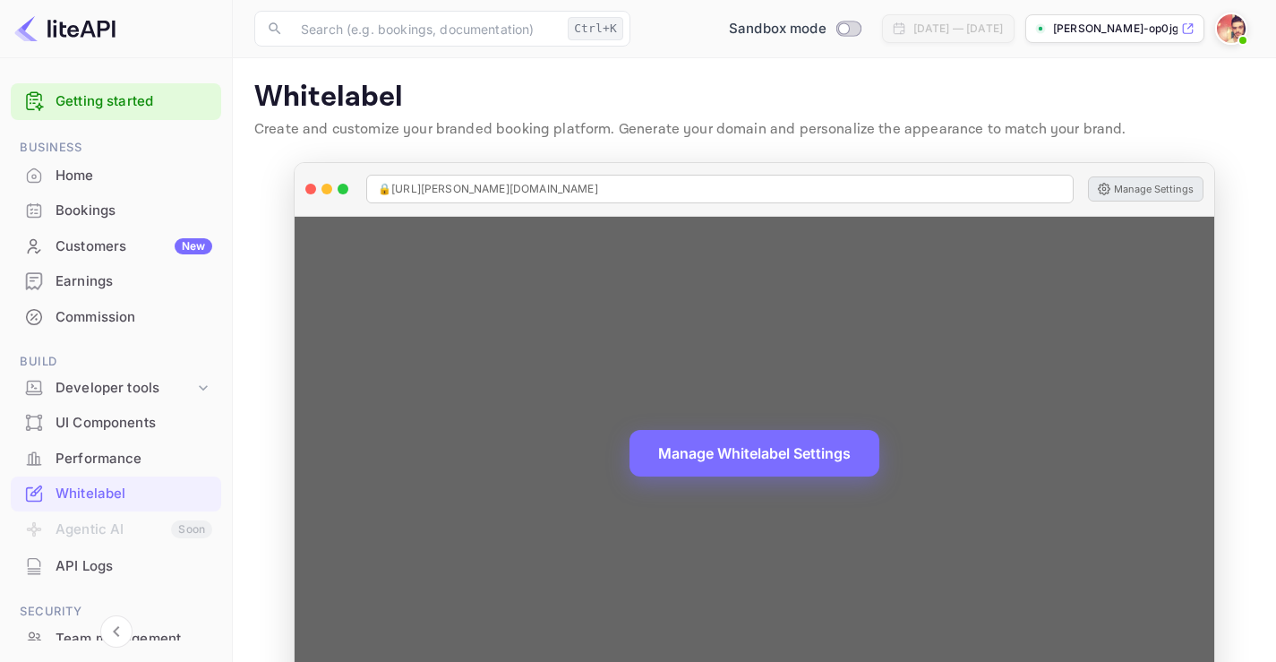
click at [1180, 192] on button "Manage Settings" at bounding box center [1146, 188] width 116 height 25
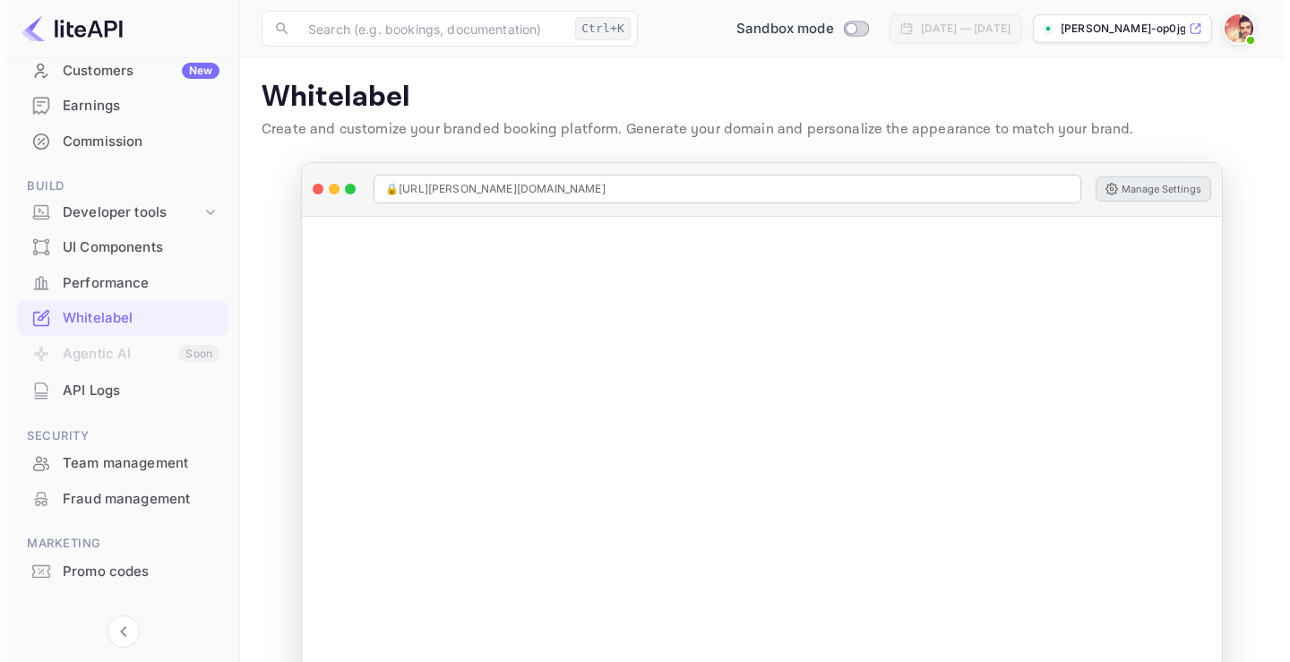
scroll to position [179, 0]
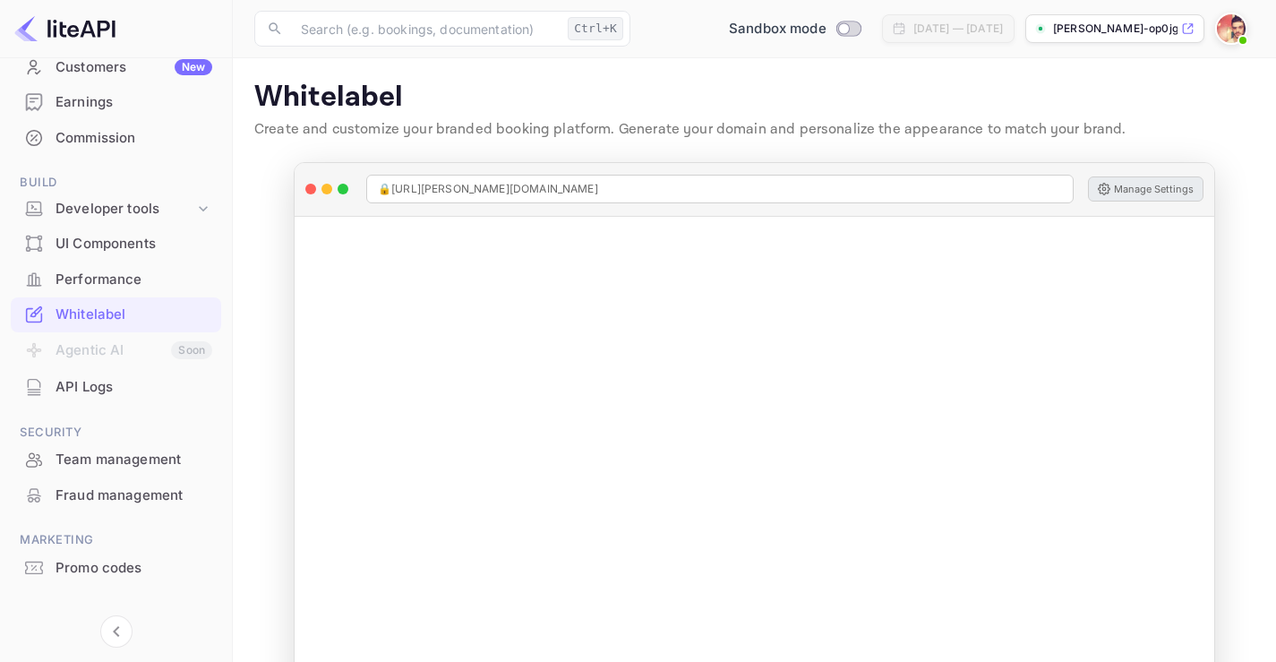
click at [116, 405] on ul "Getting started Business Home Bookings Customers New Earnings Commission Build …" at bounding box center [116, 278] width 210 height 763
click at [122, 389] on div "API Logs" at bounding box center [134, 387] width 157 height 21
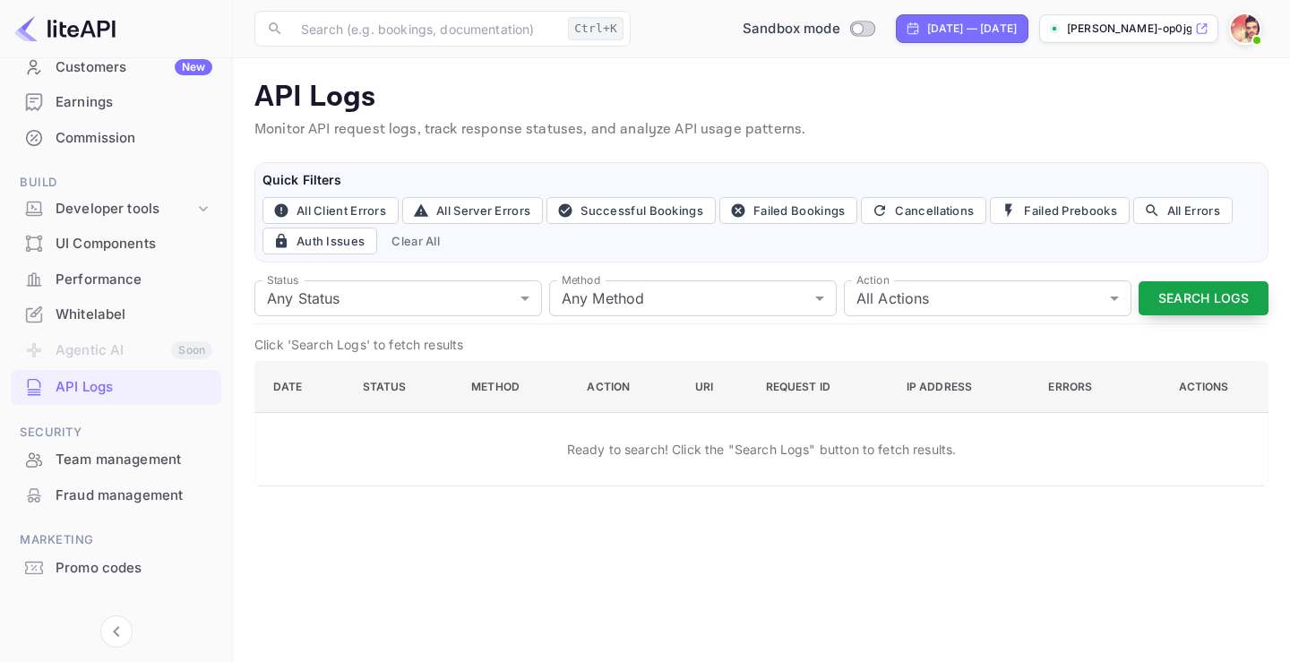
click at [1241, 299] on button "Search Logs" at bounding box center [1203, 298] width 130 height 35
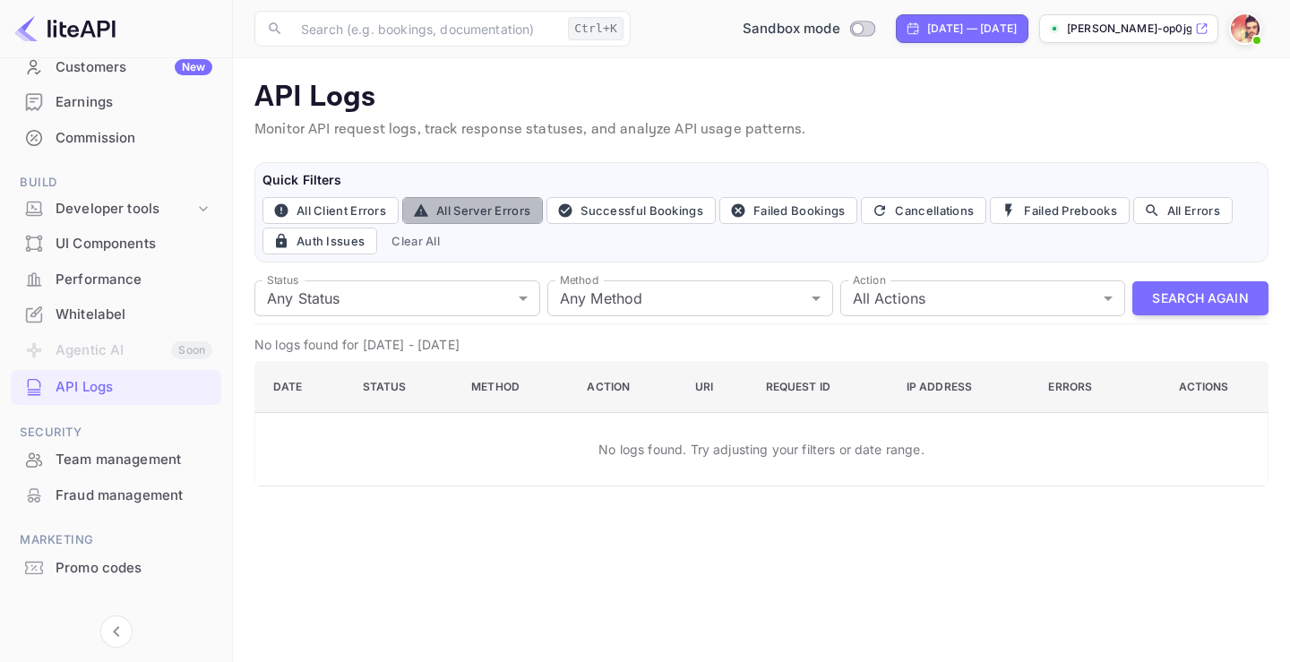
click at [484, 214] on button "All Server Errors" at bounding box center [472, 210] width 141 height 27
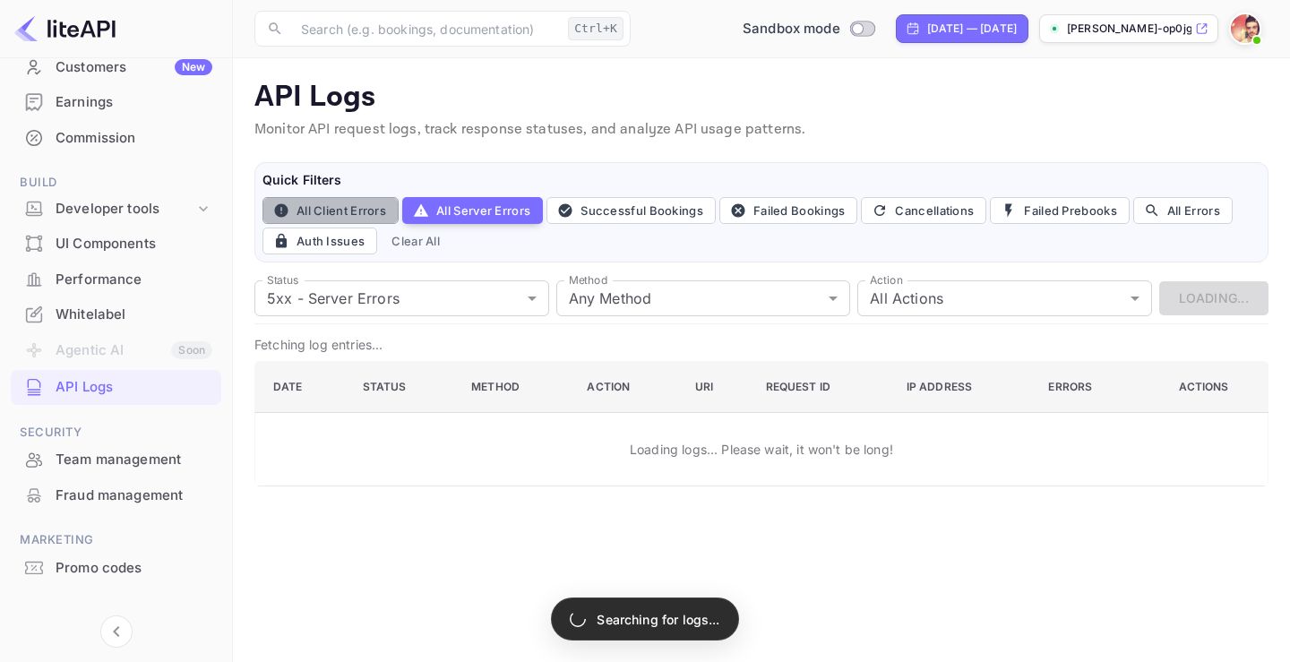
click at [319, 210] on button "All Client Errors" at bounding box center [330, 210] width 136 height 27
type input "4xx"
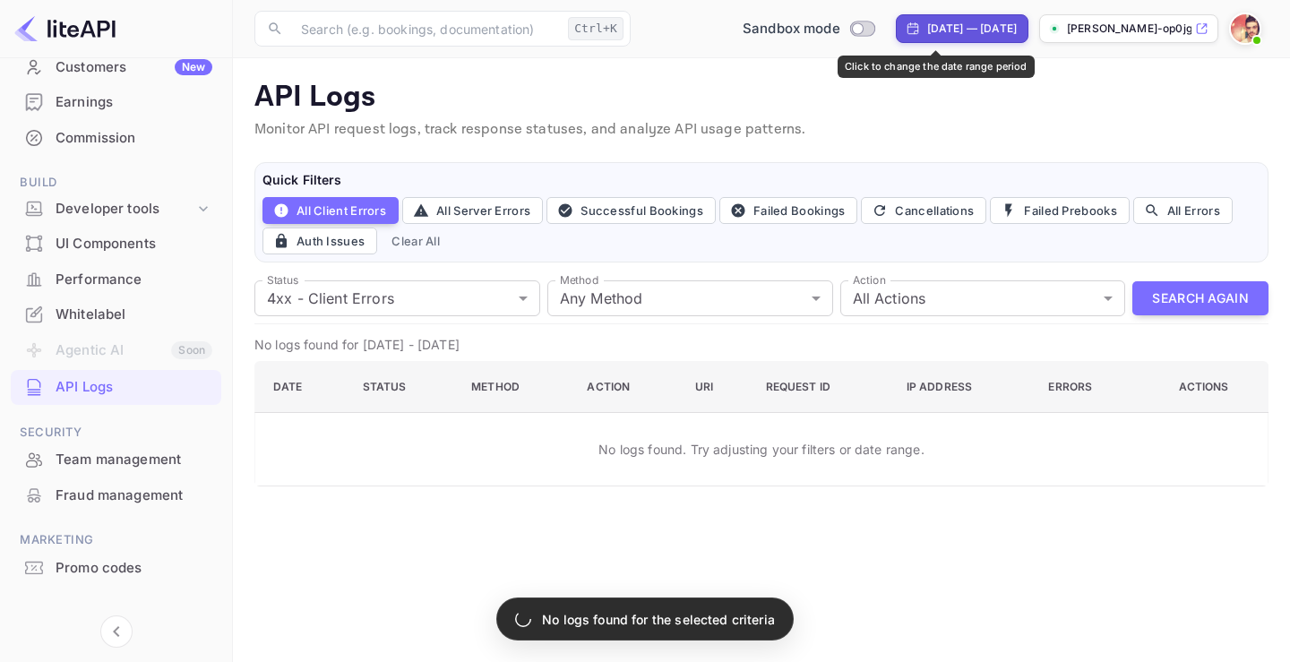
click at [947, 20] on div "Aug 8, 2025 — Sep 7, 2025" at bounding box center [962, 28] width 133 height 29
select select "7"
select select "2025"
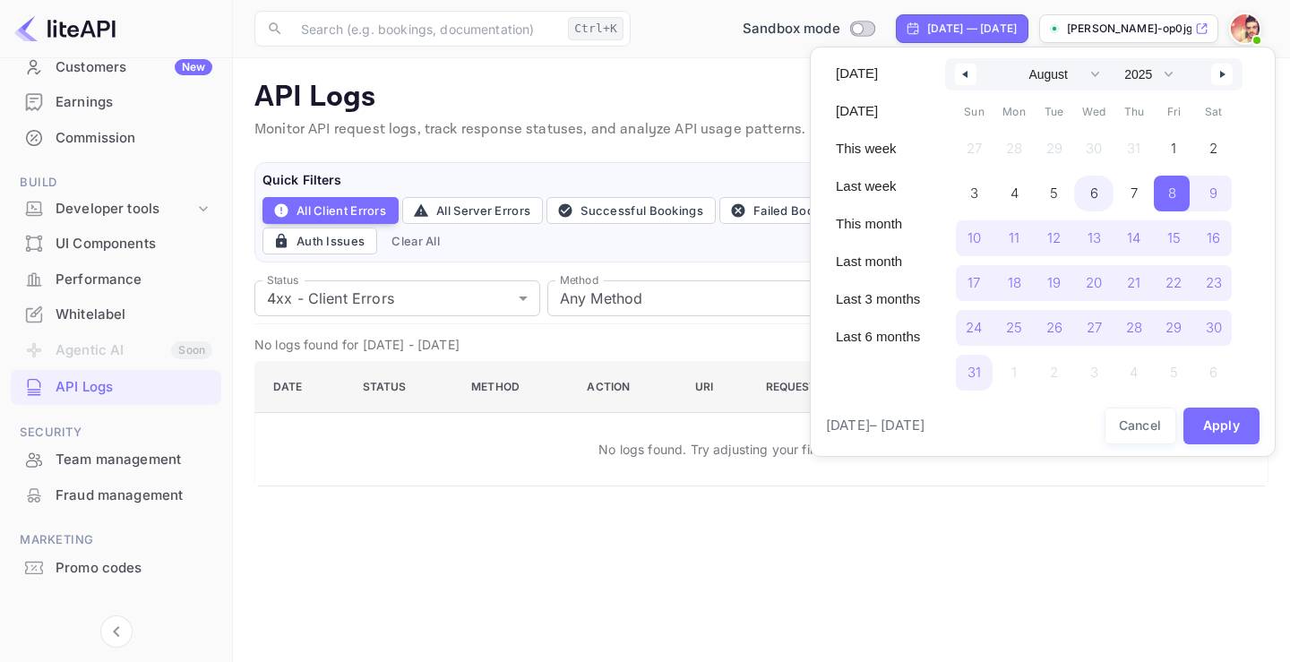
click at [1109, 188] on span "6" at bounding box center [1094, 194] width 40 height 36
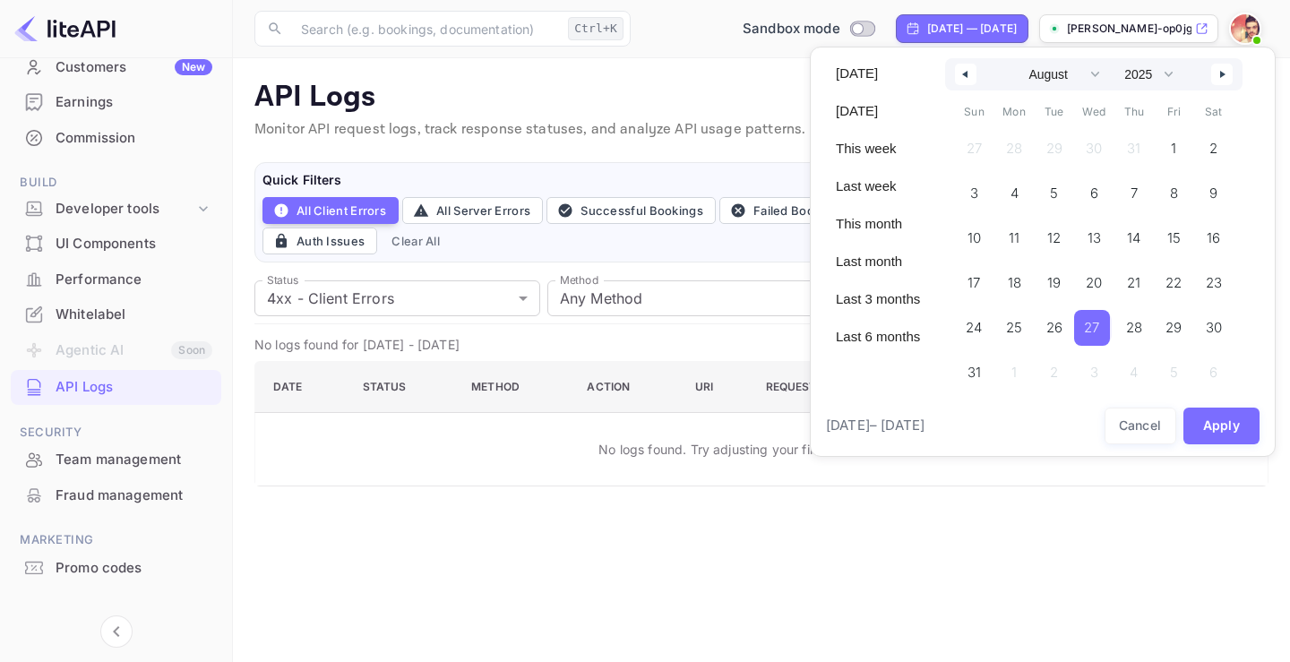
click at [1099, 335] on span "27" at bounding box center [1091, 328] width 15 height 32
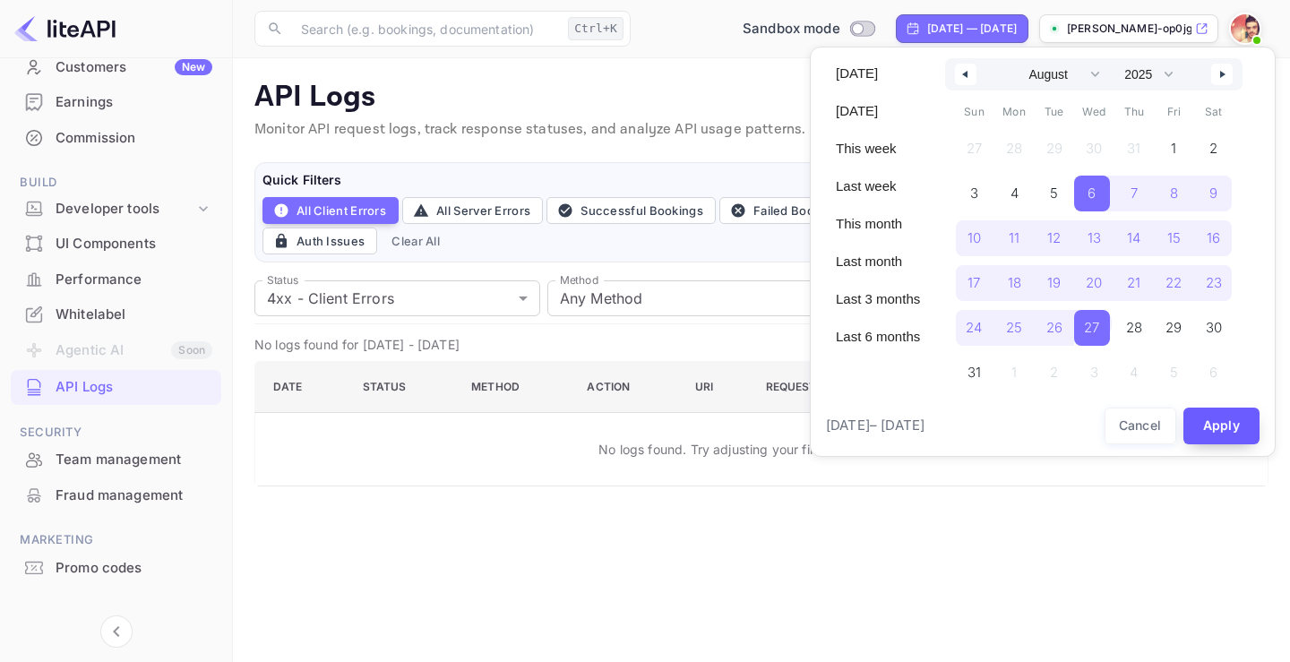
click at [1222, 420] on button "Apply" at bounding box center [1221, 425] width 77 height 37
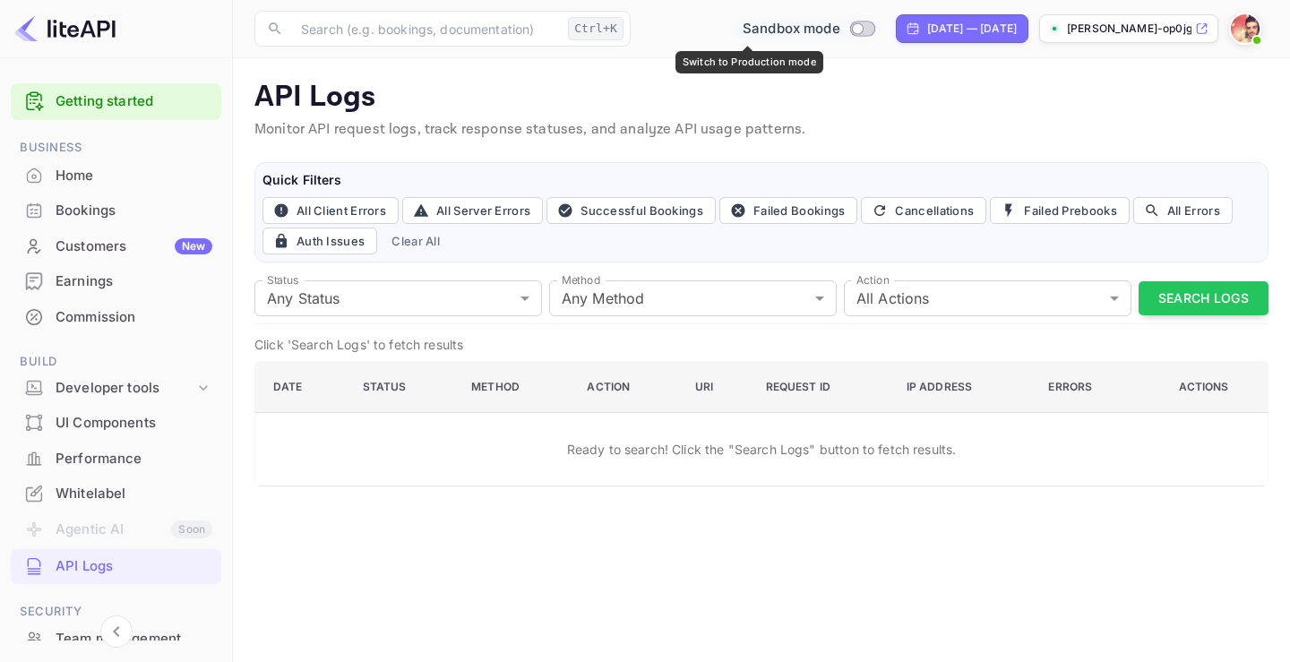
click at [817, 36] on div "Sandbox mode" at bounding box center [808, 29] width 146 height 21
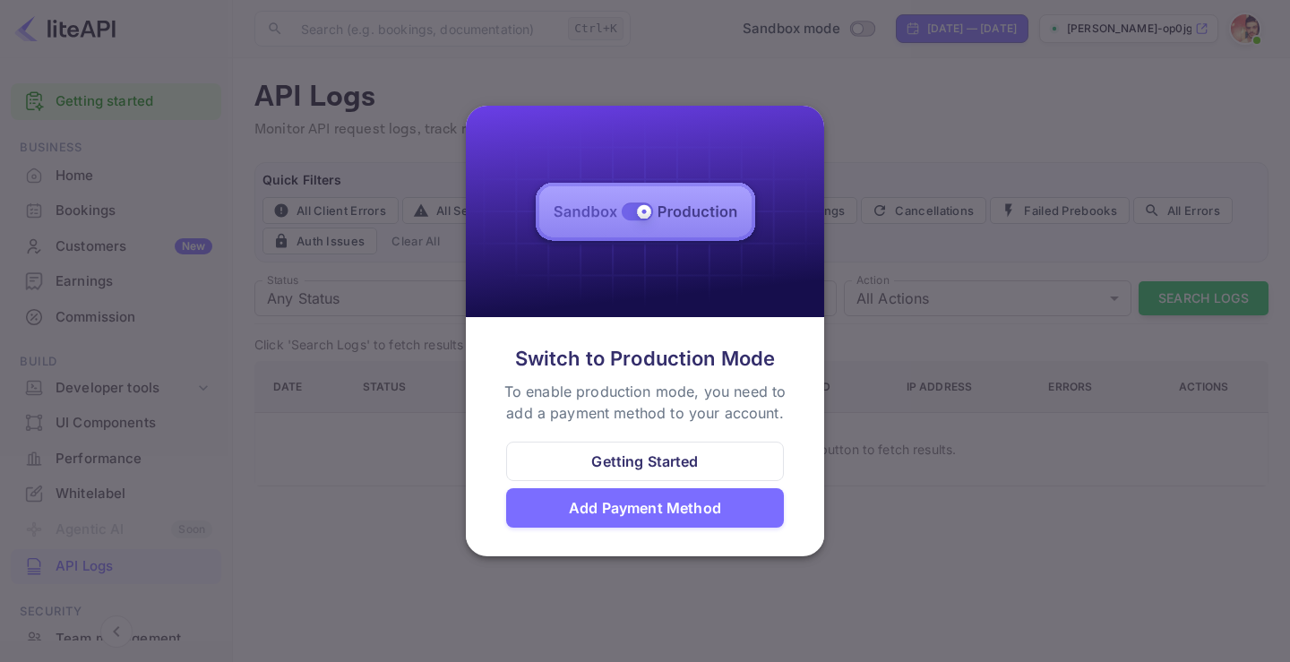
click at [235, 306] on div at bounding box center [645, 331] width 1290 height 662
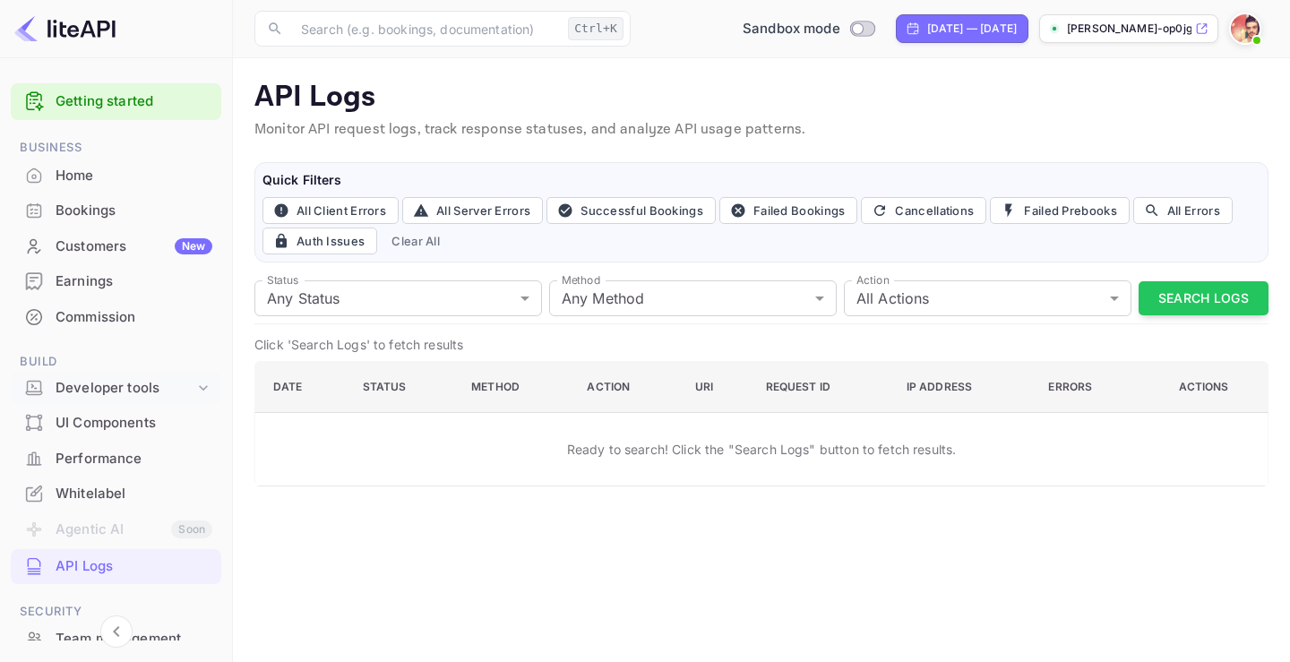
click at [137, 375] on div "Developer tools" at bounding box center [116, 388] width 210 height 31
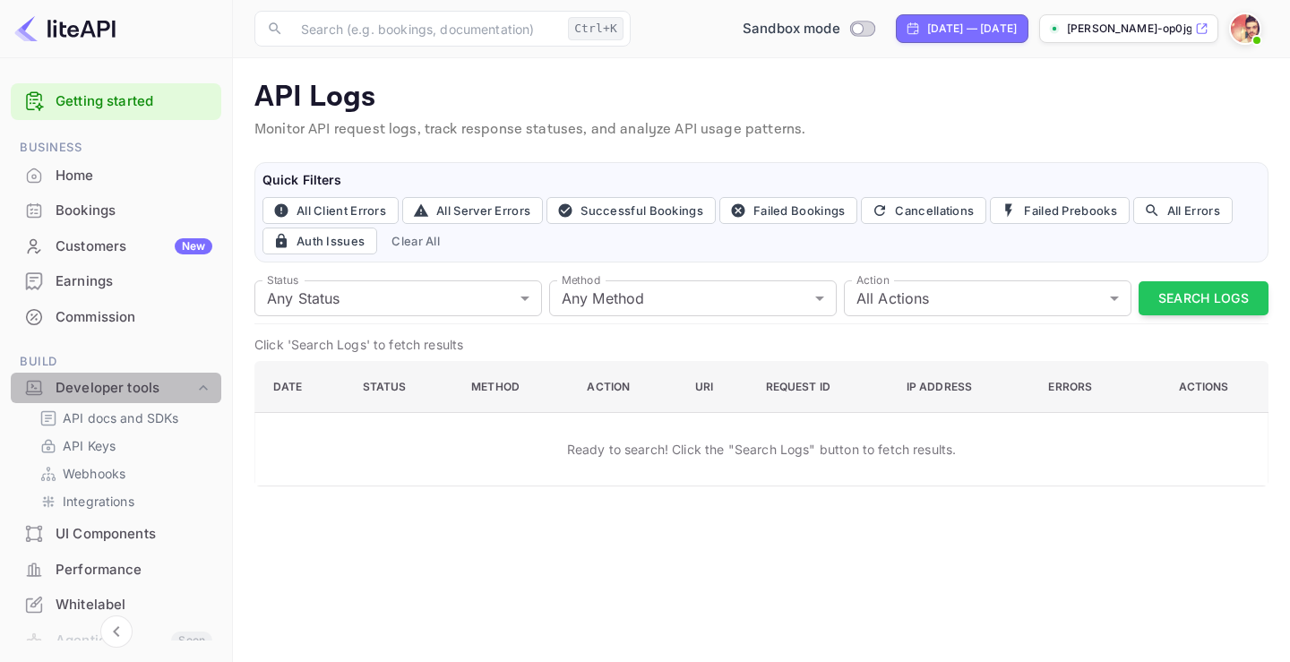
click at [137, 375] on div "Developer tools" at bounding box center [116, 388] width 210 height 31
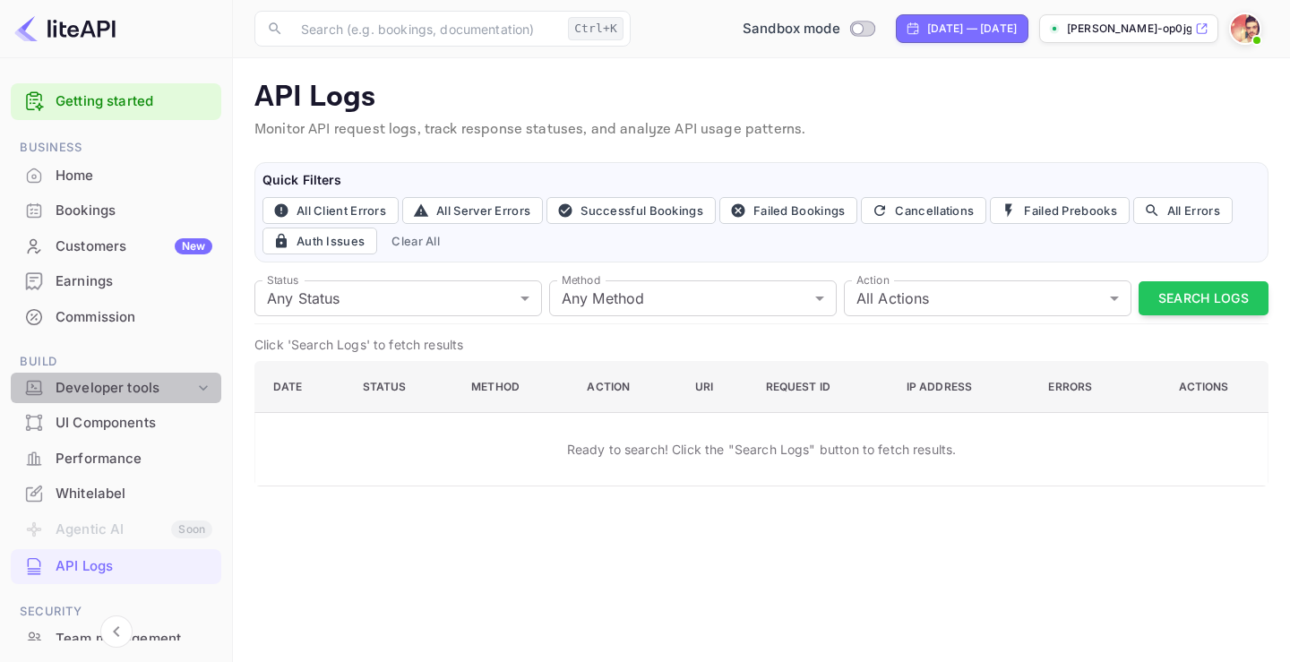
click at [137, 375] on div "Developer tools" at bounding box center [116, 388] width 210 height 31
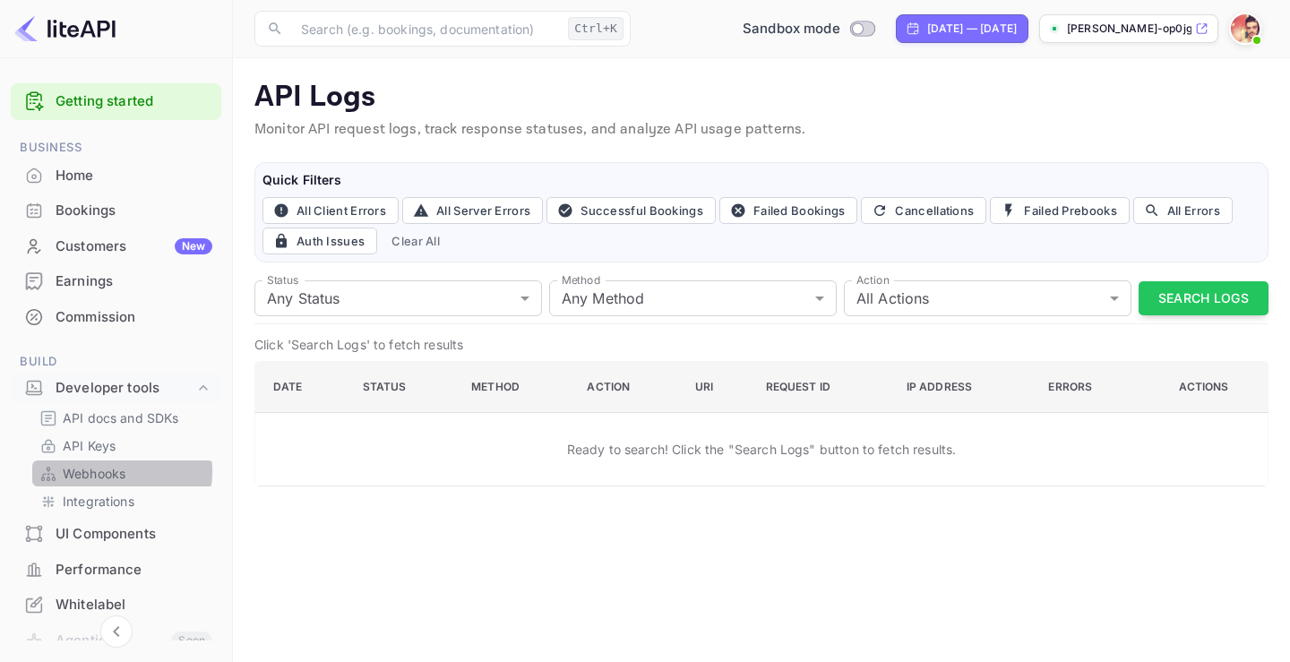
click at [99, 471] on p "Webhooks" at bounding box center [94, 473] width 63 height 19
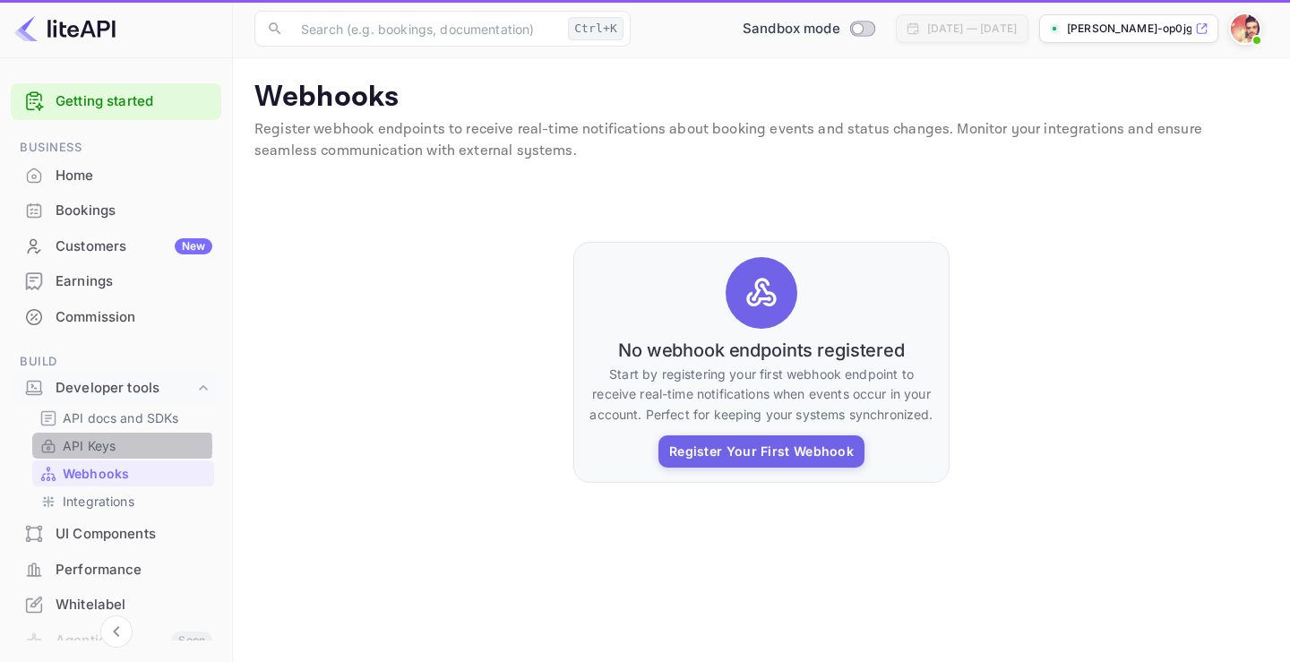
click at [100, 446] on p "API Keys" at bounding box center [89, 445] width 53 height 19
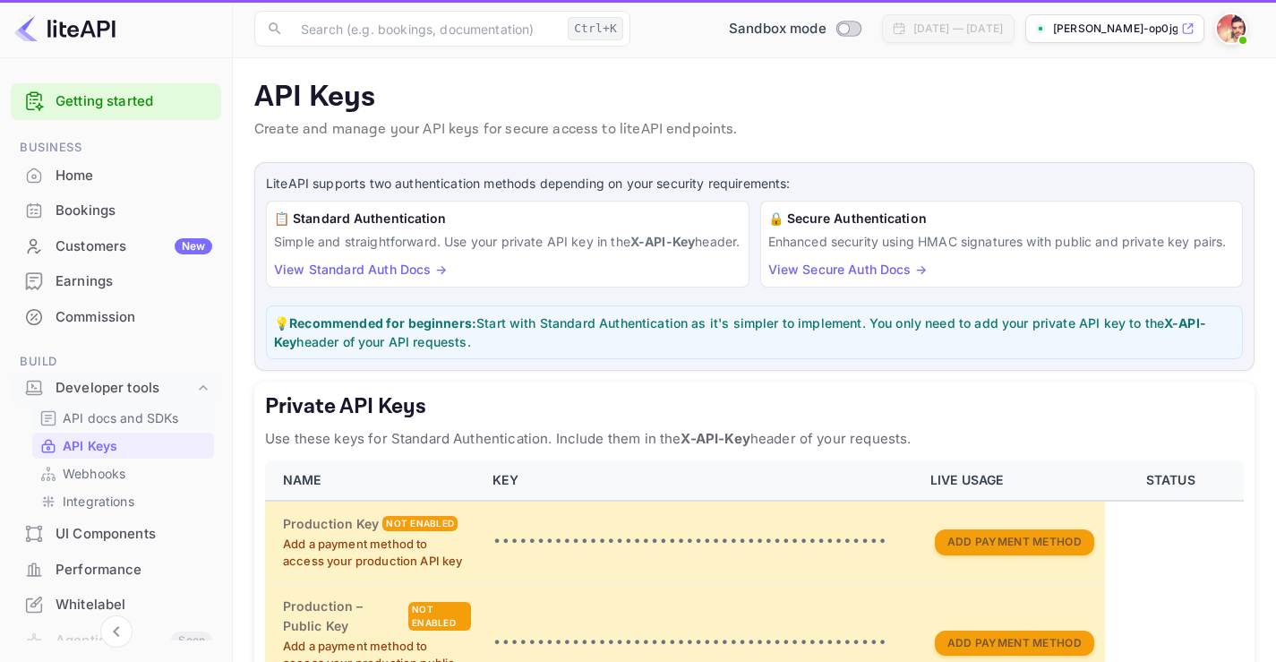
click at [106, 422] on p "API docs and SDKs" at bounding box center [121, 417] width 116 height 19
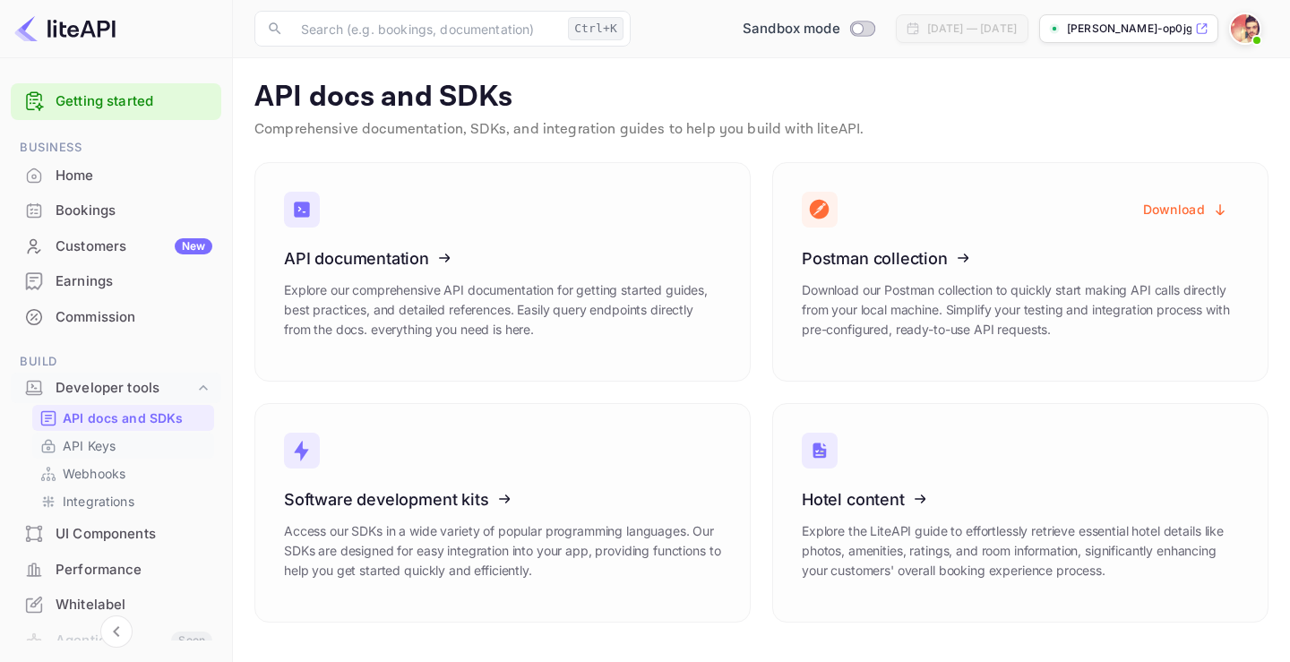
click at [101, 449] on p "API Keys" at bounding box center [89, 445] width 53 height 19
